Goal: Task Accomplishment & Management: Manage account settings

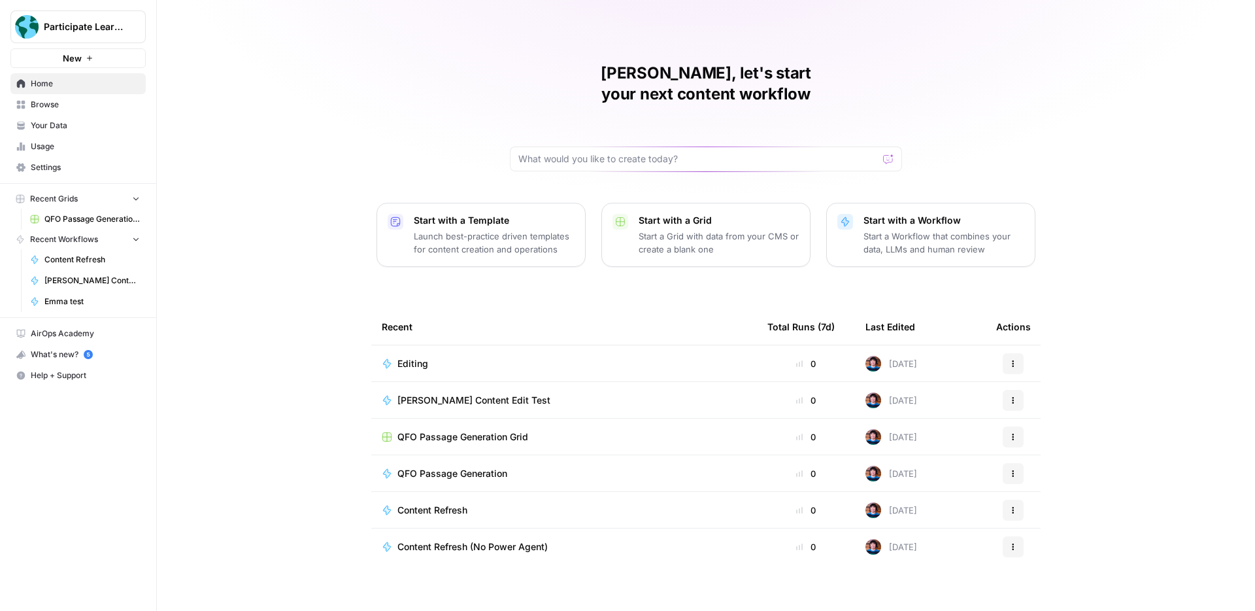
click at [512, 430] on span "QFO Passage Generation Grid" at bounding box center [462, 436] width 131 height 13
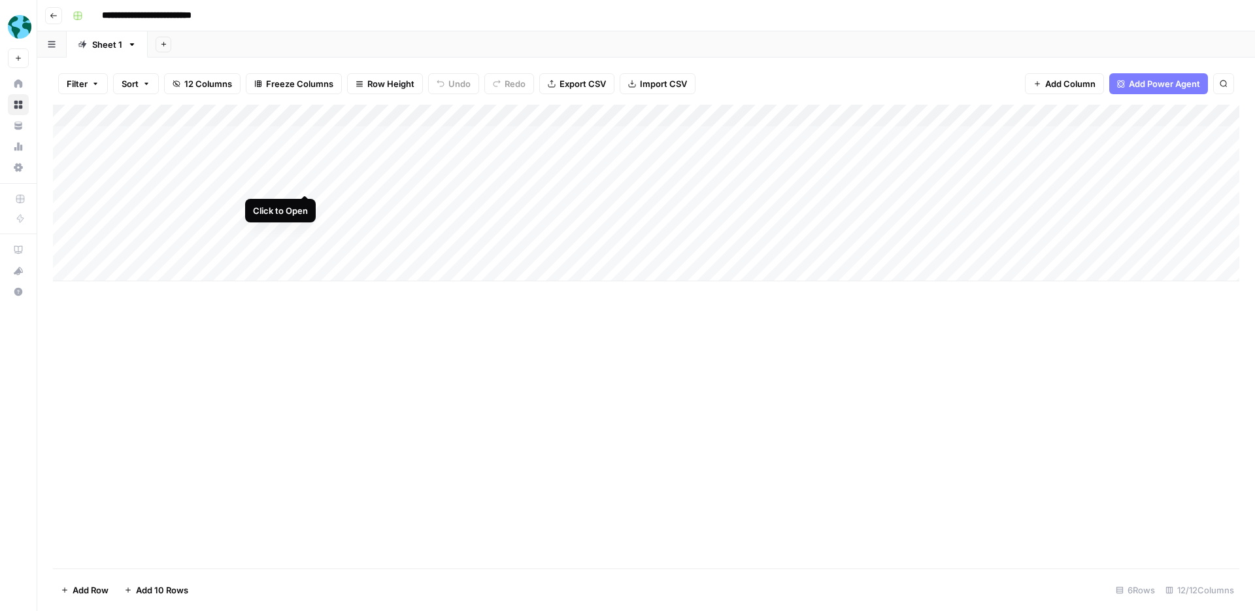
click at [305, 182] on div "Add Column" at bounding box center [646, 193] width 1186 height 176
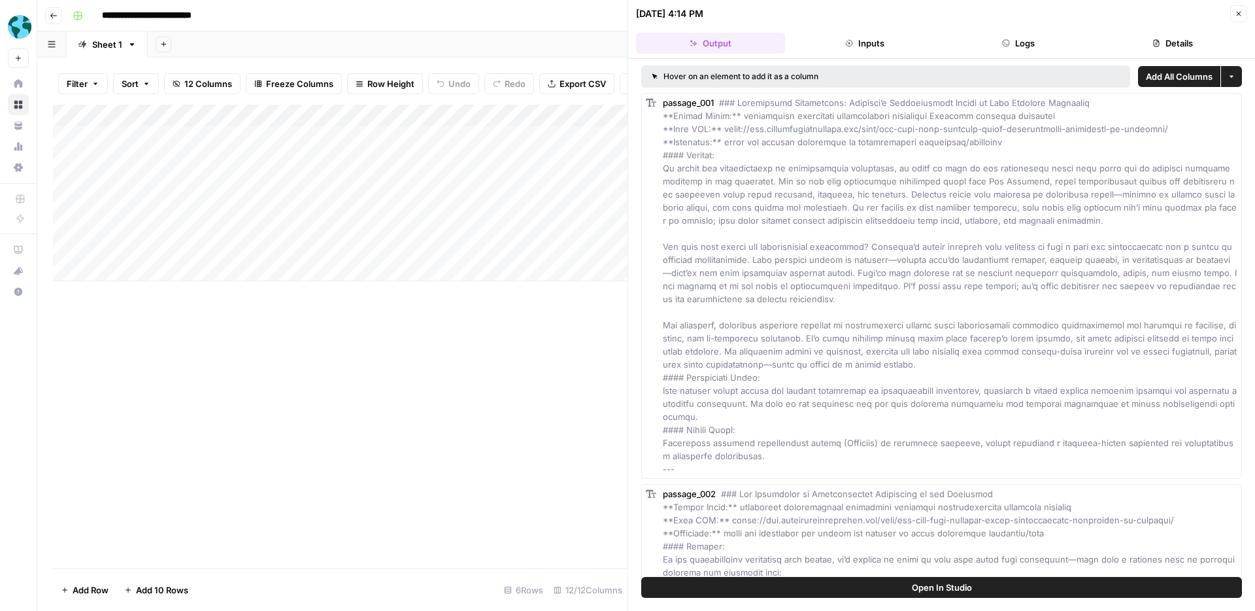
click at [1235, 10] on icon "button" at bounding box center [1239, 14] width 8 height 8
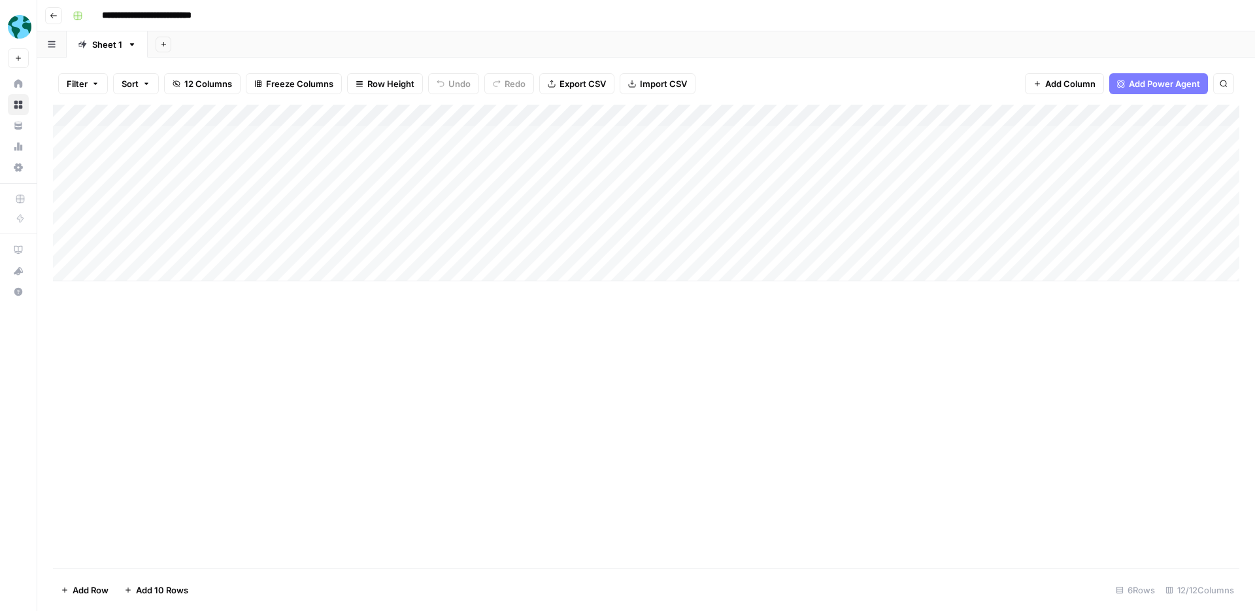
click at [257, 203] on div "Add Column" at bounding box center [646, 193] width 1186 height 176
click at [306, 205] on div "Add Column" at bounding box center [646, 193] width 1186 height 176
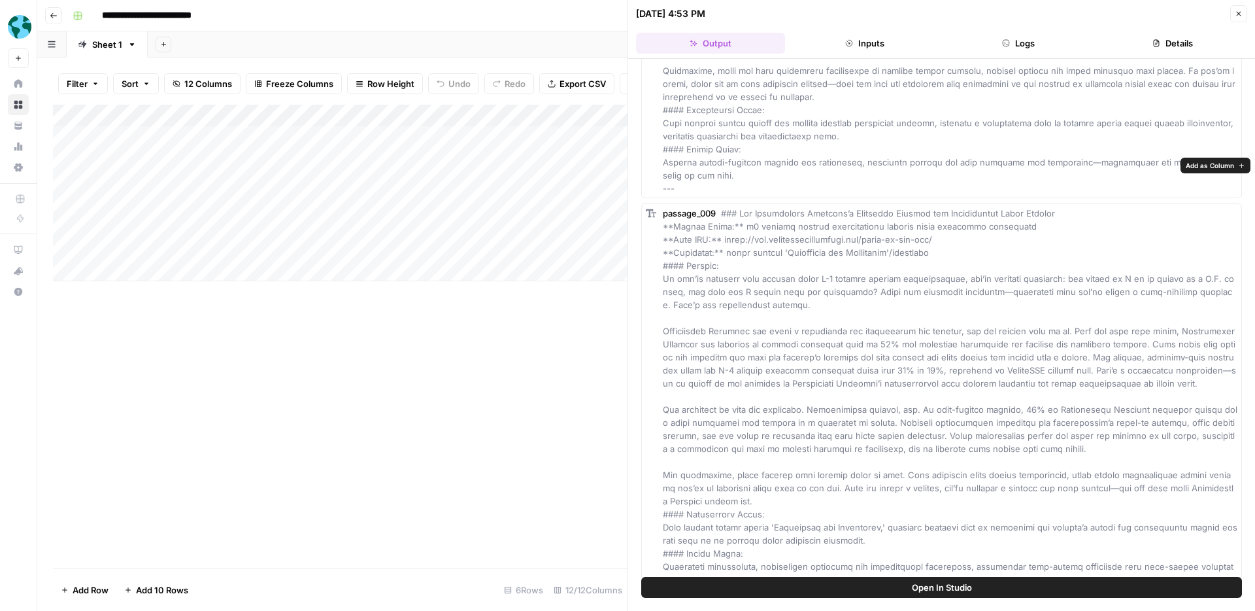
scroll to position [3325, 0]
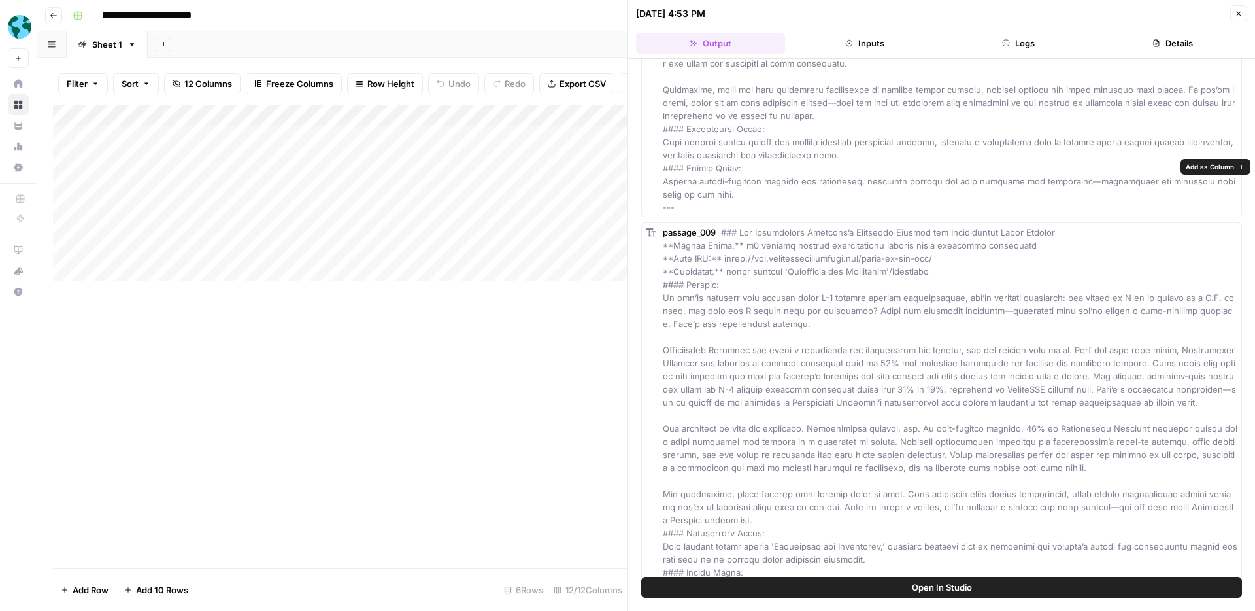
drag, startPoint x: 739, startPoint y: 180, endPoint x: 1018, endPoint y: 186, distance: 279.8
click at [1018, 226] on div "passage_009" at bounding box center [950, 422] width 575 height 392
copy span "j1 teacher sponsor organizations success rates placement statistics"
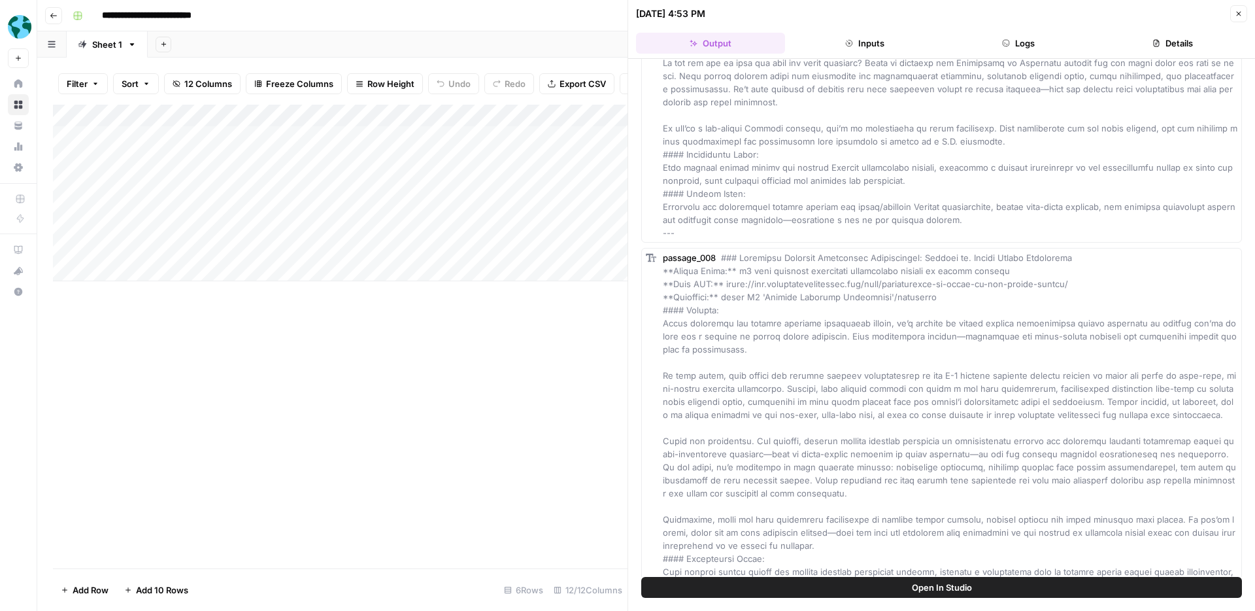
scroll to position [2896, 0]
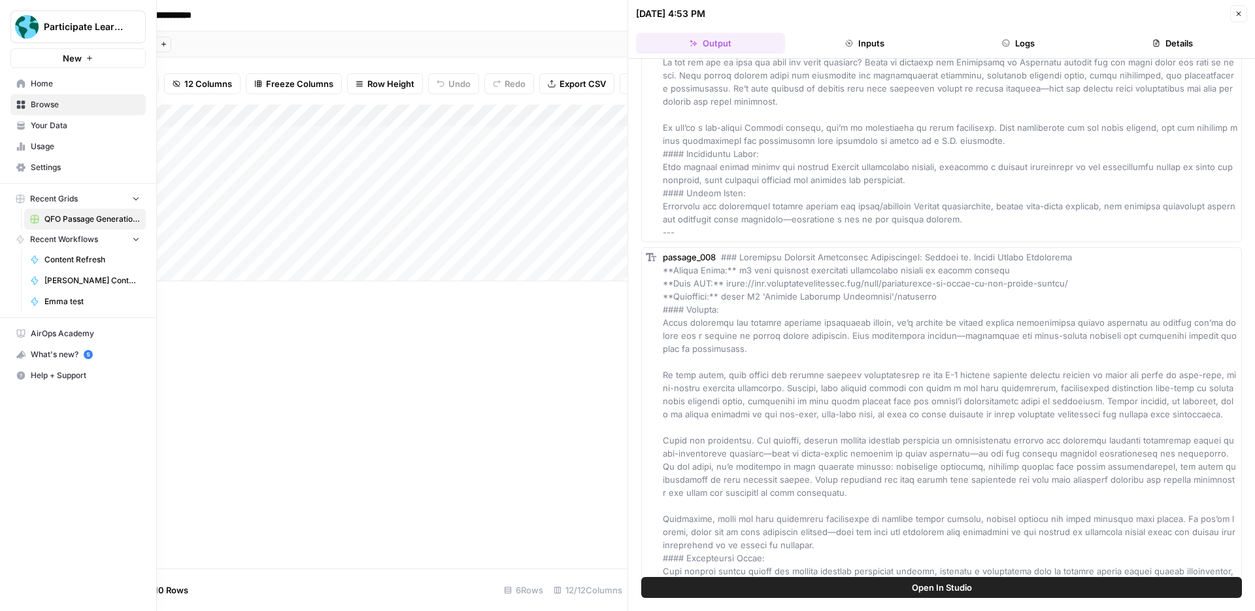
click at [54, 84] on span "Home" at bounding box center [85, 84] width 109 height 12
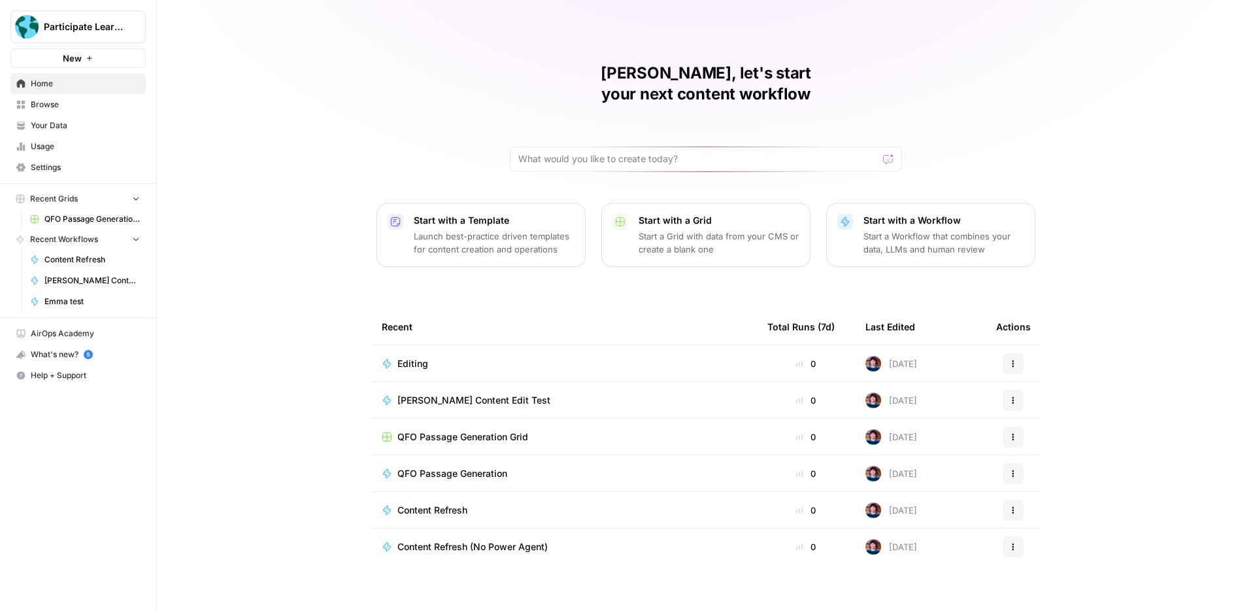
click at [492, 467] on span "QFO Passage Generation" at bounding box center [452, 473] width 110 height 13
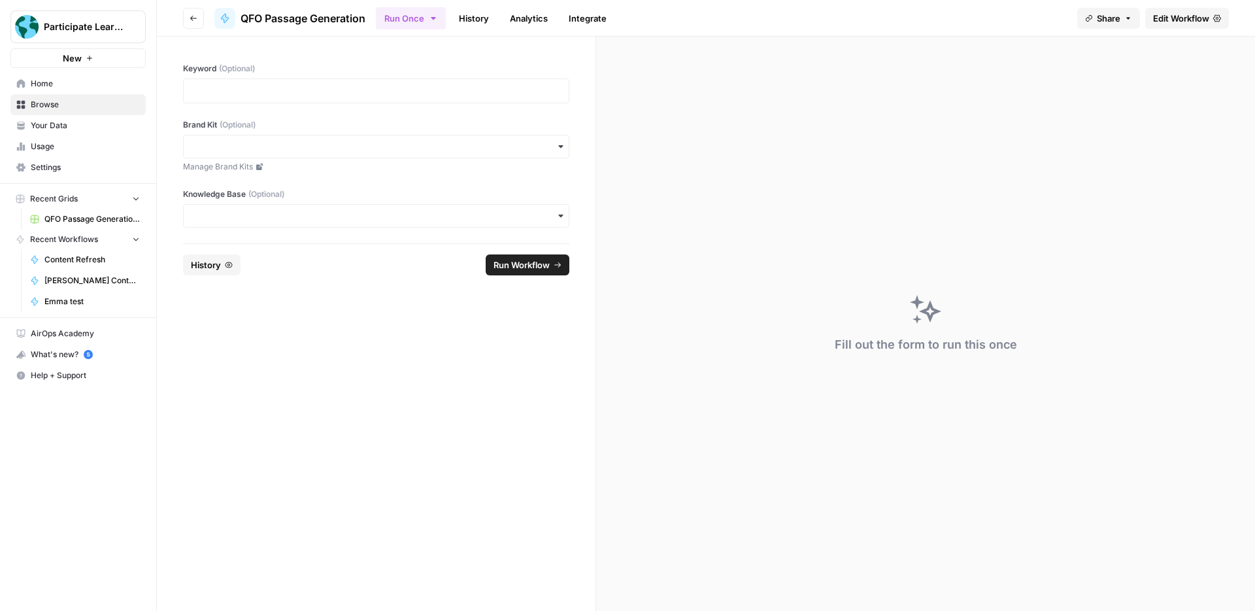
click at [479, 19] on link "History" at bounding box center [474, 18] width 46 height 21
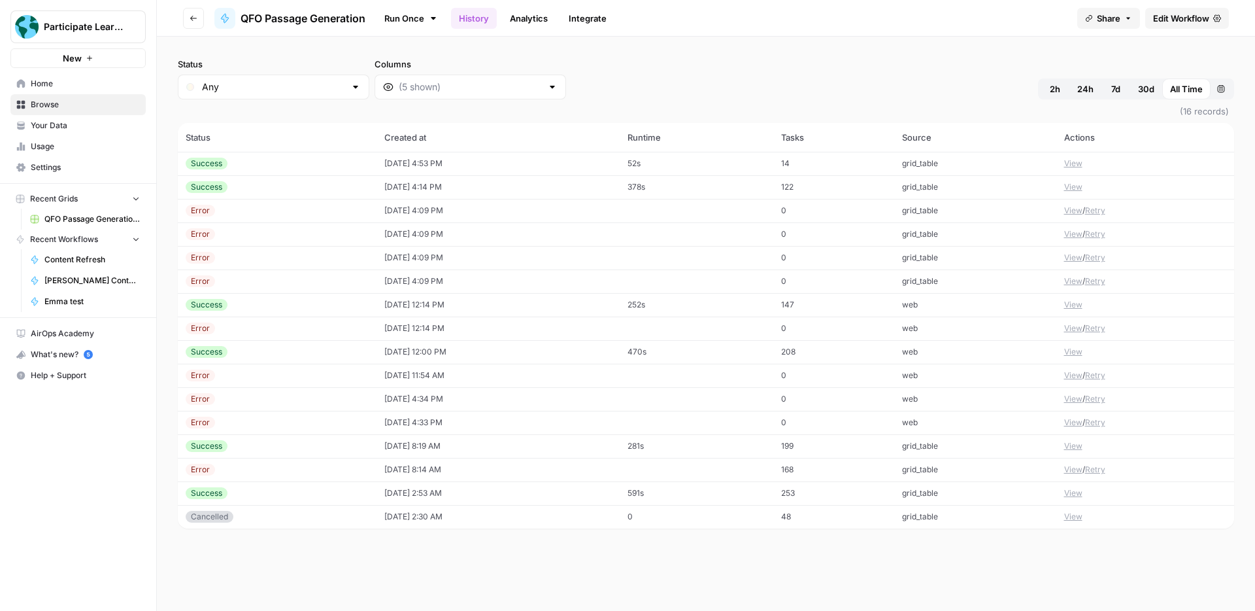
click at [1075, 302] on button "View" at bounding box center [1073, 305] width 18 height 12
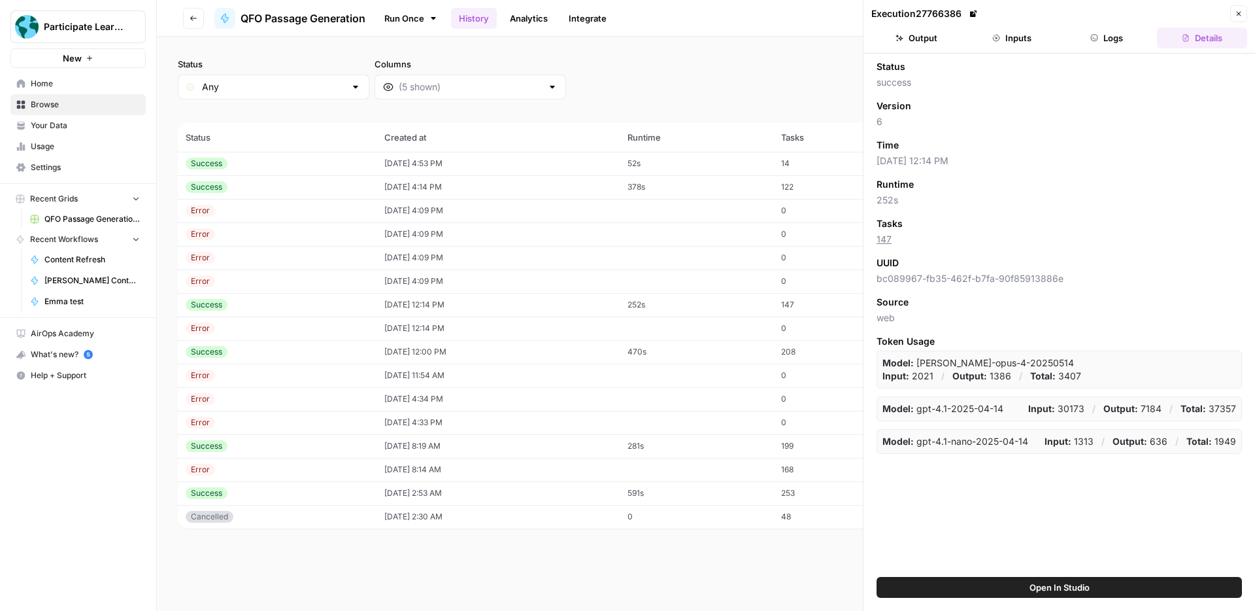
click at [1013, 44] on button "Inputs" at bounding box center [1012, 37] width 90 height 21
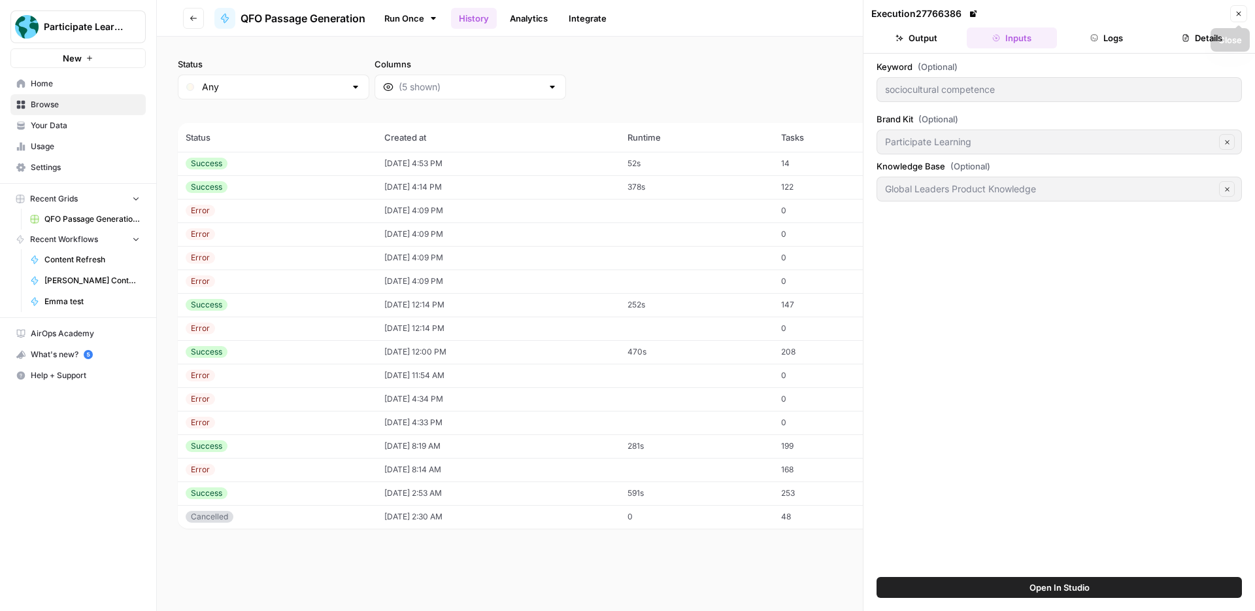
click at [1232, 12] on button "Close" at bounding box center [1238, 13] width 17 height 17
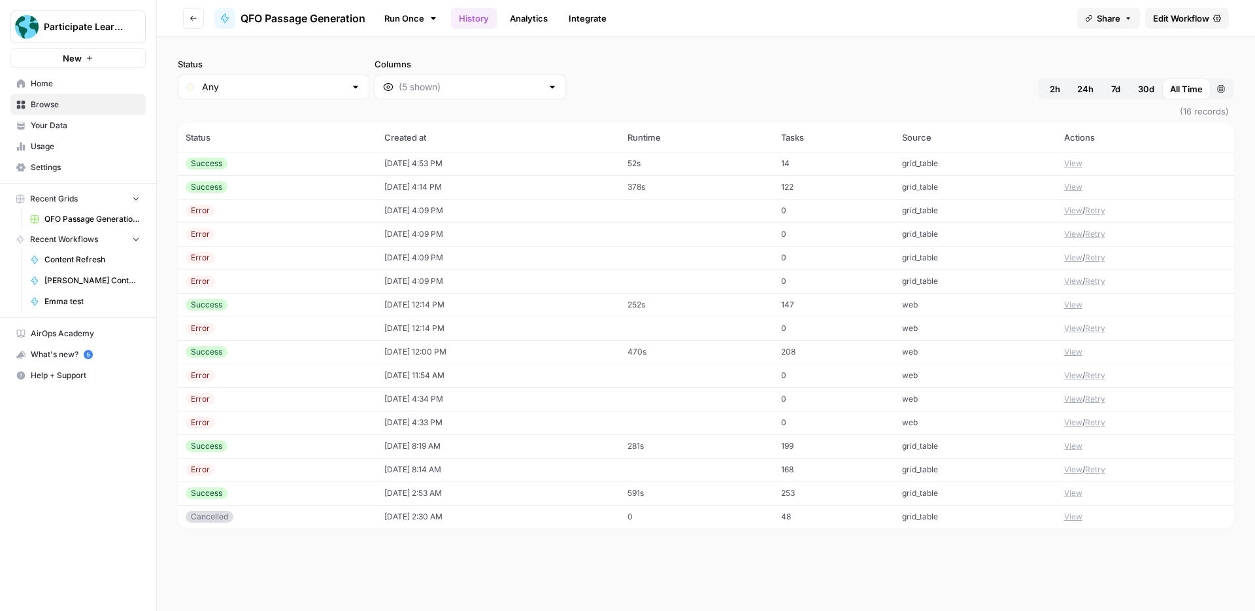
click at [1075, 350] on button "View" at bounding box center [1073, 352] width 18 height 12
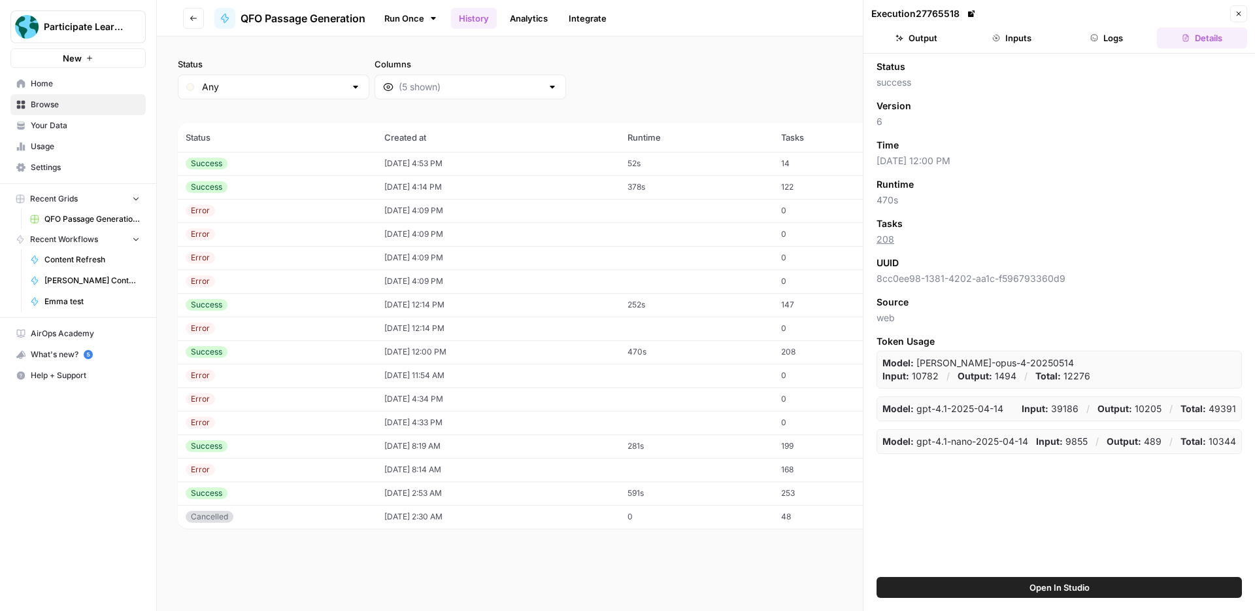
click at [1009, 34] on button "Inputs" at bounding box center [1012, 37] width 90 height 21
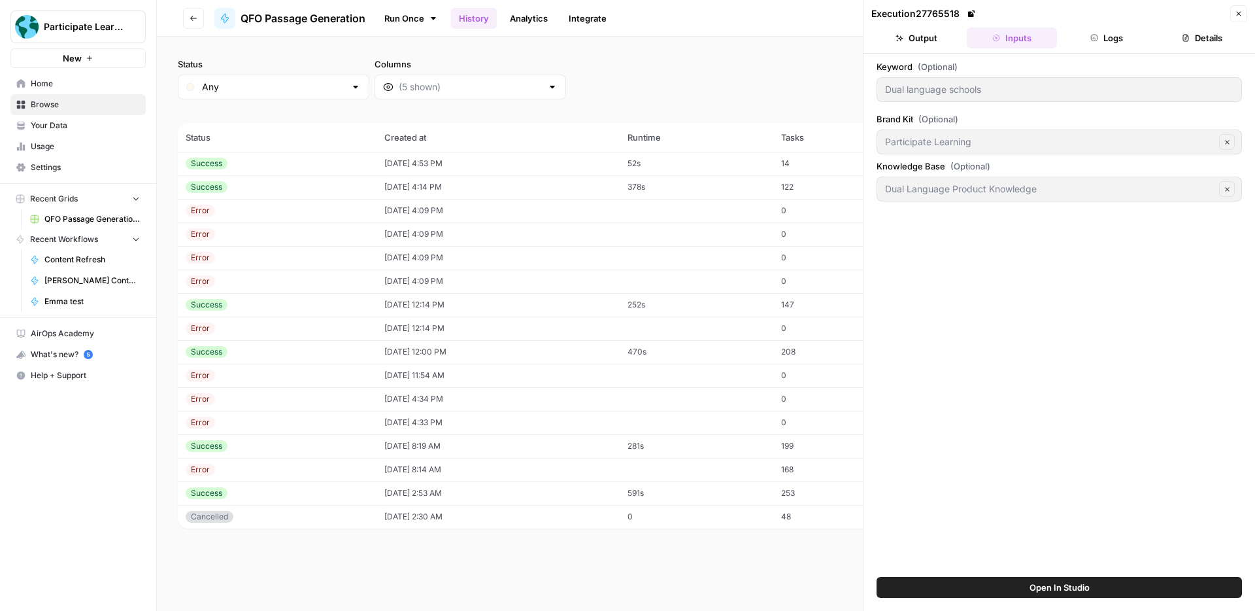
click at [916, 36] on button "Output" at bounding box center [916, 37] width 90 height 21
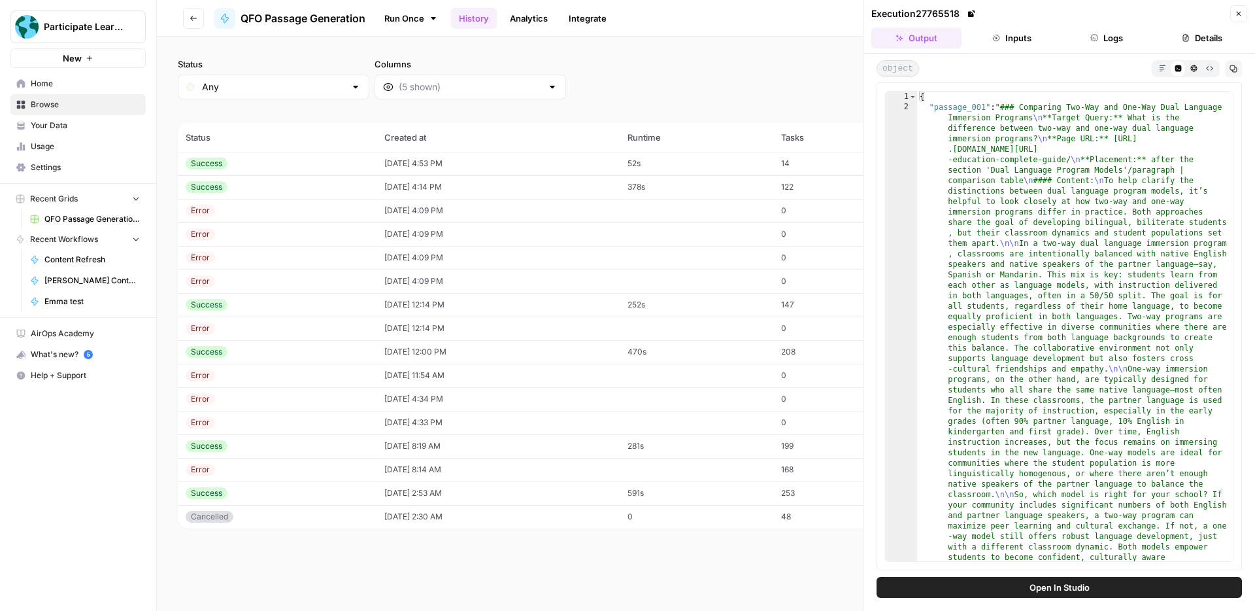
click at [1162, 67] on icon "button" at bounding box center [1162, 68] width 7 height 7
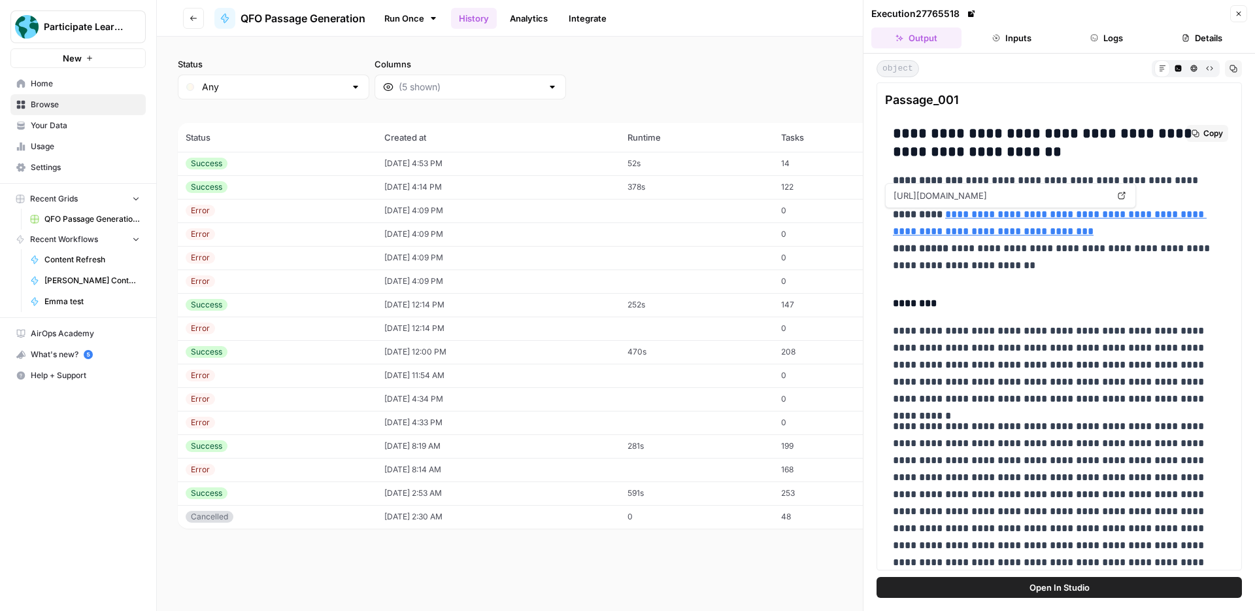
click at [1182, 211] on link "**********" at bounding box center [1050, 222] width 314 height 27
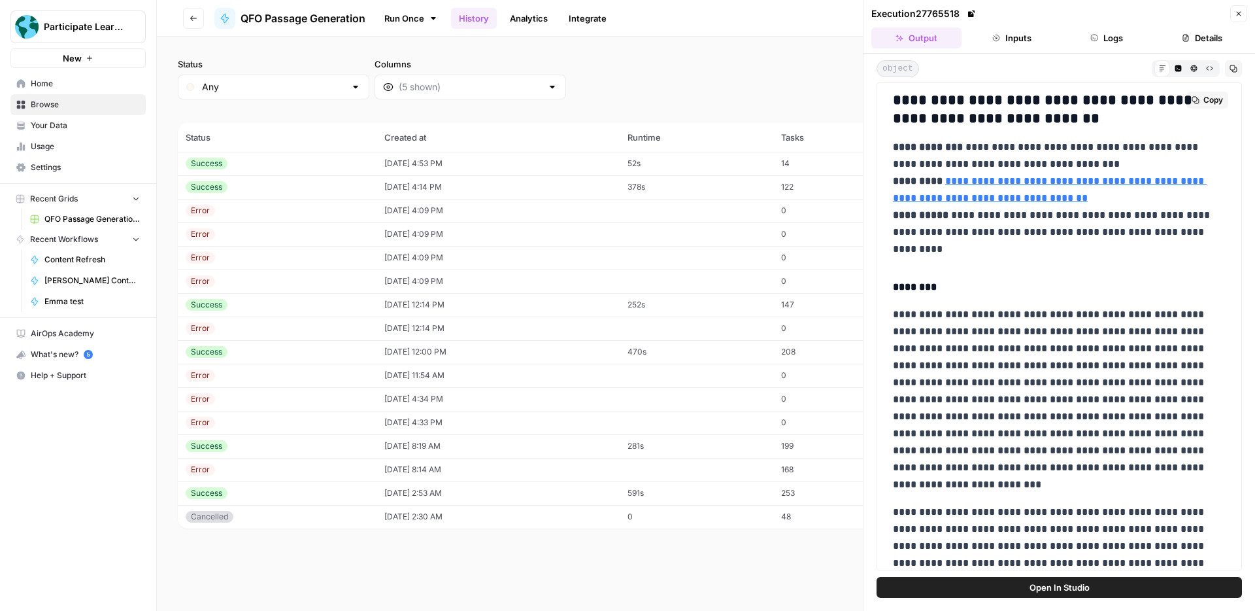
scroll to position [3719, 0]
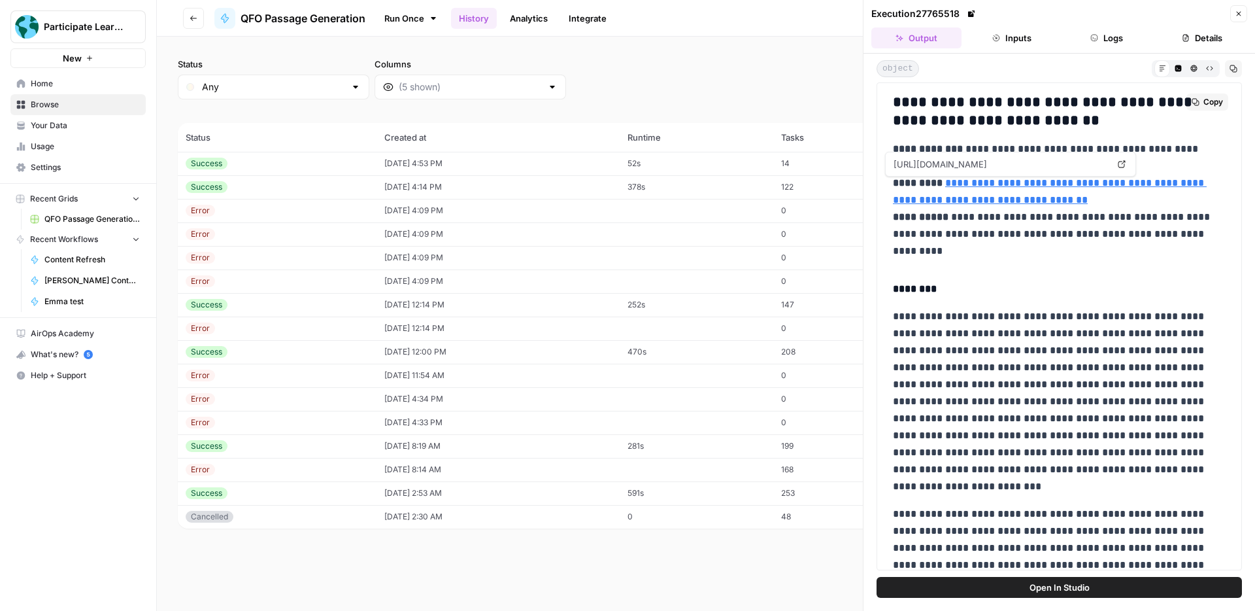
click at [1060, 180] on link "**********" at bounding box center [1050, 191] width 314 height 27
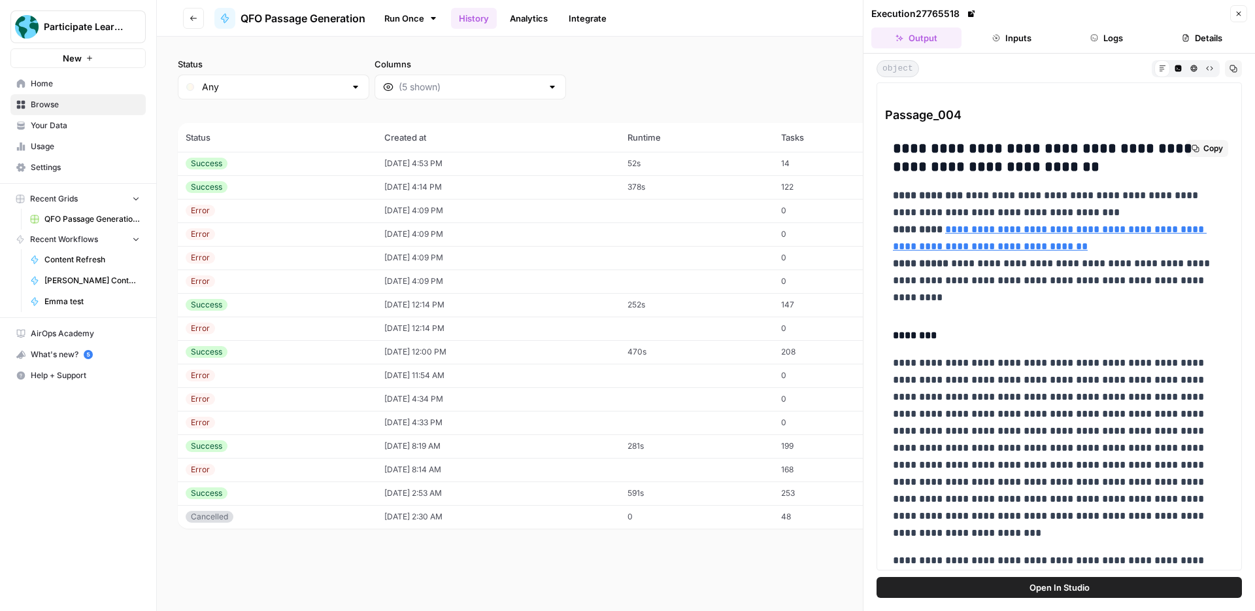
scroll to position [3675, 0]
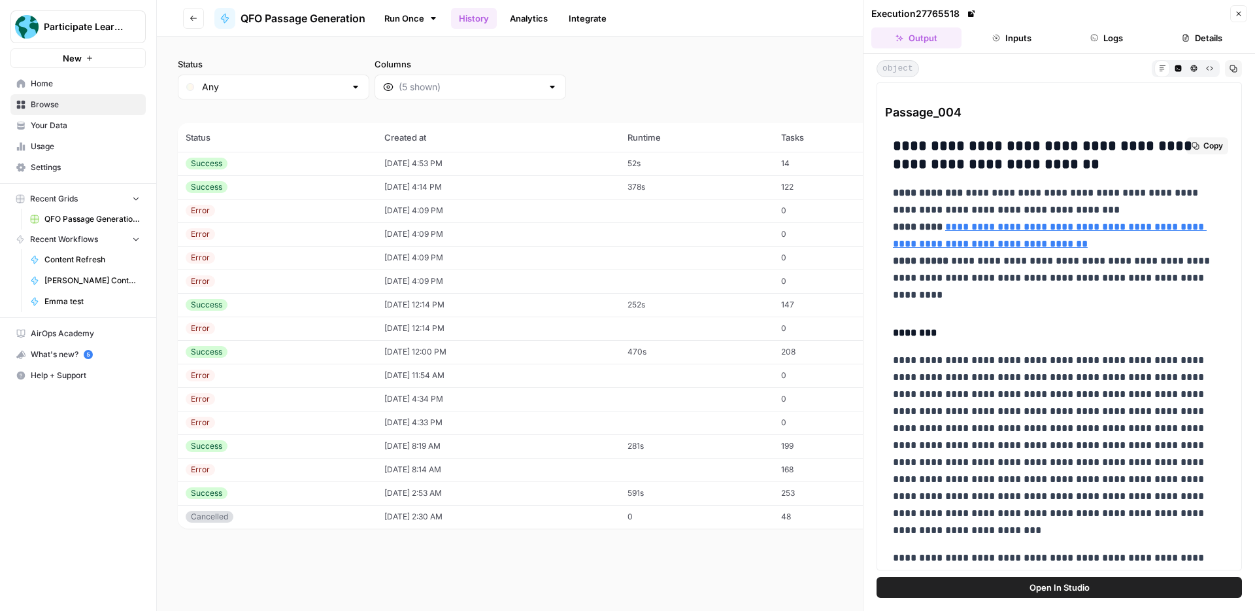
click at [1218, 145] on span "Copy" at bounding box center [1213, 146] width 20 height 12
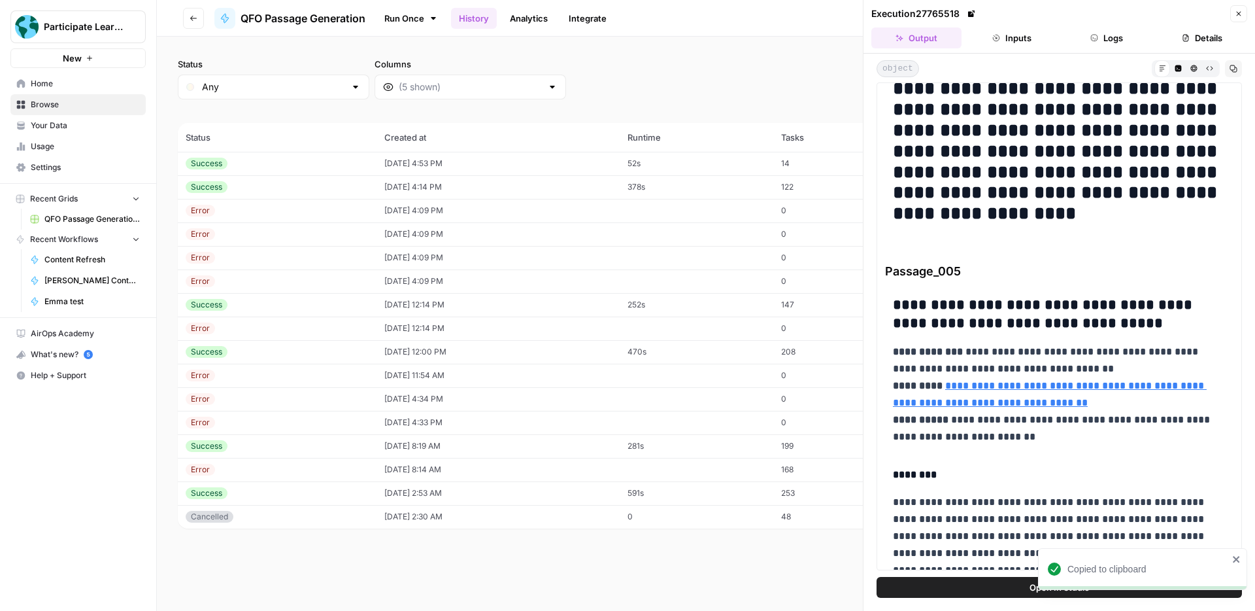
drag, startPoint x: 894, startPoint y: 145, endPoint x: 1094, endPoint y: 223, distance: 215.2
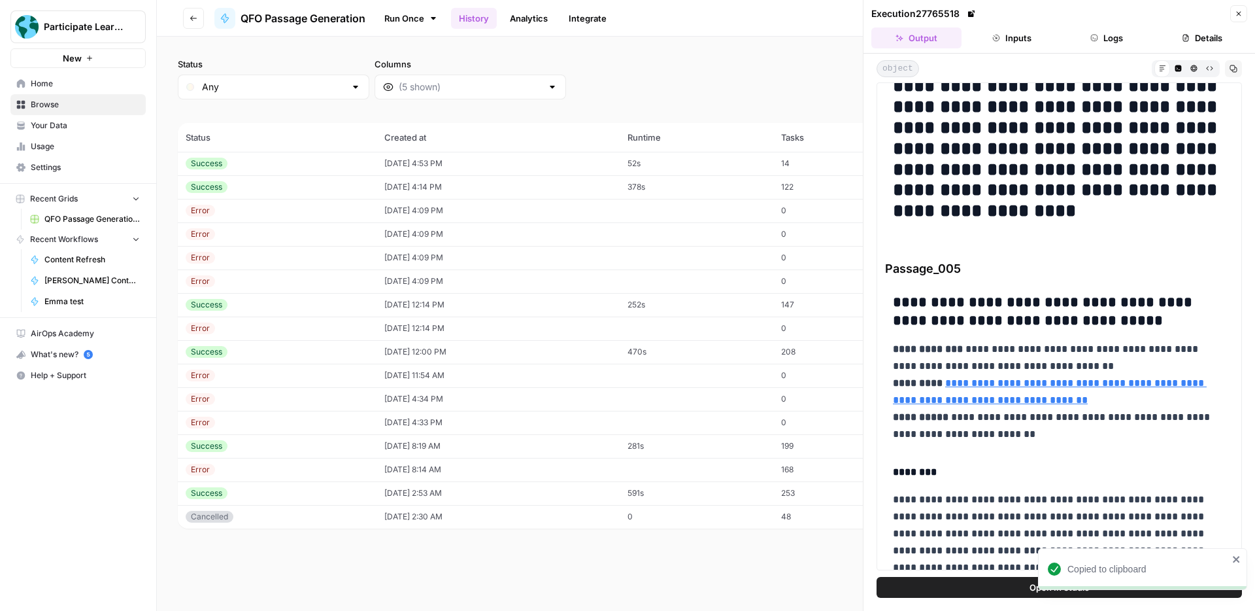
copy div "**********"
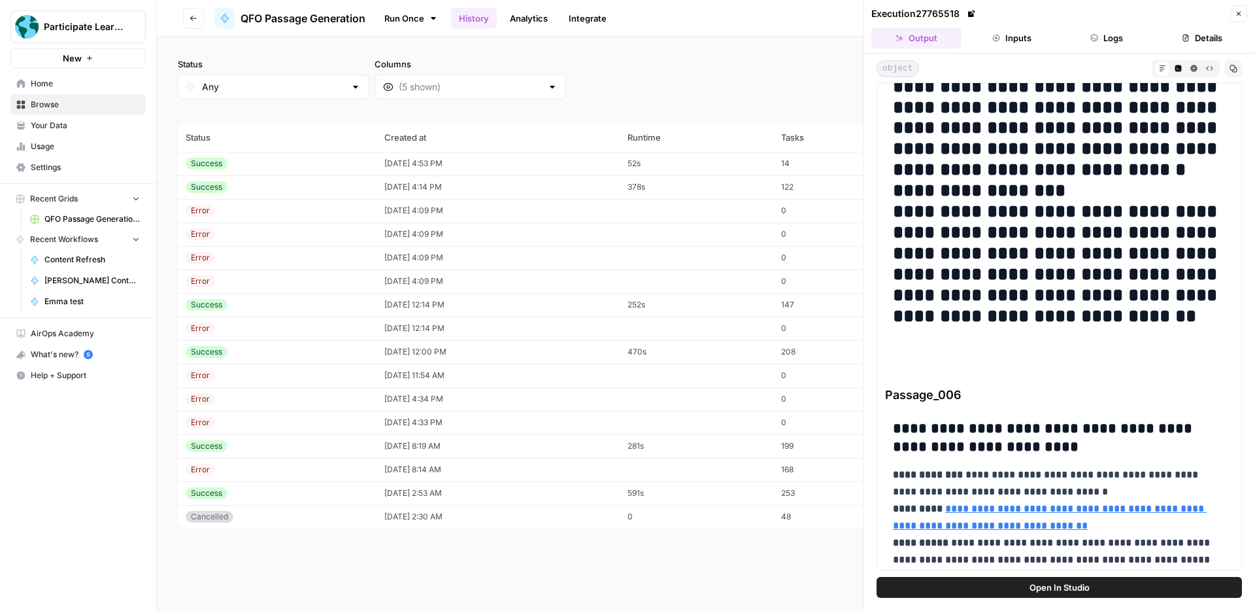
scroll to position [5877, 0]
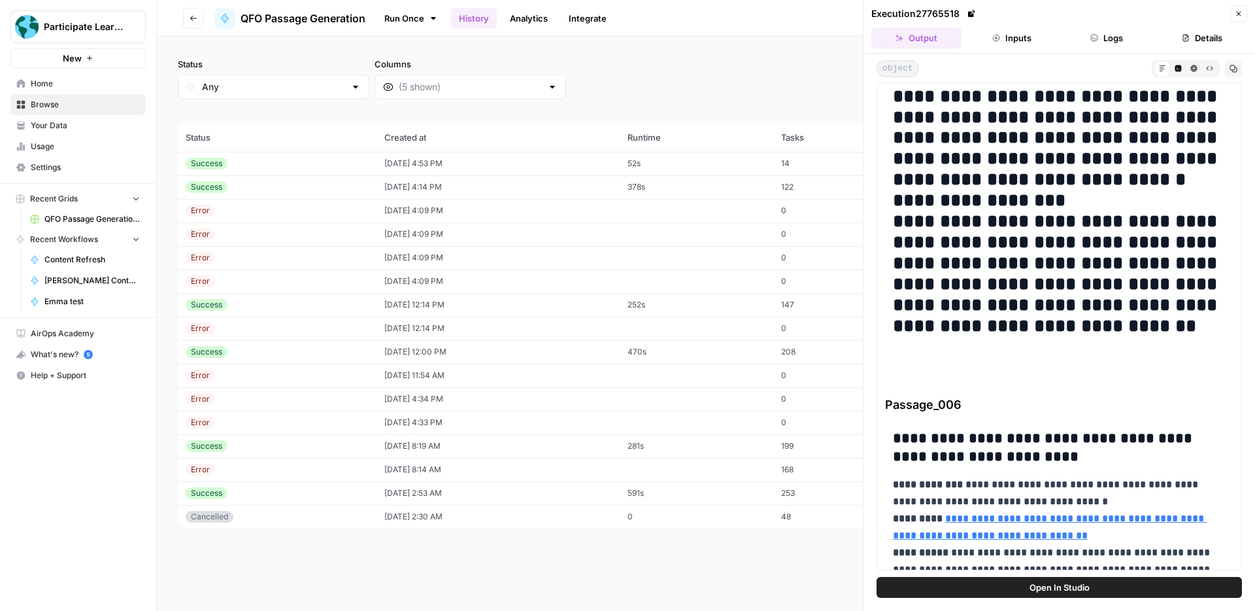
drag, startPoint x: 896, startPoint y: 166, endPoint x: 1227, endPoint y: 347, distance: 377.7
copy div "**********"
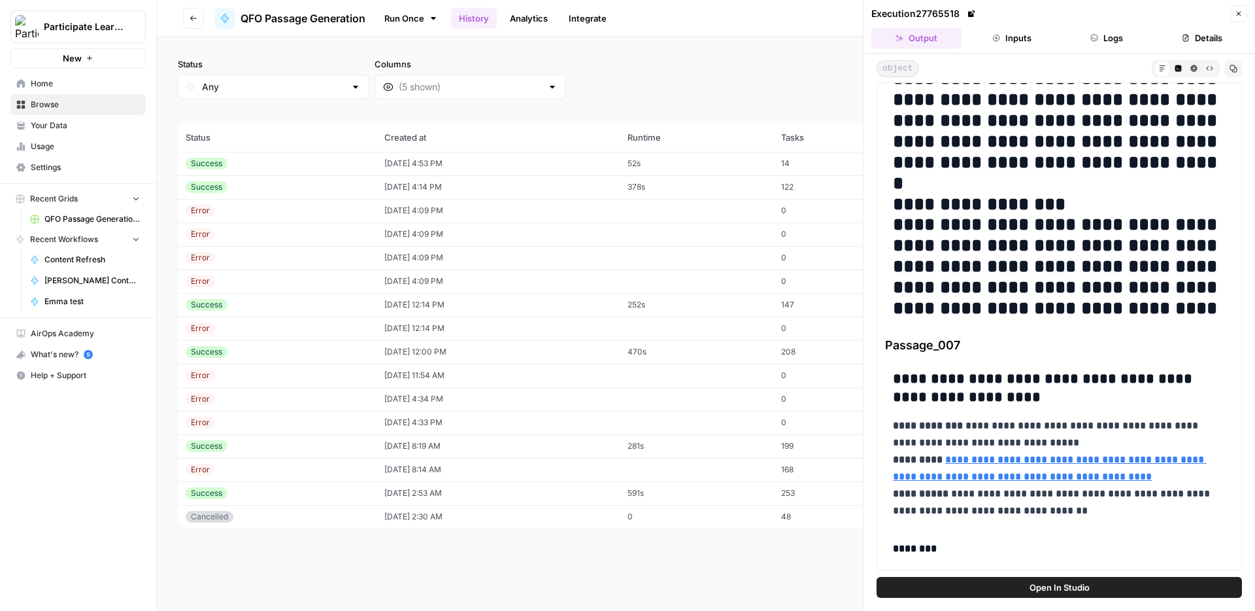
scroll to position [7115, 0]
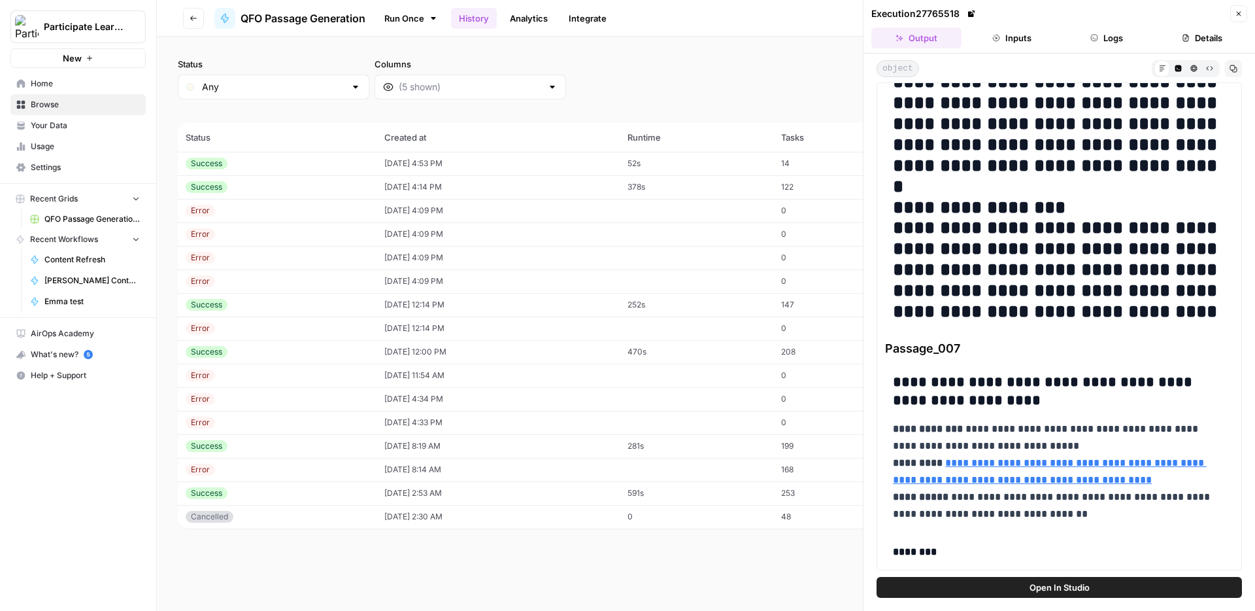
drag, startPoint x: 894, startPoint y: 152, endPoint x: 1086, endPoint y: 288, distance: 235.6
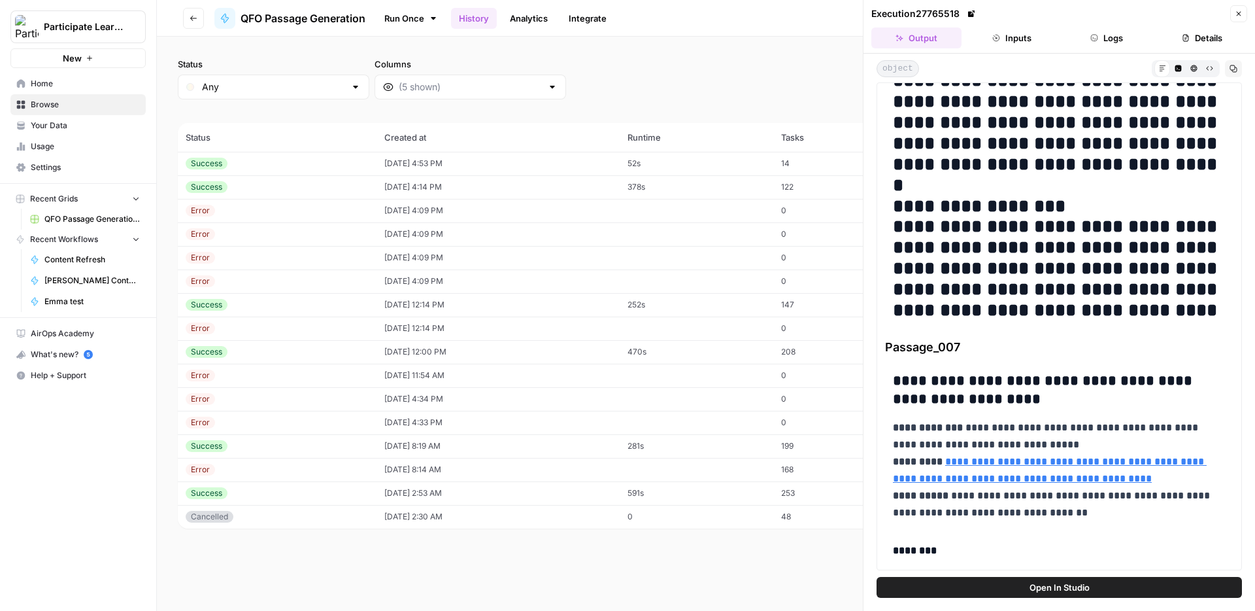
copy div "**********"
click at [46, 86] on span "Home" at bounding box center [85, 84] width 109 height 12
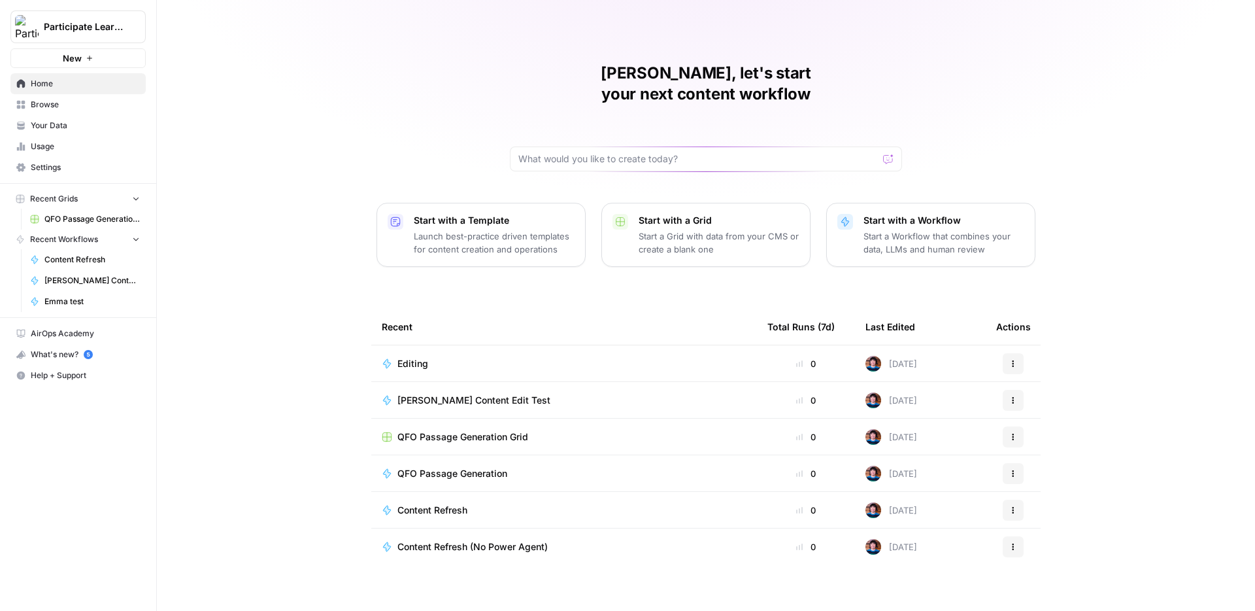
click at [65, 121] on span "Your Data" at bounding box center [85, 126] width 109 height 12
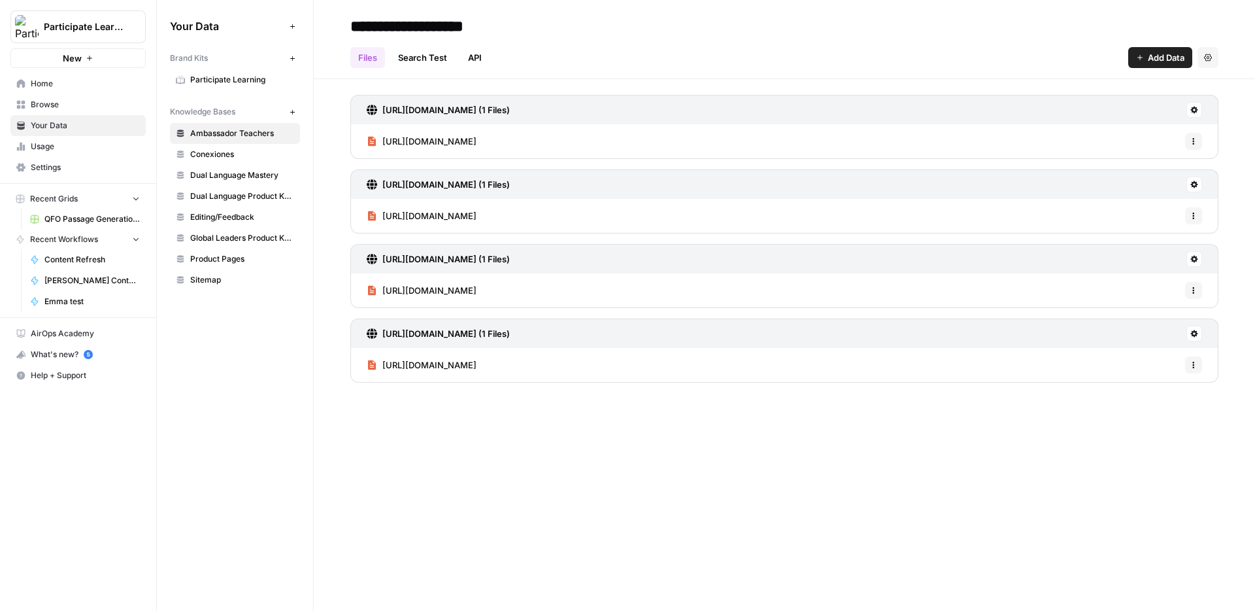
click at [238, 81] on span "Participate Learning" at bounding box center [242, 80] width 104 height 12
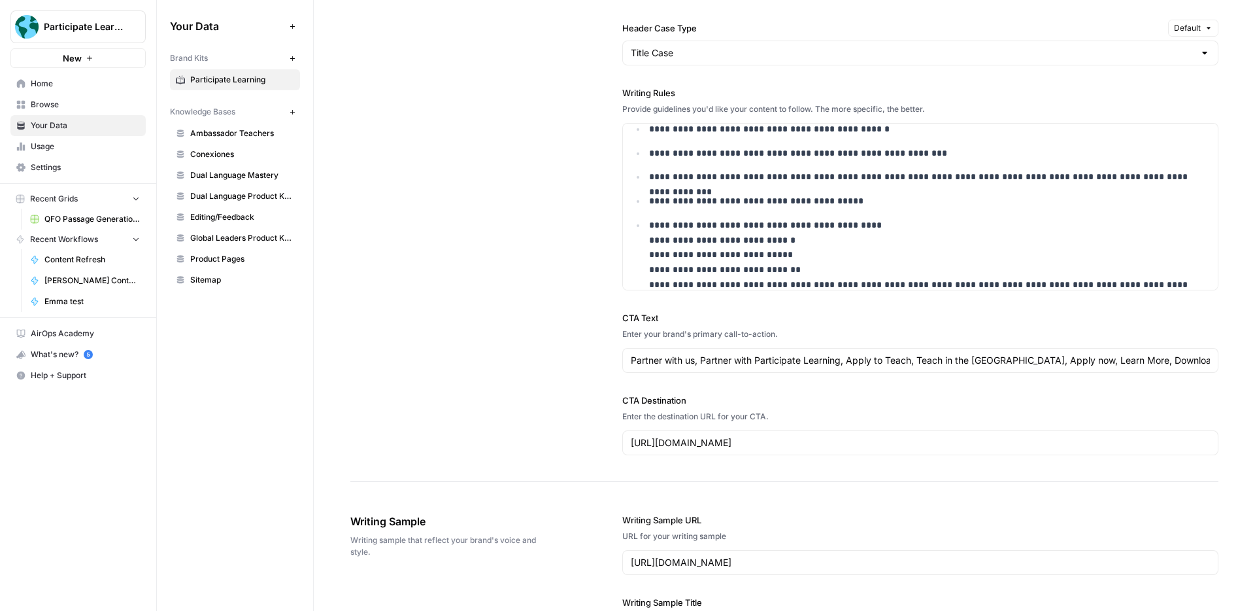
scroll to position [120, 0]
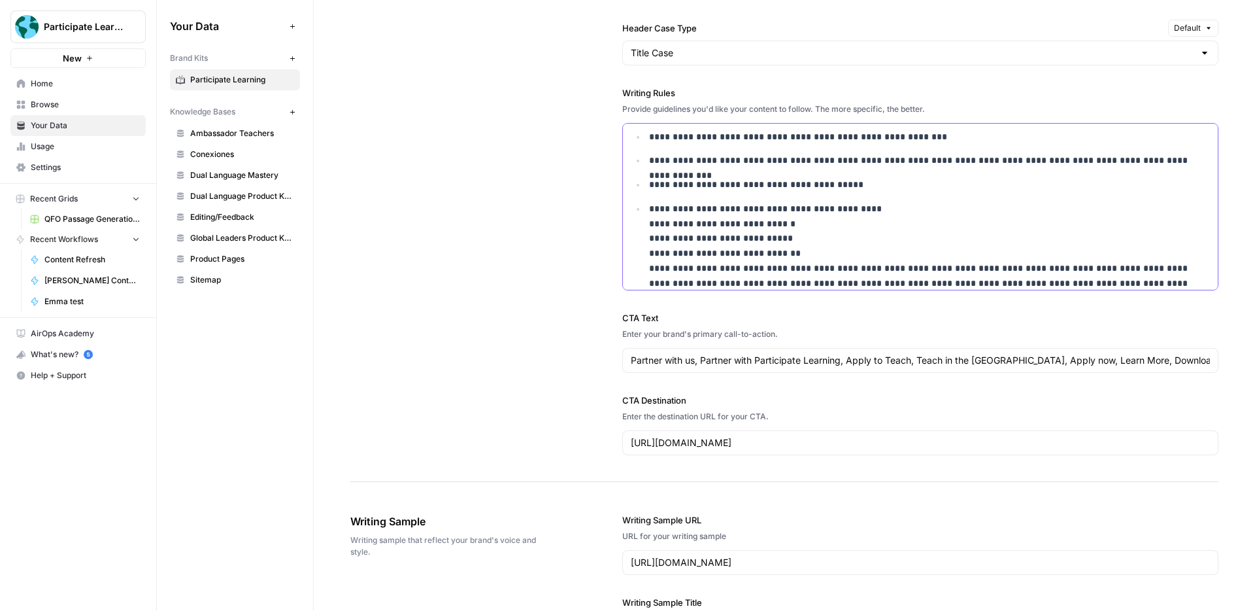
click at [669, 178] on p "**********" at bounding box center [929, 184] width 561 height 15
click at [662, 187] on p "**********" at bounding box center [929, 184] width 561 height 15
drag, startPoint x: 664, startPoint y: 187, endPoint x: 650, endPoint y: 186, distance: 13.7
click at [650, 186] on p "**********" at bounding box center [929, 184] width 561 height 15
drag, startPoint x: 747, startPoint y: 187, endPoint x: 877, endPoint y: 192, distance: 130.2
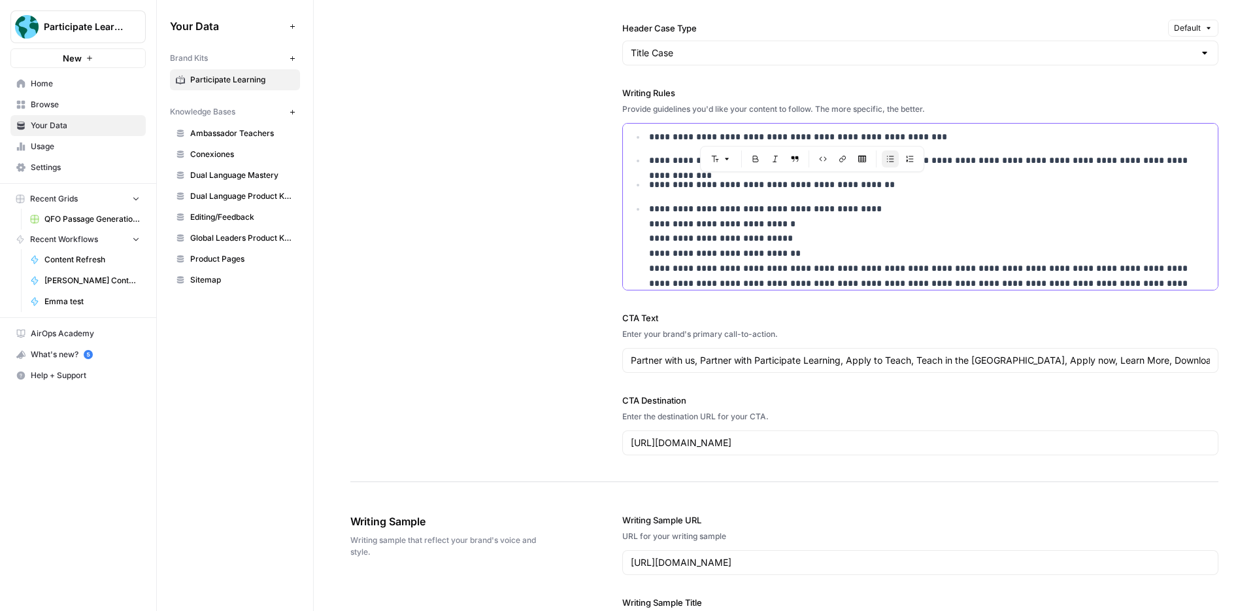
click at [877, 192] on ul "**********" at bounding box center [920, 183] width 579 height 331
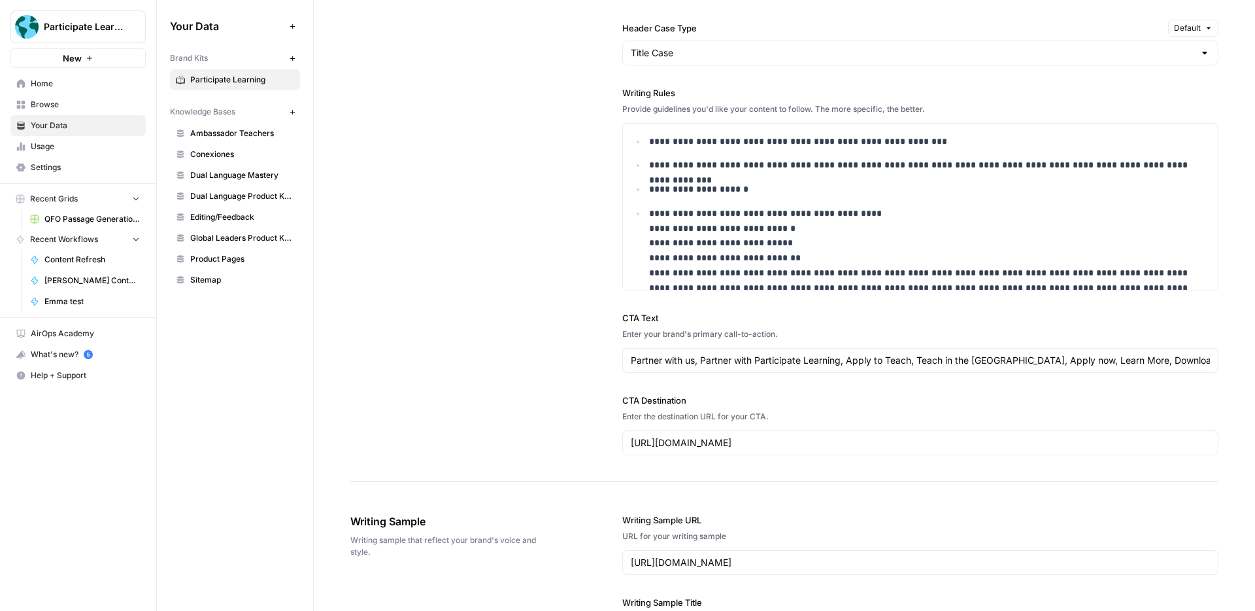
click at [584, 206] on div "**********" at bounding box center [784, 13] width 868 height 938
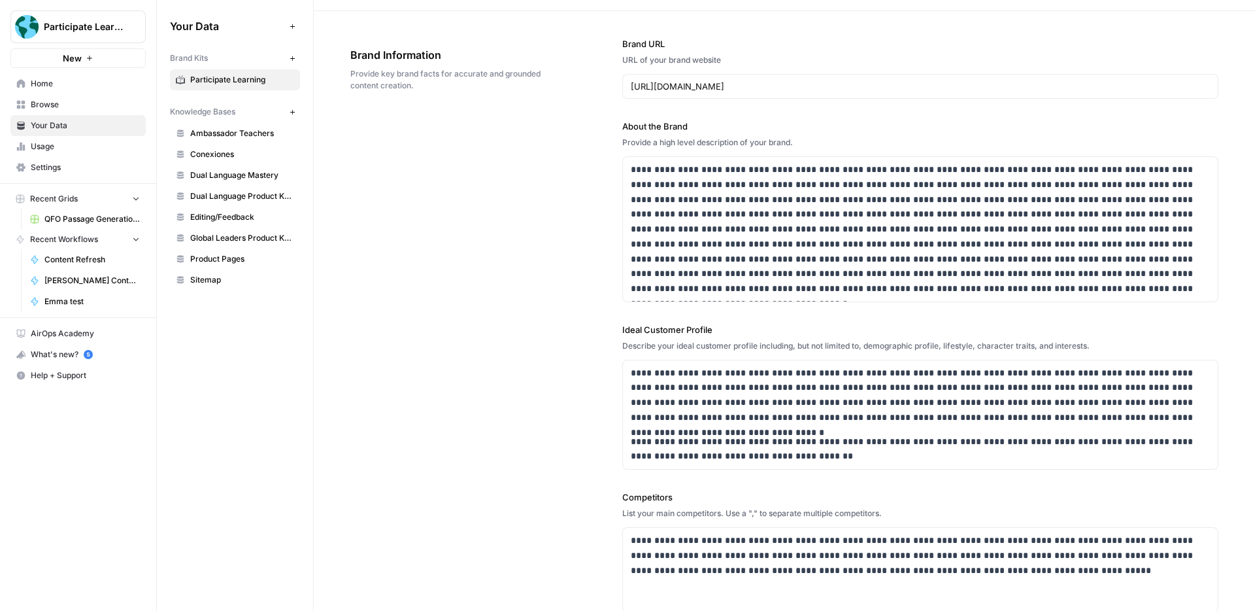
scroll to position [0, 0]
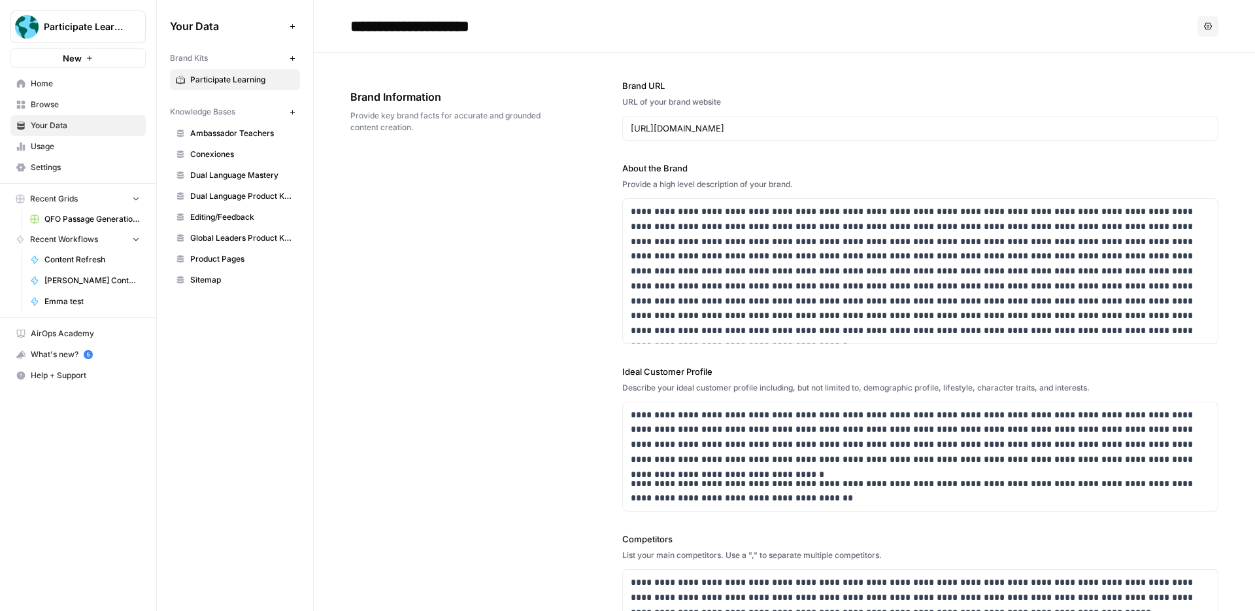
click at [96, 82] on span "Home" at bounding box center [85, 84] width 109 height 12
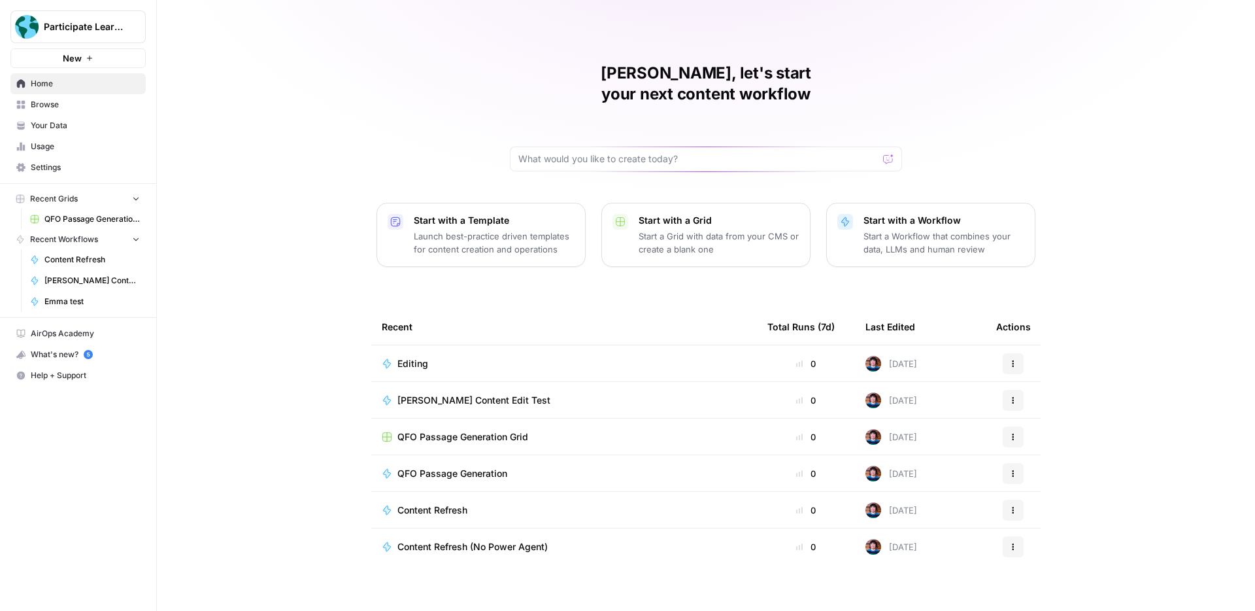
click at [61, 124] on span "Your Data" at bounding box center [85, 126] width 109 height 12
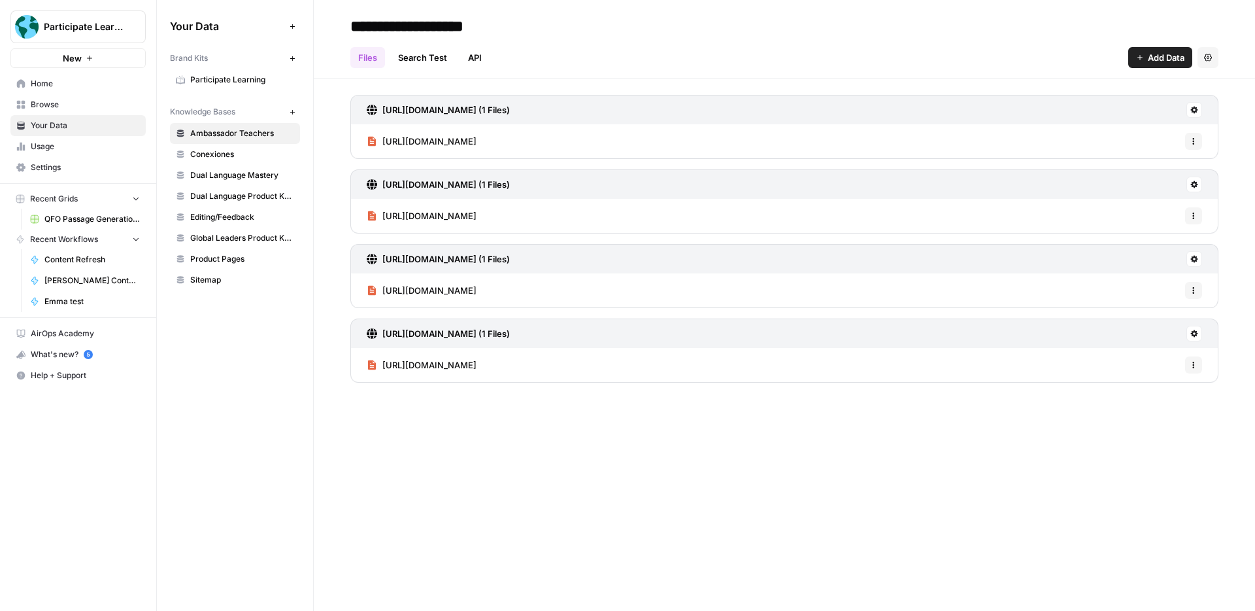
click at [225, 80] on span "Participate Learning" at bounding box center [242, 80] width 104 height 12
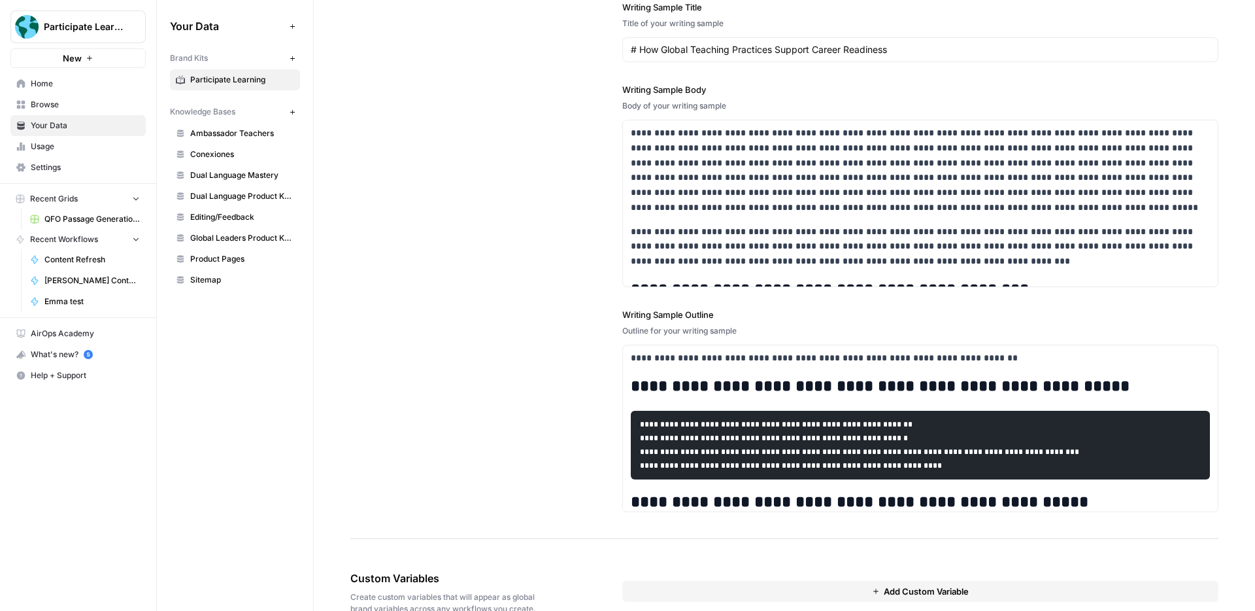
scroll to position [1992, 0]
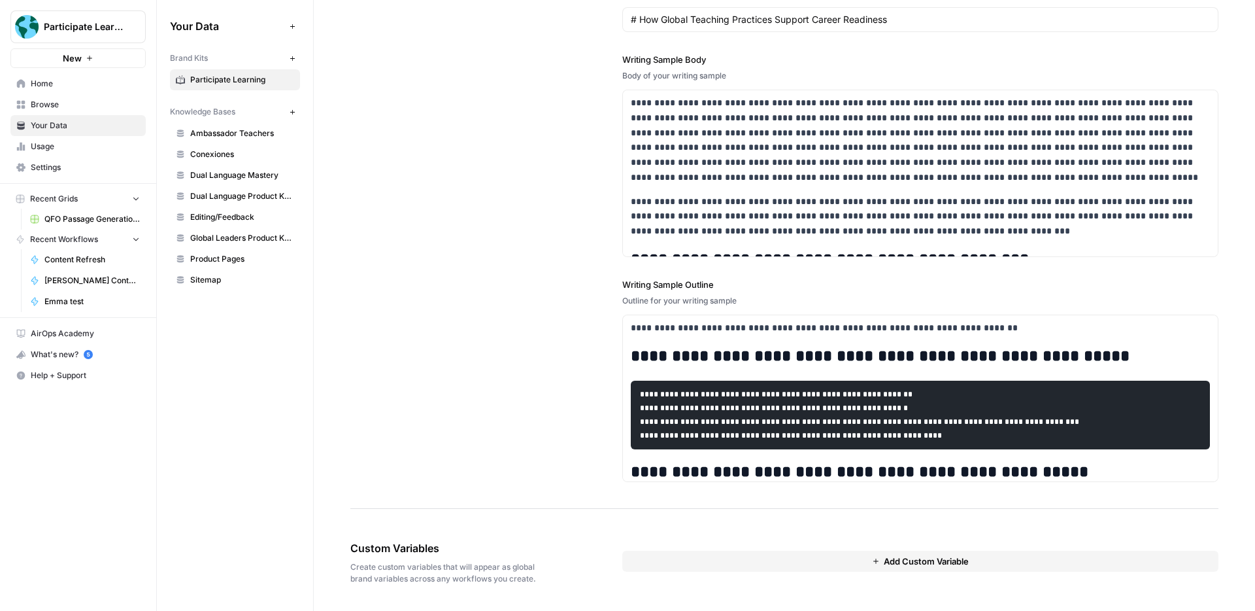
click at [765, 560] on button "Add Custom Variable" at bounding box center [920, 560] width 596 height 21
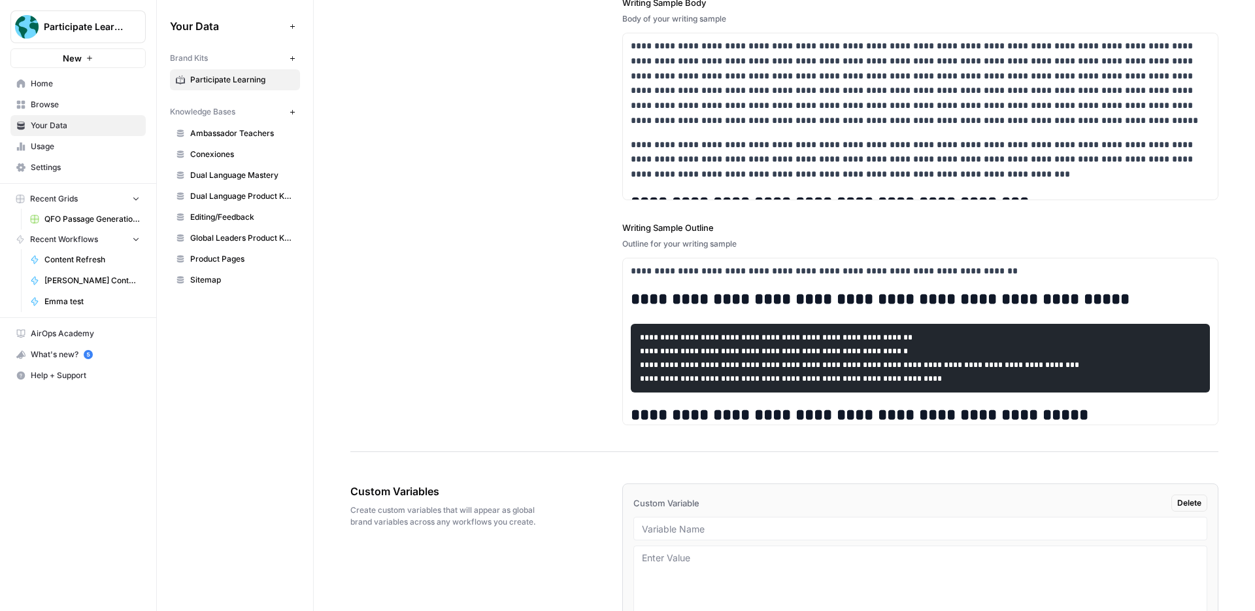
scroll to position [2157, 0]
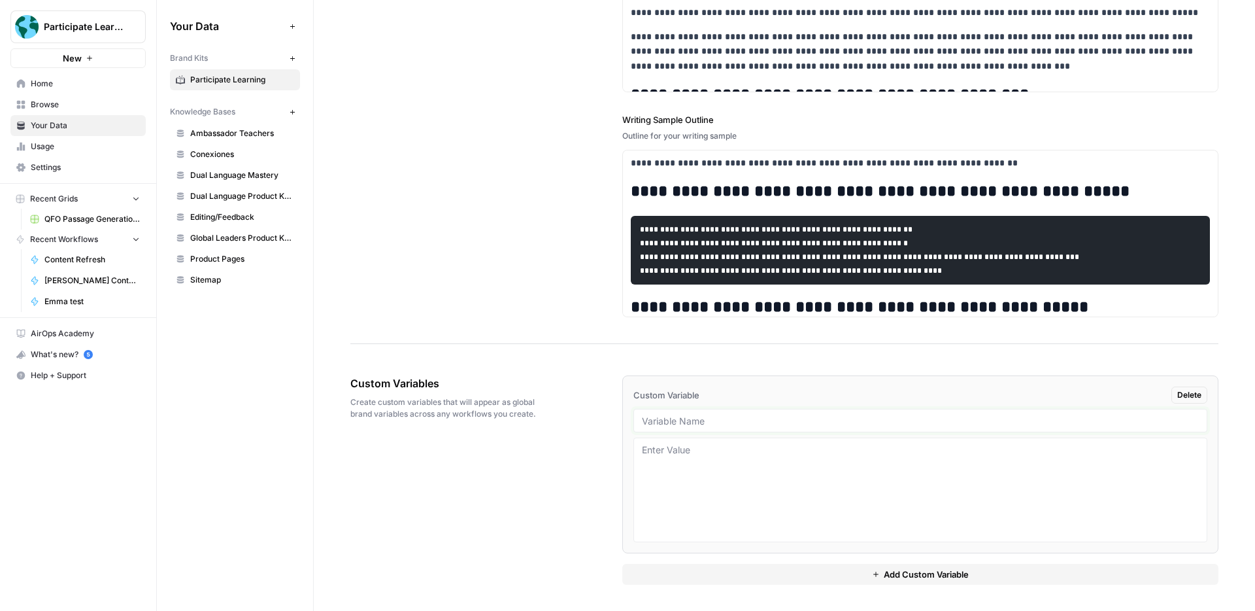
click at [664, 424] on input "text" at bounding box center [920, 420] width 557 height 12
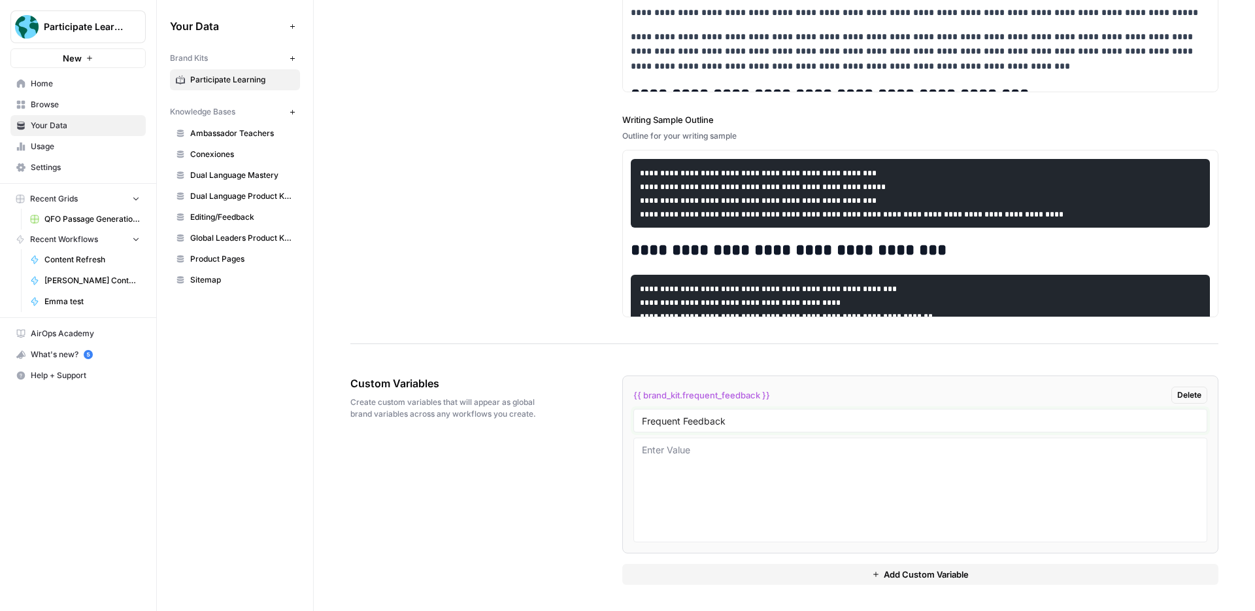
scroll to position [315, 0]
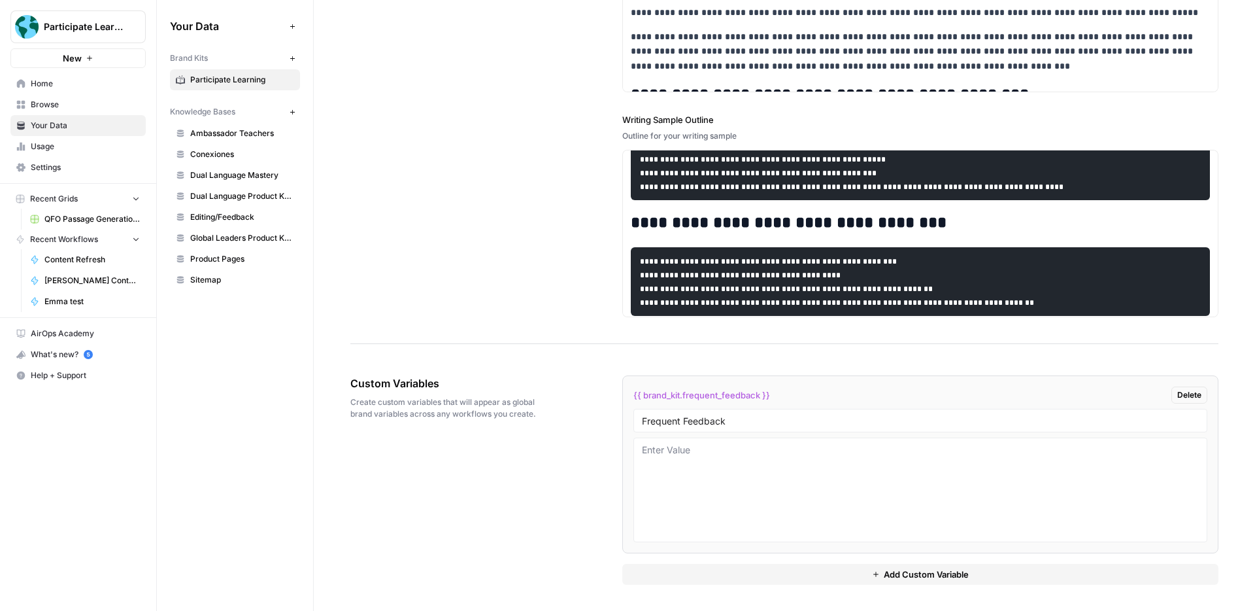
click at [199, 217] on span "Editing/Feedback" at bounding box center [242, 217] width 104 height 12
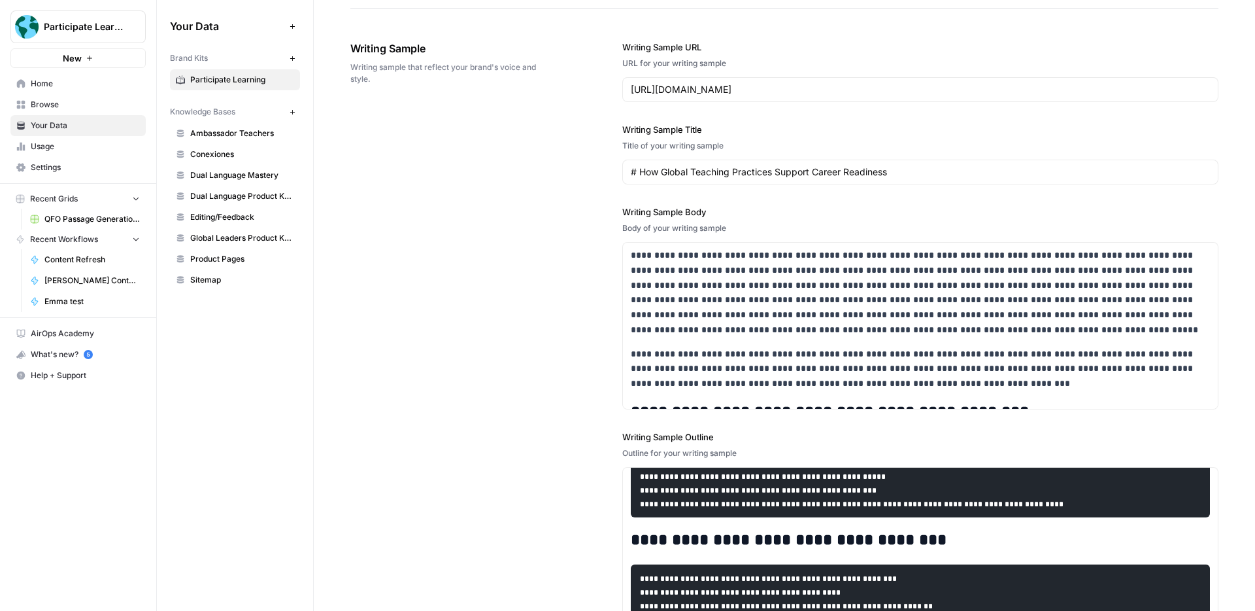
scroll to position [2157, 0]
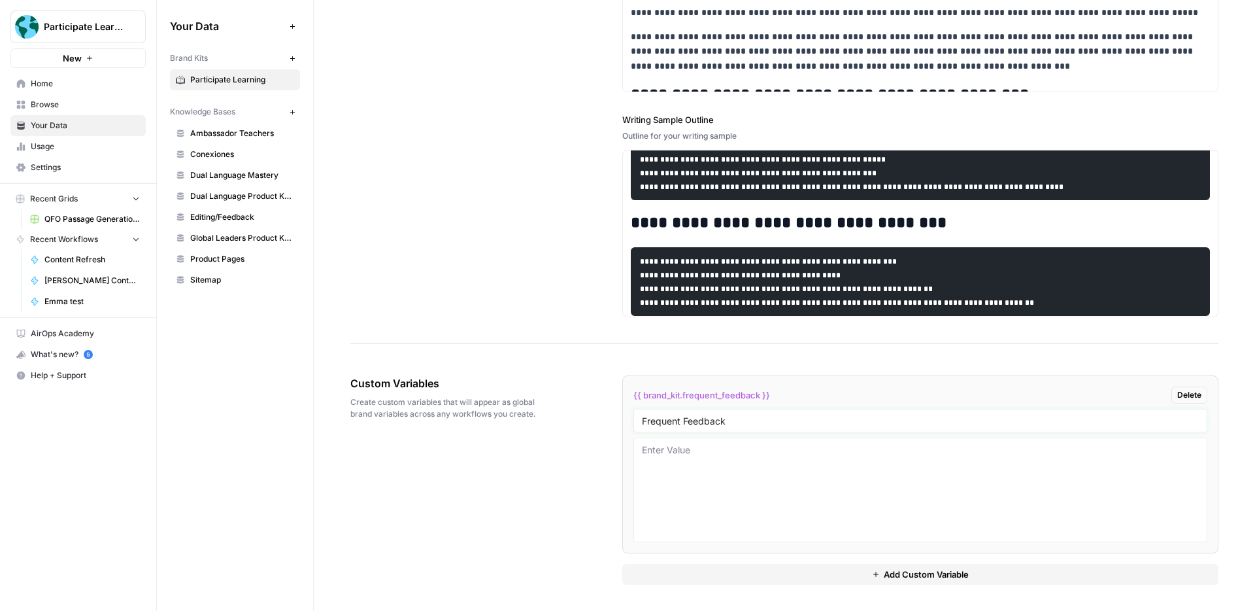
drag, startPoint x: 683, startPoint y: 422, endPoint x: 624, endPoint y: 422, distance: 58.8
click at [626, 422] on li "{{ brand_kit.frequent_feedback }} Delete Frequent Feedback" at bounding box center [920, 464] width 596 height 178
click at [745, 418] on input "Editing/Feedback" at bounding box center [920, 420] width 557 height 12
type input "Editing/Feedback Guidelines"
click at [719, 447] on textarea at bounding box center [920, 489] width 557 height 93
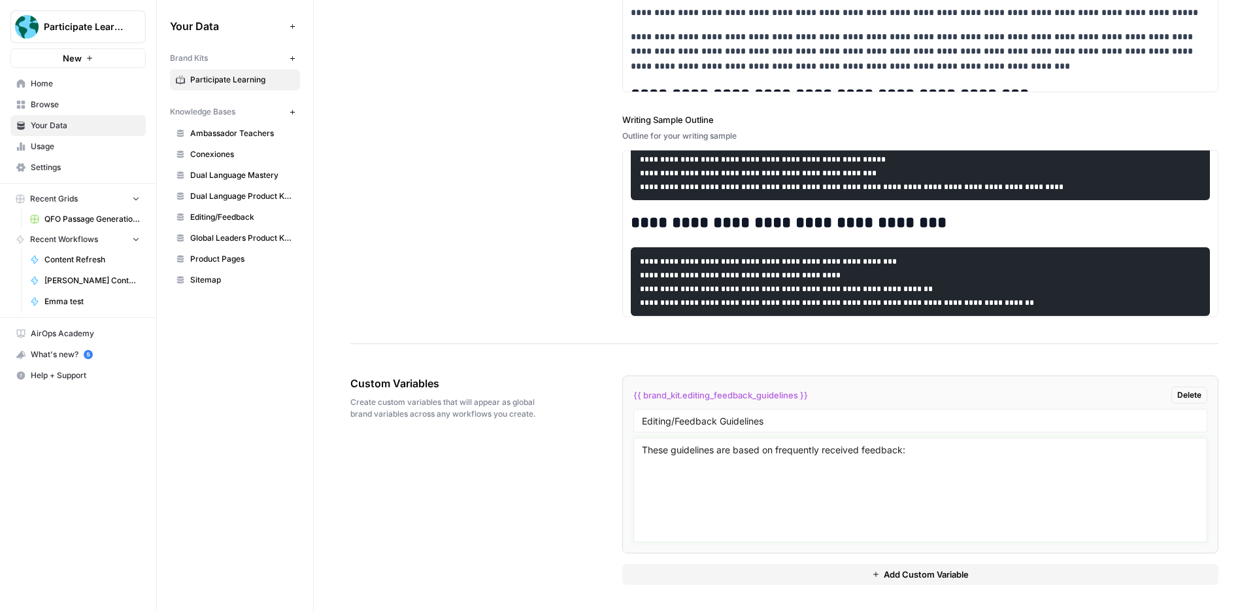
click at [677, 452] on textarea "These guidelines are based on frequently received feedback:" at bounding box center [920, 489] width 557 height 93
click at [673, 452] on textarea "These guidelines are based on frequently received feedback:" at bounding box center [920, 489] width 557 height 93
click at [1022, 450] on textarea "These writing guidelines are based on frequently received feedback:" at bounding box center [920, 489] width 557 height 93
click at [697, 473] on textarea "These writing guidelines are based on frequently received feedback:" at bounding box center [920, 489] width 557 height 93
paste textarea "Participate Learning Blog Writing Guide Goal: Create strategic, persuasive, and…"
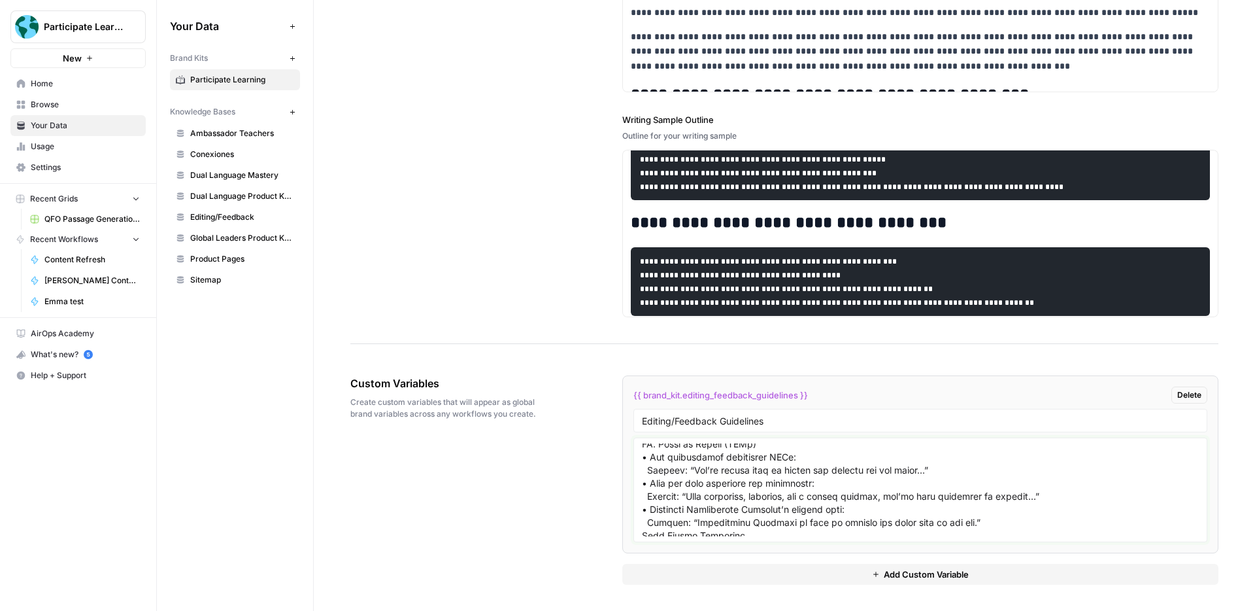
scroll to position [652, 0]
click at [843, 522] on textarea at bounding box center [920, 489] width 557 height 93
paste textarea "General Editing Feedback Guidelines 1. Clarity of Core Idea • Frame the article…"
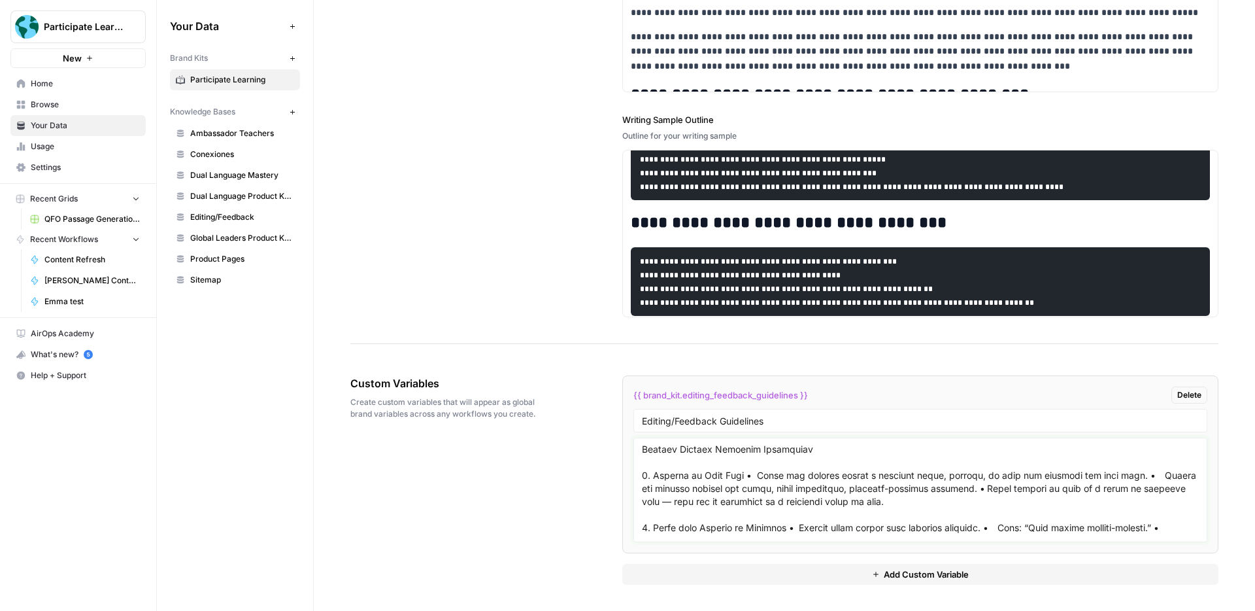
scroll to position [747, 0]
click at [737, 475] on textarea at bounding box center [920, 489] width 557 height 93
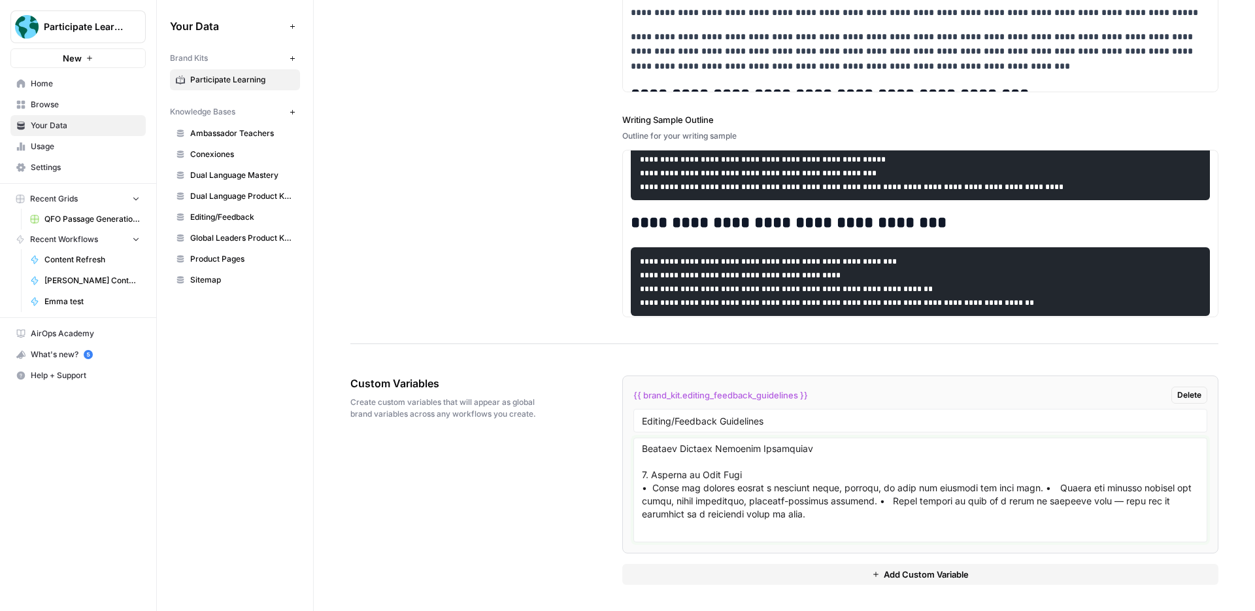
click at [1025, 487] on textarea at bounding box center [920, 489] width 557 height 93
click at [1016, 503] on textarea at bounding box center [920, 489] width 557 height 93
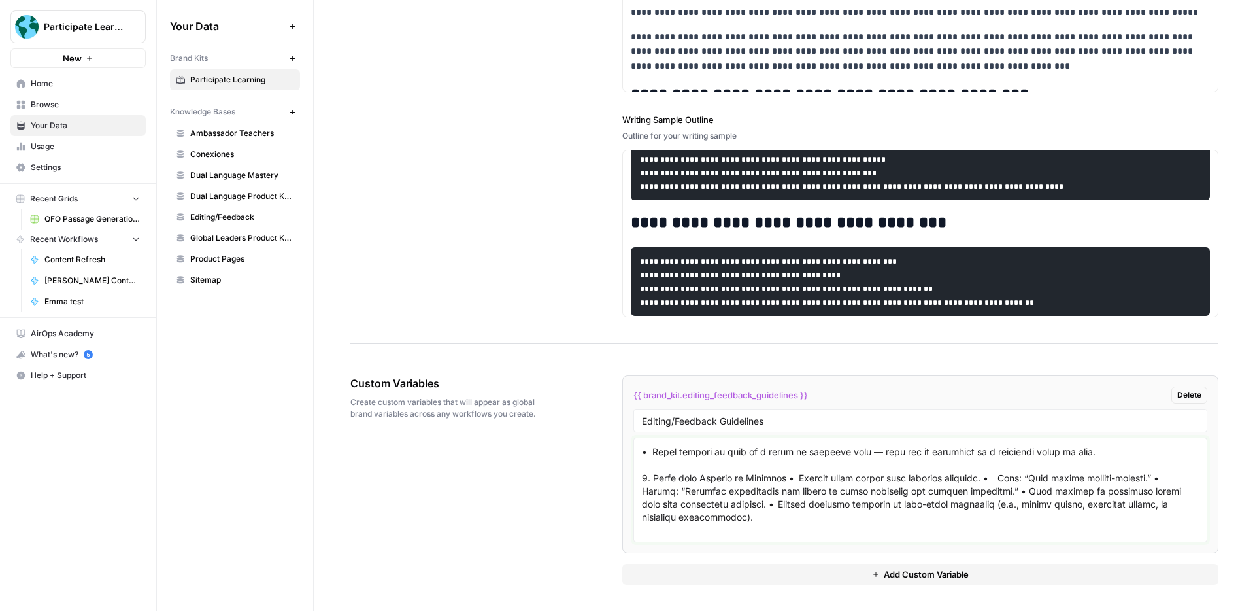
scroll to position [800, 0]
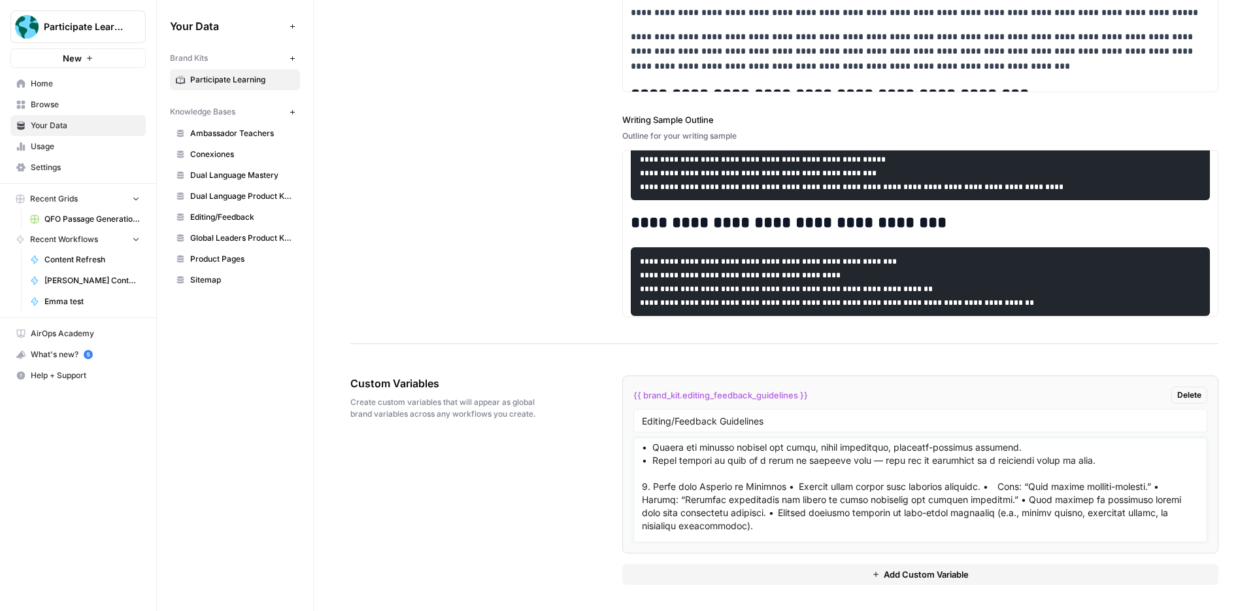
click at [783, 484] on textarea at bounding box center [920, 489] width 557 height 93
click at [857, 500] on textarea at bounding box center [920, 489] width 557 height 93
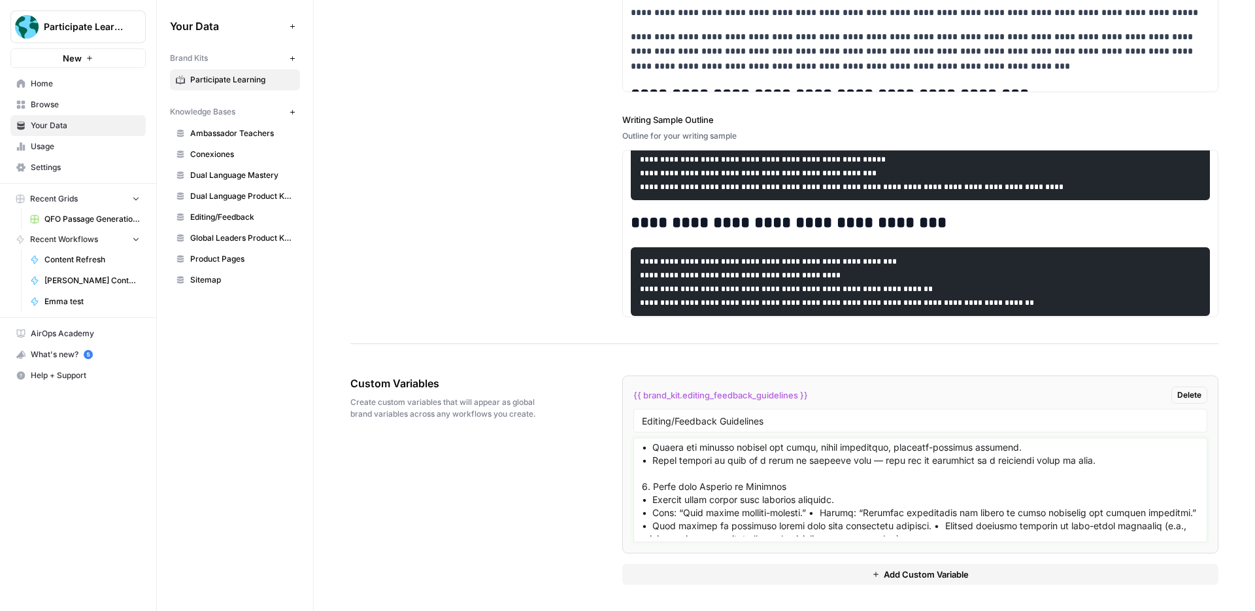
click at [816, 513] on textarea at bounding box center [920, 489] width 557 height 93
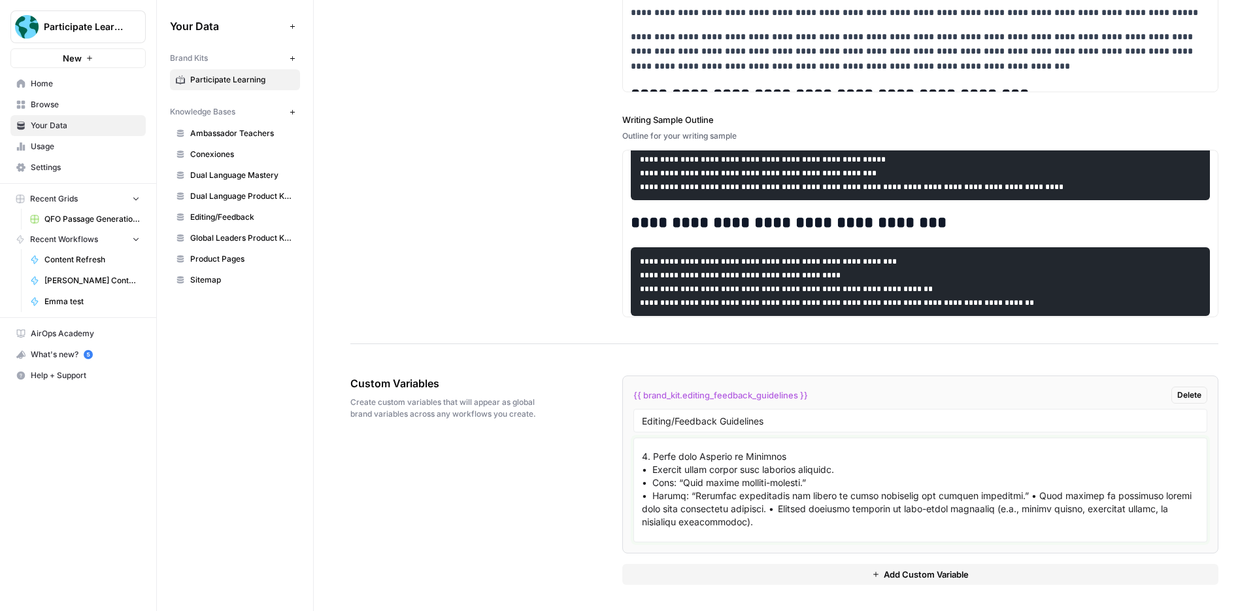
scroll to position [832, 0]
click at [1010, 496] on textarea at bounding box center [920, 489] width 557 height 93
type textarea "These writing guidelines are based on frequently received feedback: Participate…"
click at [641, 481] on div at bounding box center [920, 489] width 574 height 105
click at [650, 483] on textarea at bounding box center [920, 489] width 557 height 93
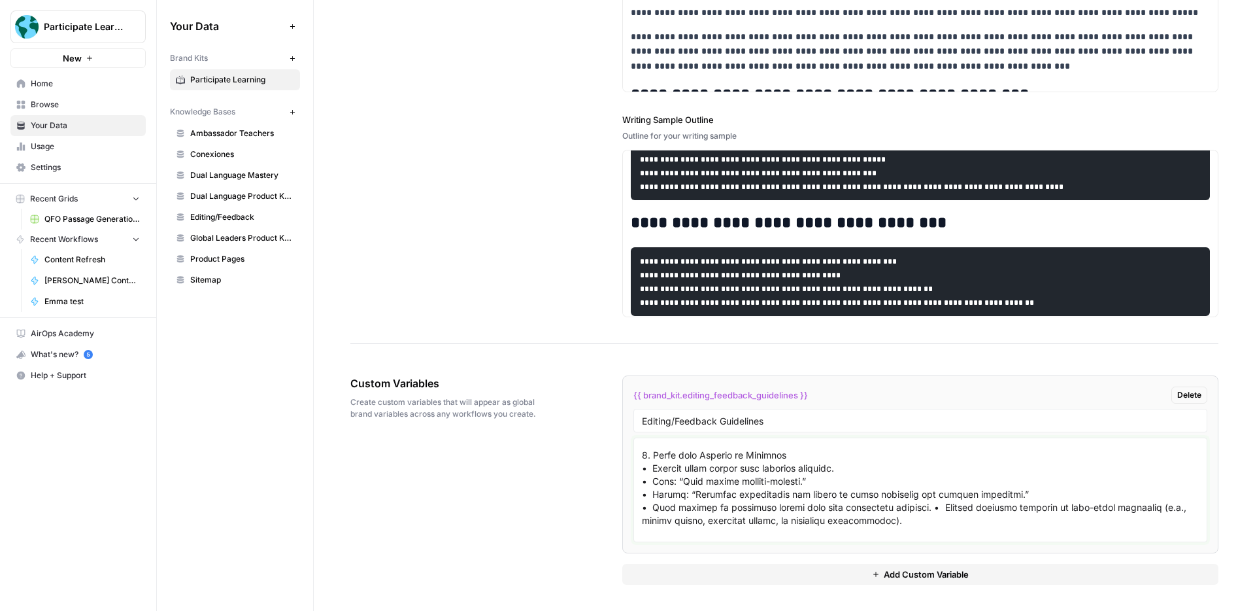
click at [643, 483] on textarea at bounding box center [920, 489] width 557 height 93
click at [645, 481] on textarea at bounding box center [920, 489] width 557 height 93
click at [643, 481] on textarea at bounding box center [920, 489] width 557 height 93
click at [641, 497] on div at bounding box center [920, 489] width 574 height 105
click at [643, 497] on textarea at bounding box center [920, 489] width 557 height 93
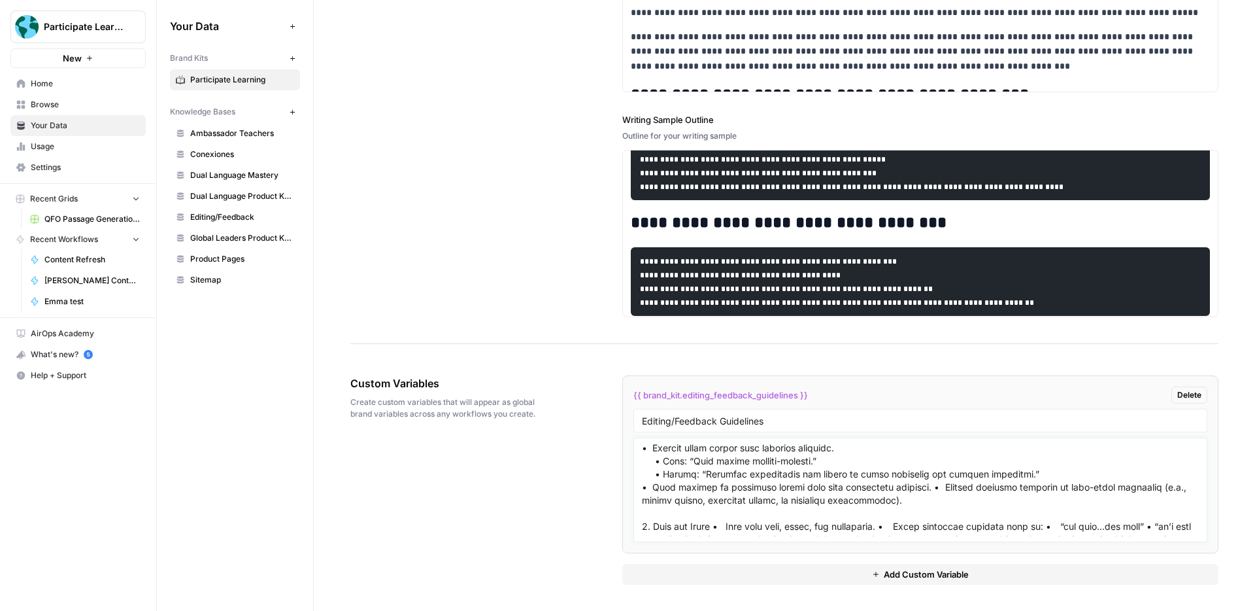
scroll to position [852, 0]
drag, startPoint x: 937, startPoint y: 488, endPoint x: 947, endPoint y: 492, distance: 10.0
click at [937, 488] on textarea at bounding box center [920, 489] width 557 height 93
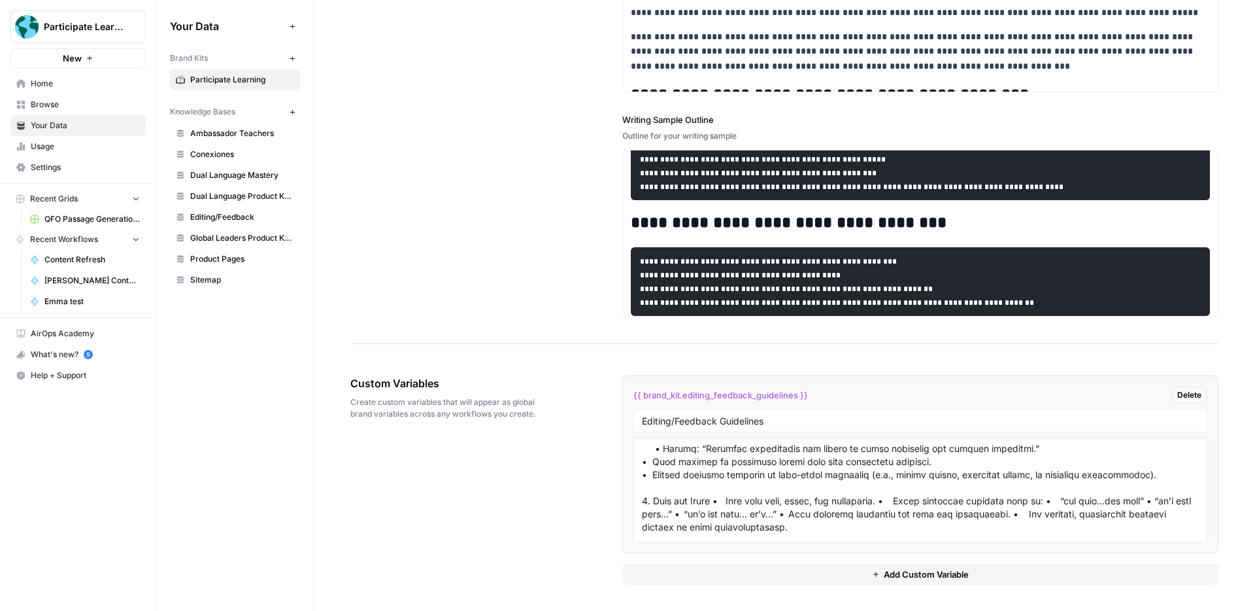
scroll to position [898, 0]
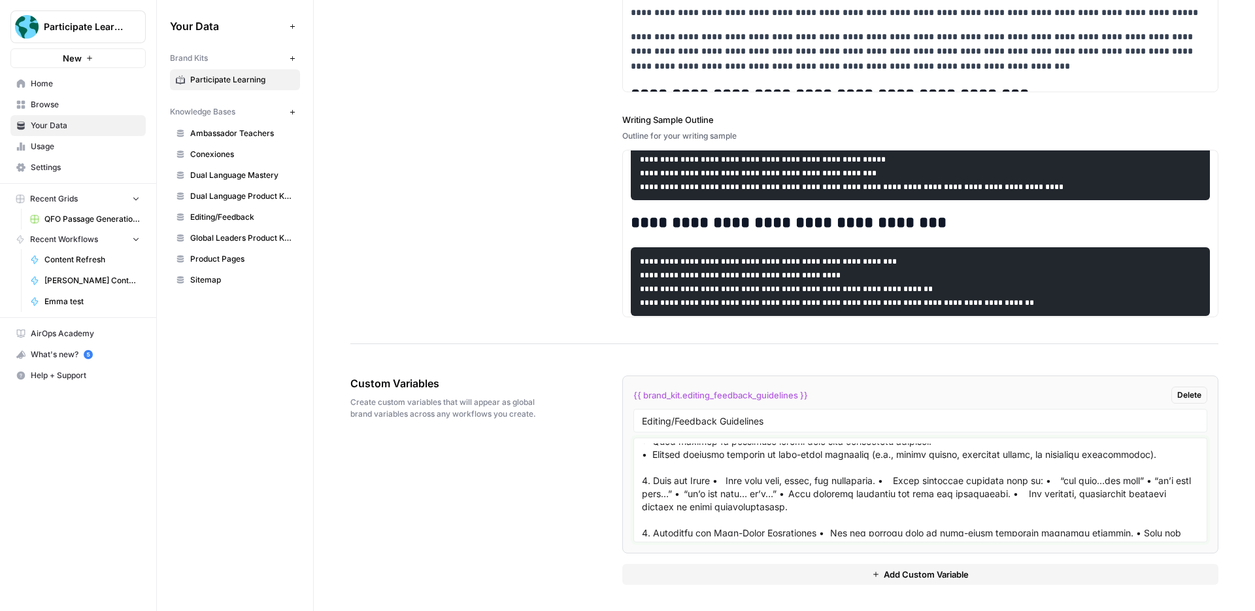
drag, startPoint x: 722, startPoint y: 482, endPoint x: 745, endPoint y: 488, distance: 22.8
click at [722, 482] on textarea at bounding box center [920, 489] width 557 height 93
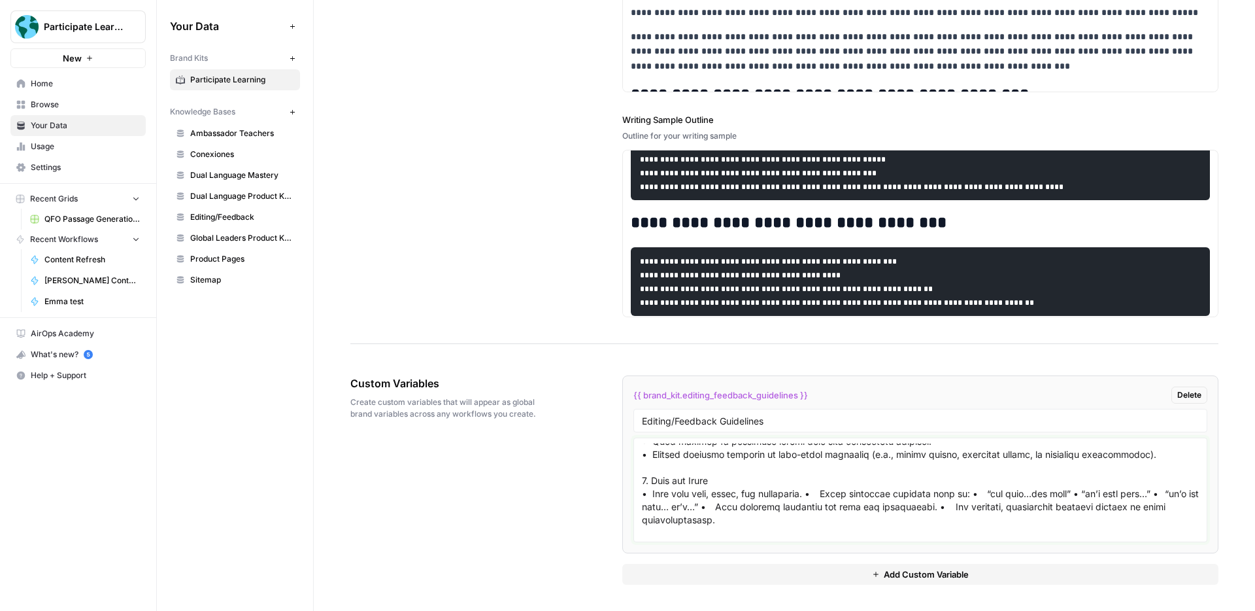
click at [833, 494] on textarea at bounding box center [920, 489] width 557 height 93
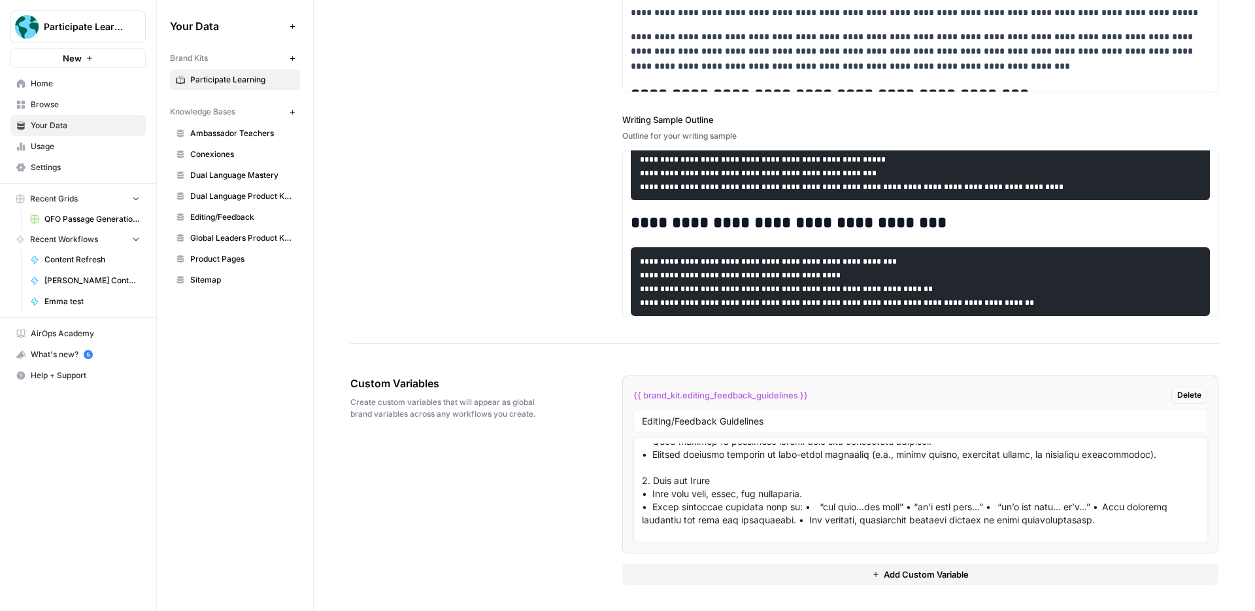
click at [801, 509] on textarea at bounding box center [920, 489] width 557 height 93
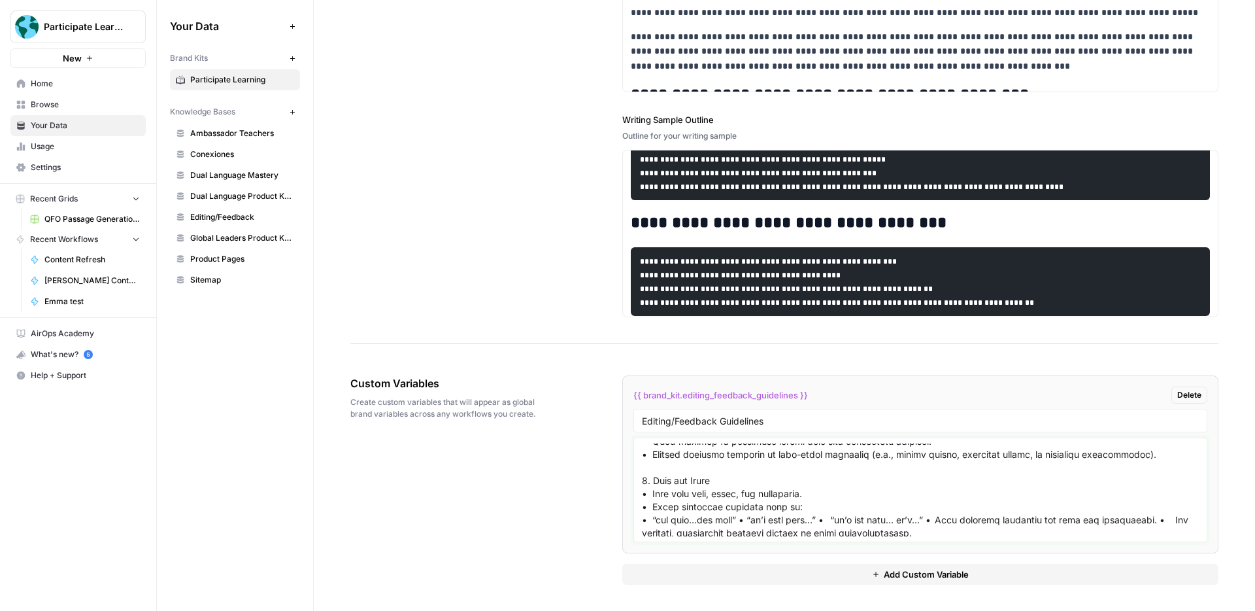
click at [737, 520] on textarea at bounding box center [920, 489] width 557 height 93
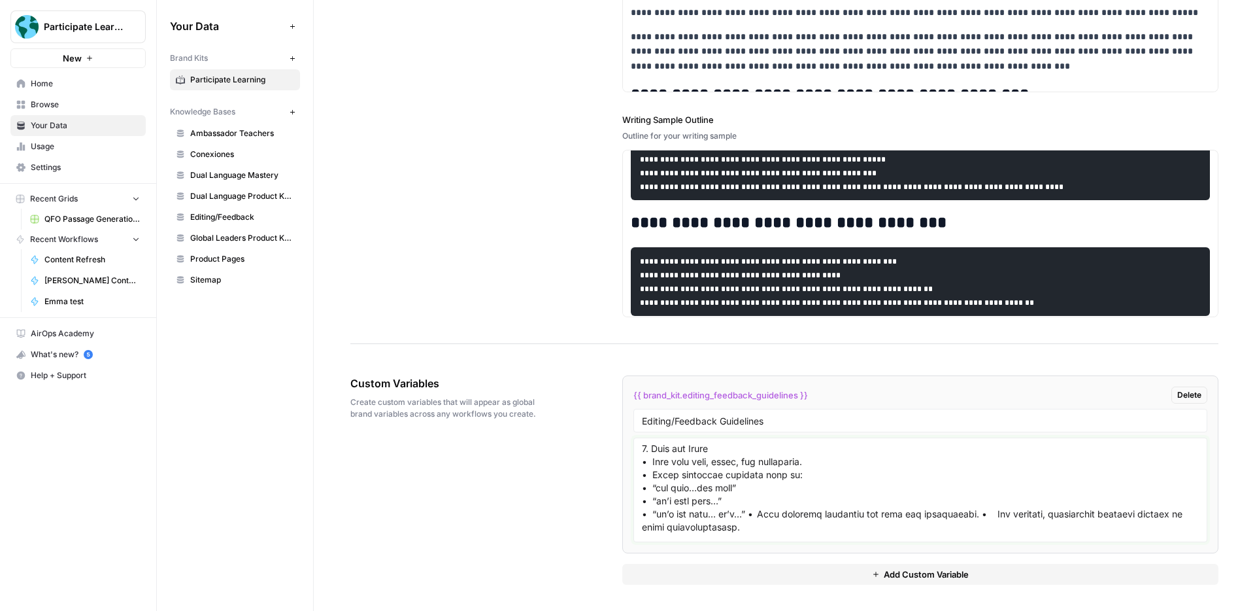
scroll to position [931, 0]
click at [738, 516] on textarea at bounding box center [920, 489] width 557 height 93
click at [863, 528] on textarea at bounding box center [920, 489] width 557 height 93
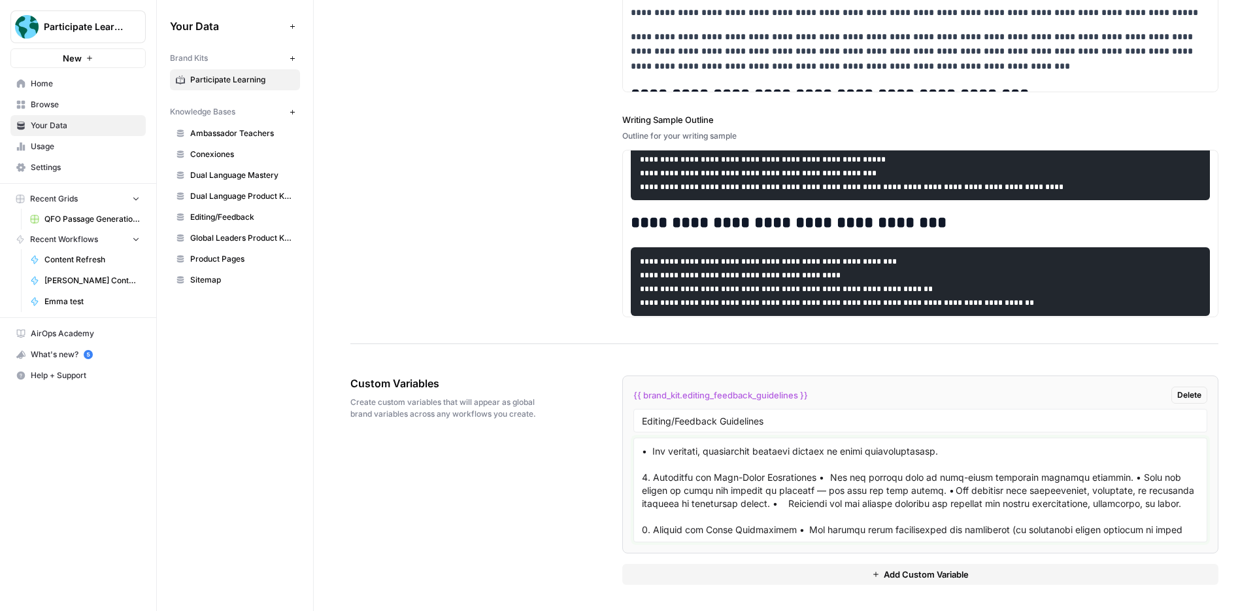
scroll to position [1013, 0]
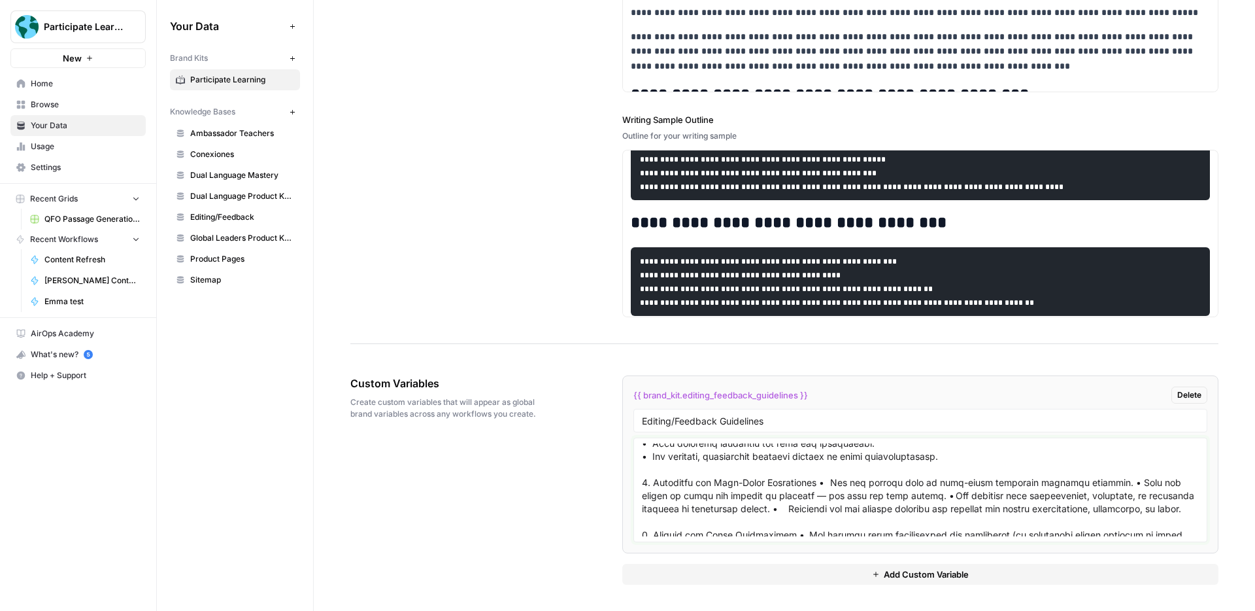
click at [821, 484] on textarea at bounding box center [920, 489] width 557 height 93
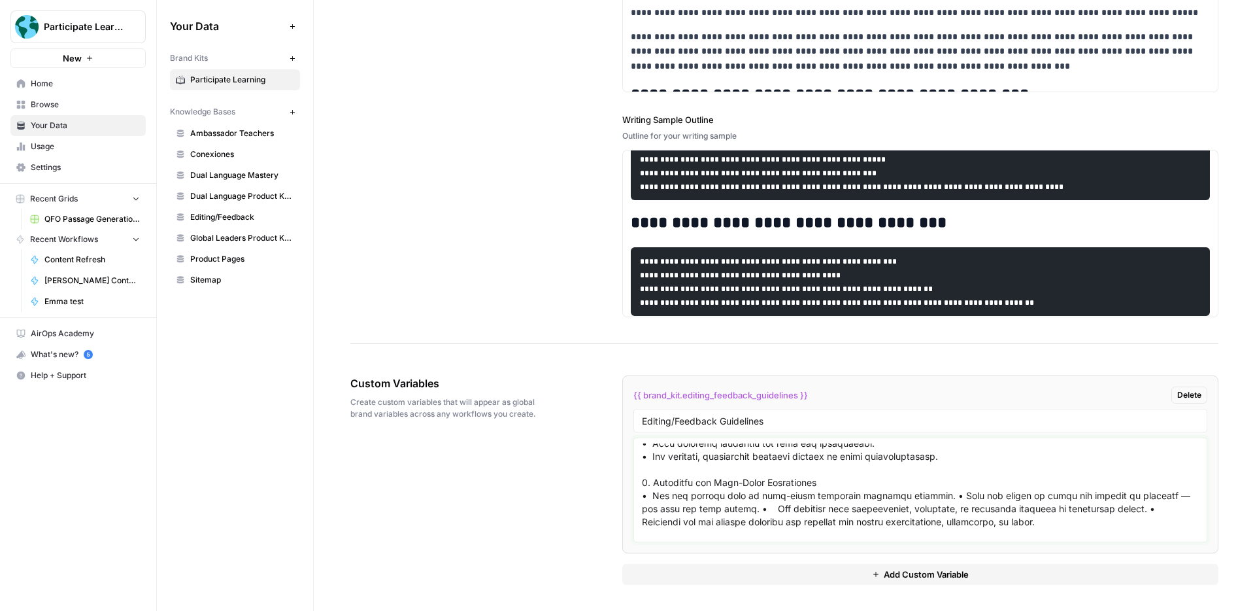
click at [933, 496] on textarea at bounding box center [920, 489] width 557 height 93
click at [980, 510] on textarea at bounding box center [920, 489] width 557 height 93
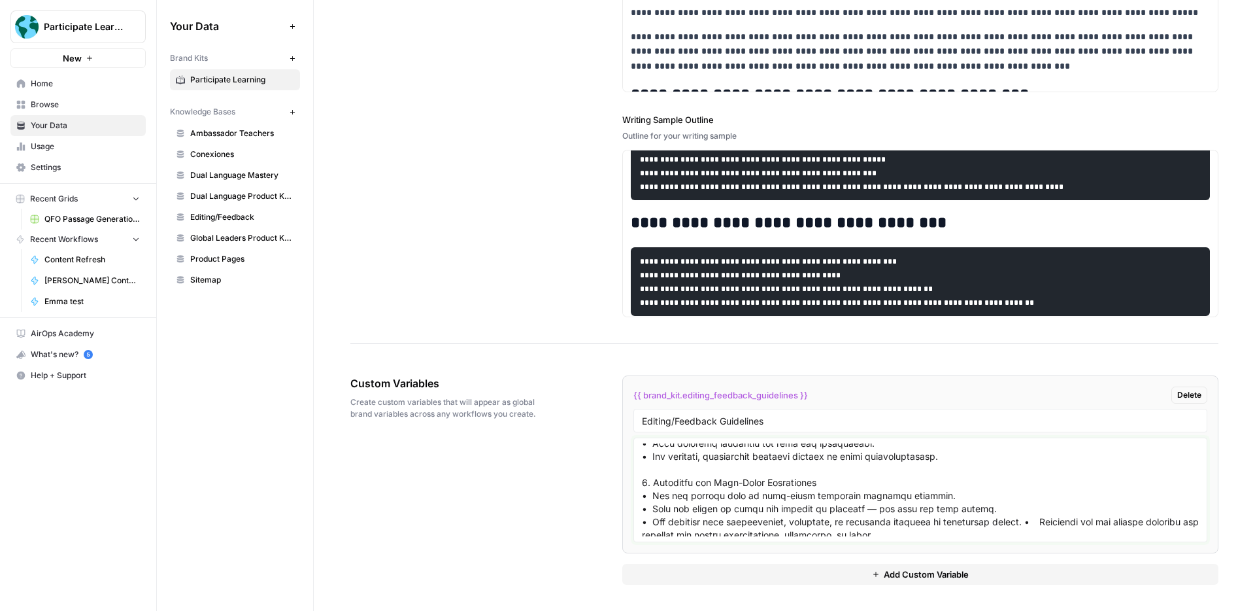
scroll to position [1032, 0]
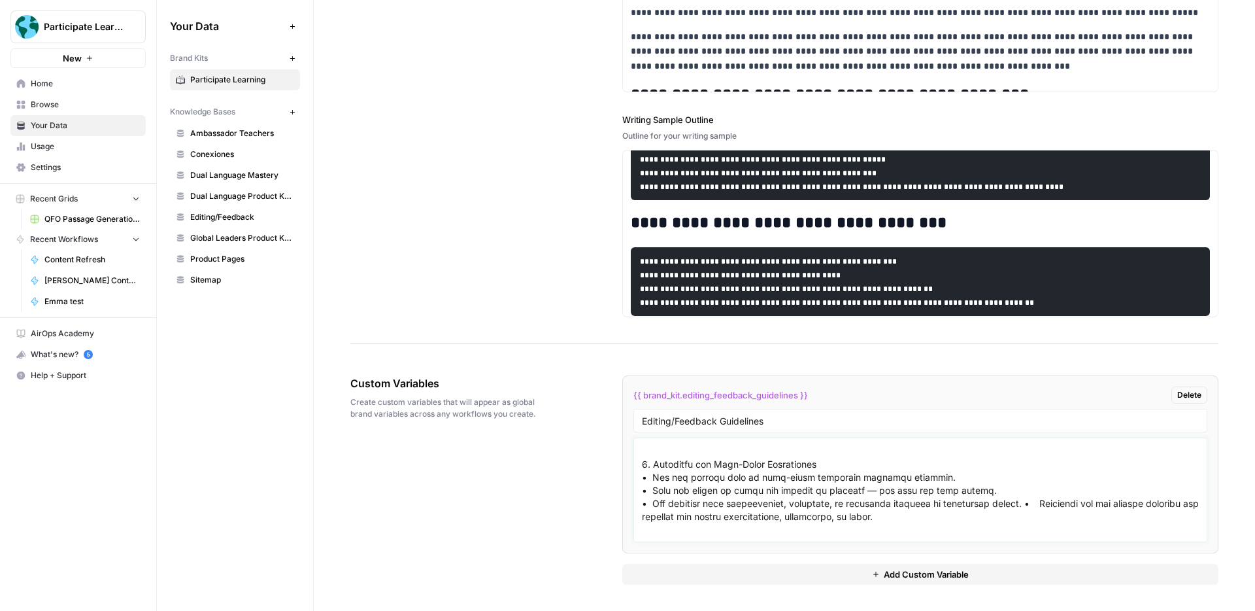
click at [1034, 507] on textarea at bounding box center [920, 489] width 557 height 93
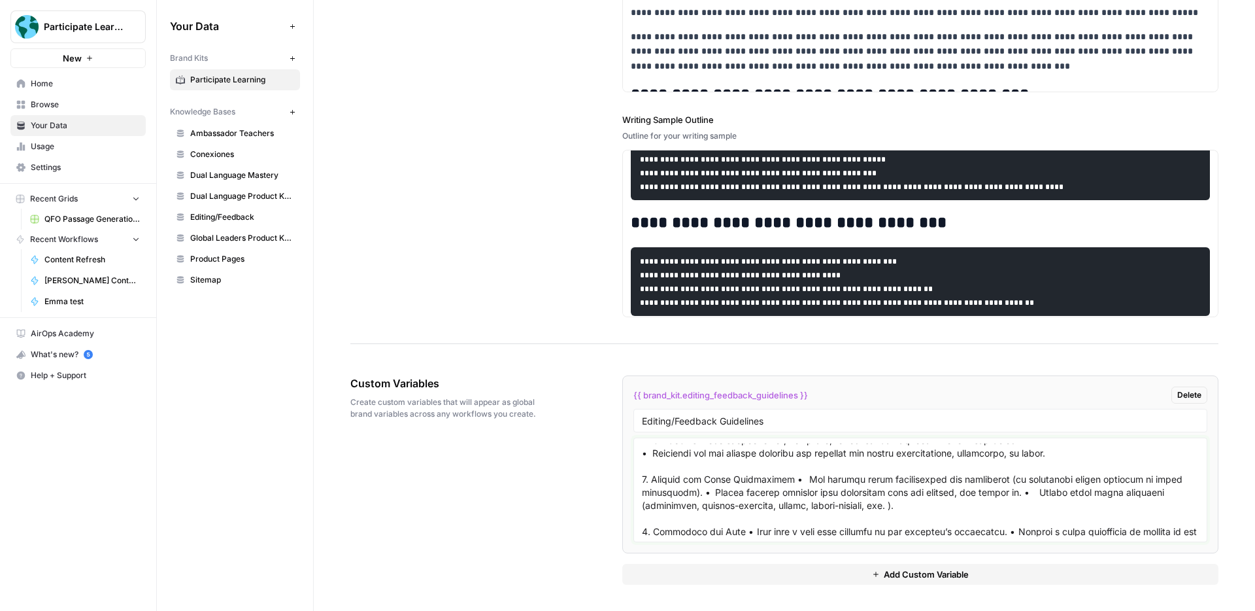
scroll to position [1096, 0]
click at [792, 480] on textarea at bounding box center [920, 489] width 557 height 93
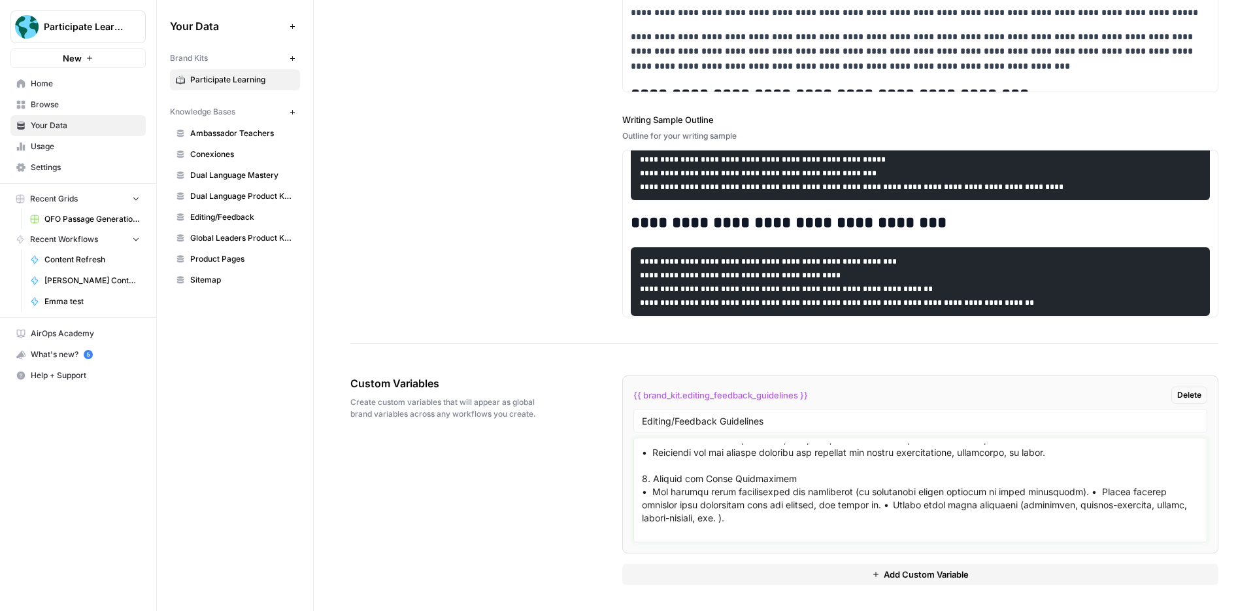
click at [1090, 492] on textarea at bounding box center [920, 489] width 557 height 93
click at [965, 507] on textarea at bounding box center [920, 489] width 557 height 93
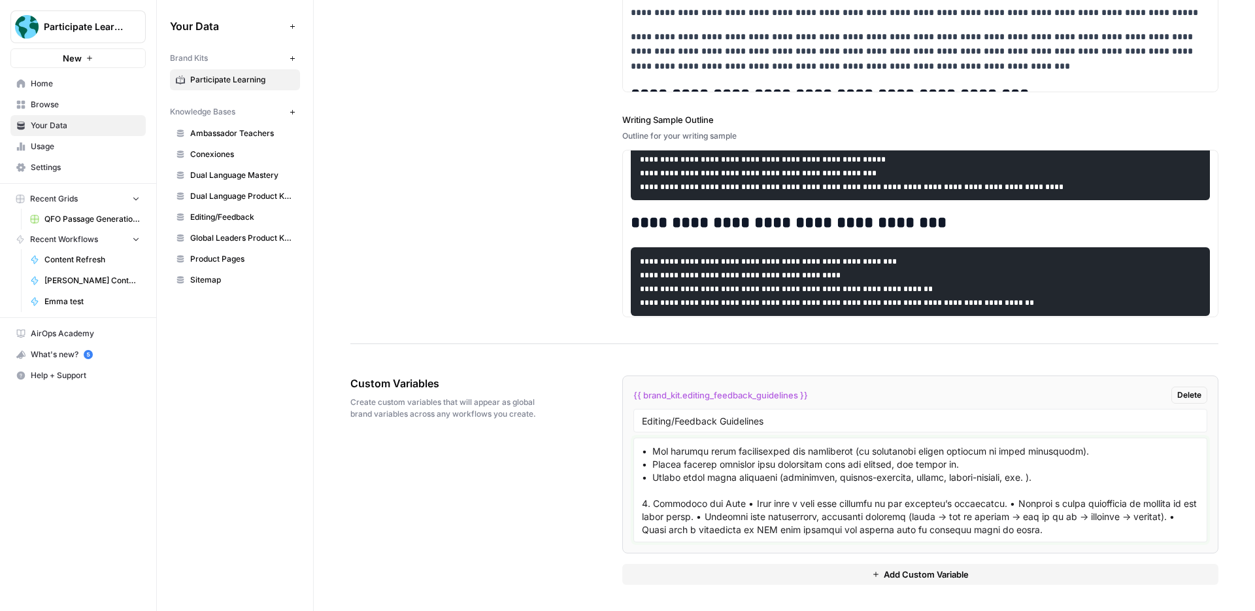
scroll to position [1147, 0]
click at [1015, 494] on textarea at bounding box center [920, 489] width 557 height 93
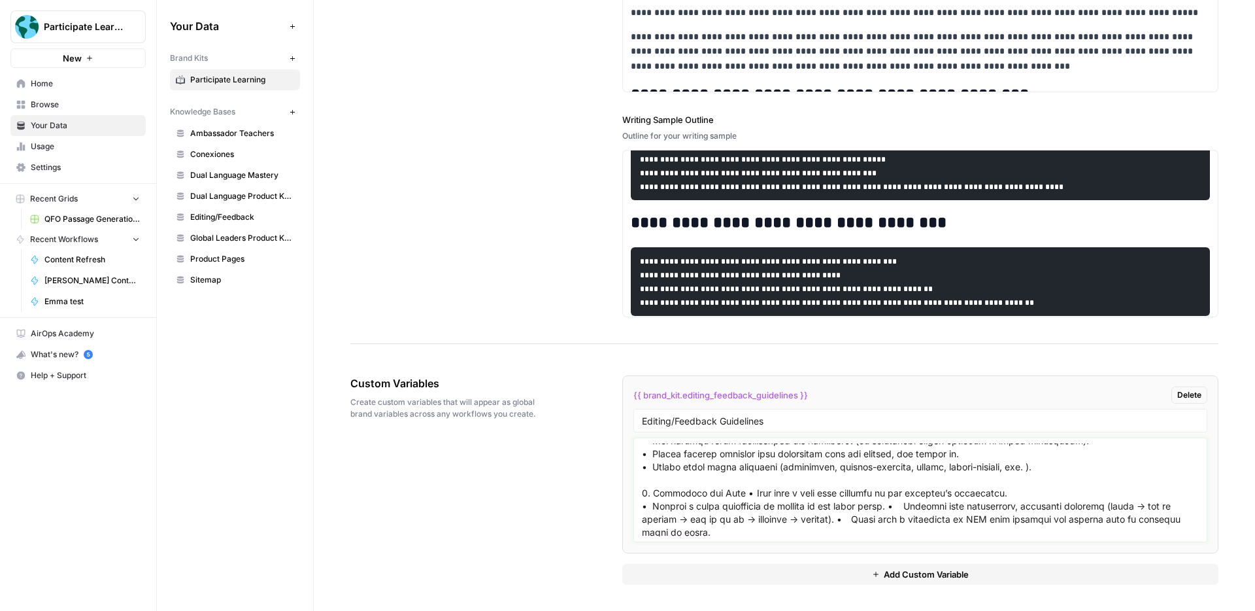
click at [888, 508] on textarea at bounding box center [920, 489] width 557 height 93
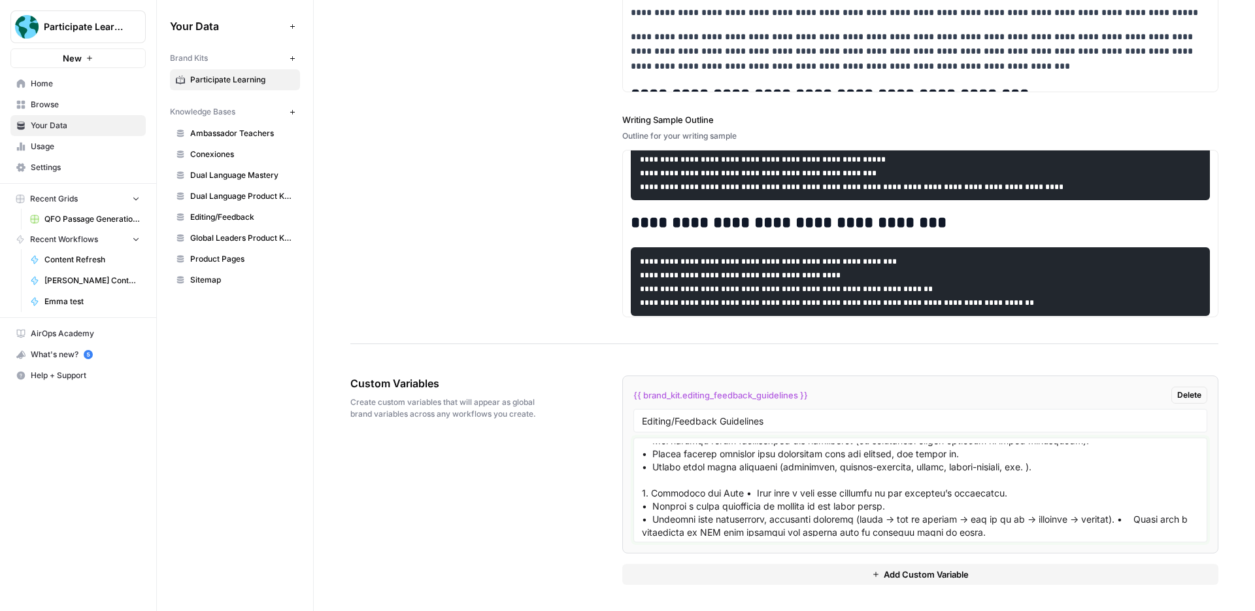
click at [1122, 520] on textarea at bounding box center [920, 489] width 557 height 93
type textarea "These writing guidelines are based on frequently received feedback: Participate…"
click at [574, 470] on div "Custom Variables Create custom variables that will appear as global brand varia…" at bounding box center [784, 479] width 868 height 261
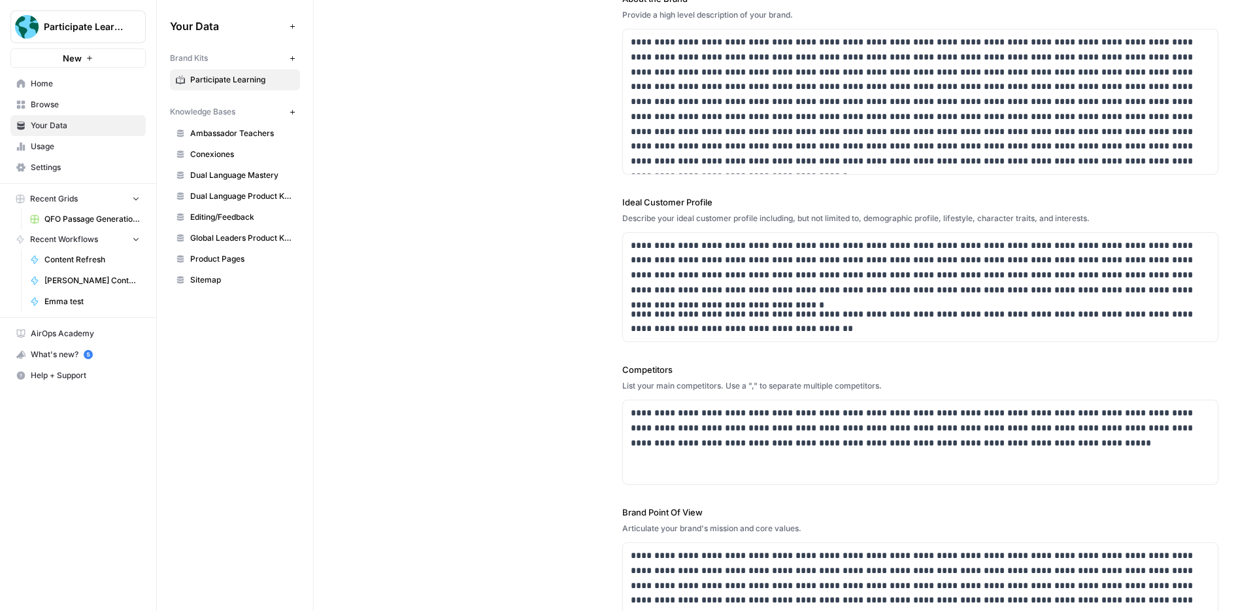
scroll to position [0, 0]
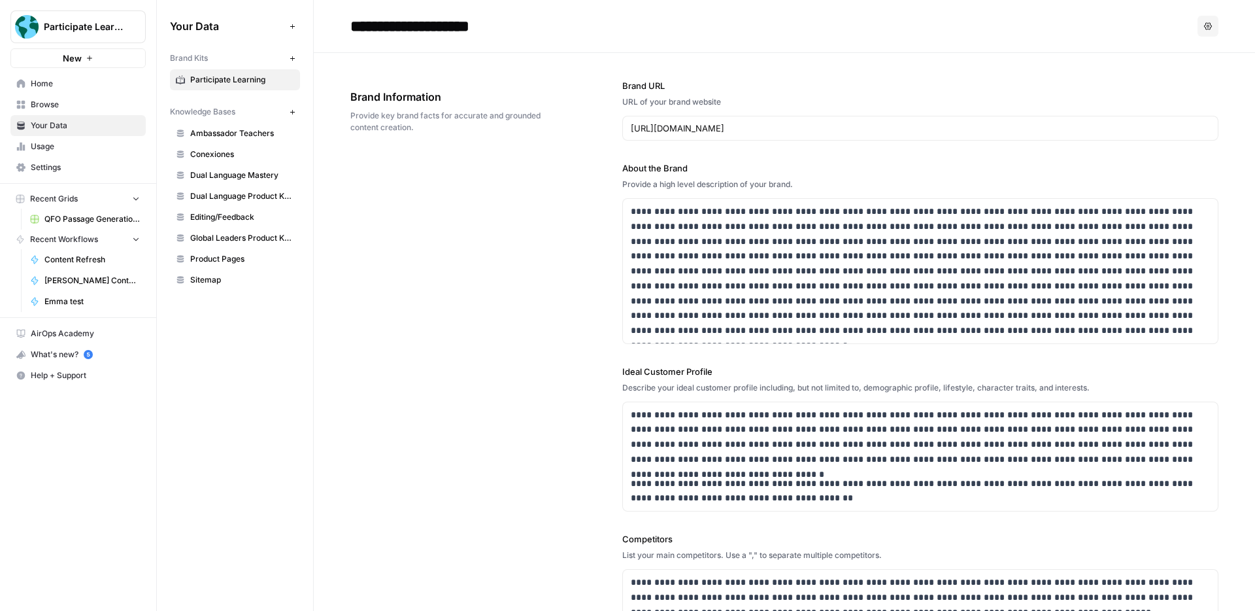
click at [267, 76] on span "Participate Learning" at bounding box center [242, 80] width 104 height 12
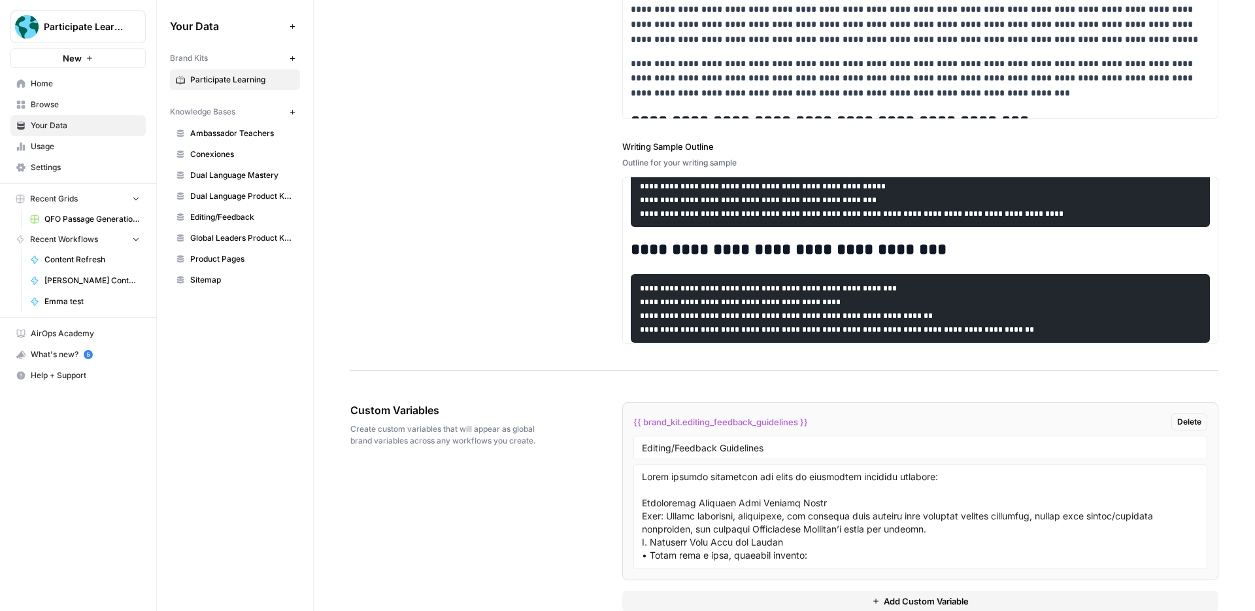
scroll to position [2157, 0]
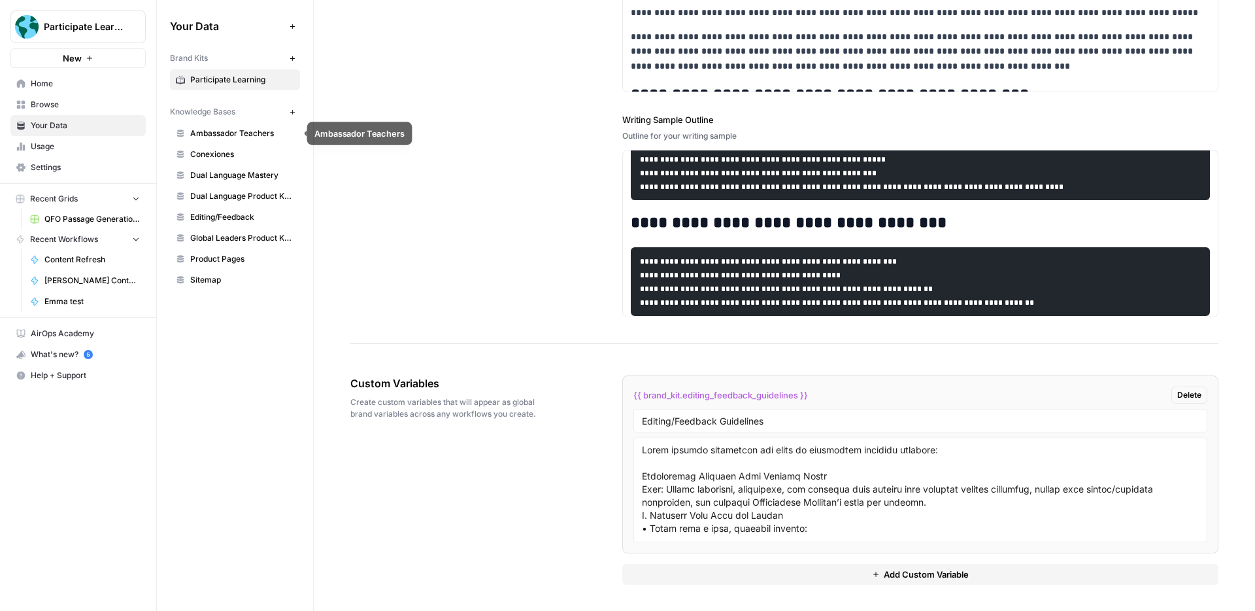
click at [216, 136] on span "Ambassador Teachers" at bounding box center [242, 133] width 104 height 12
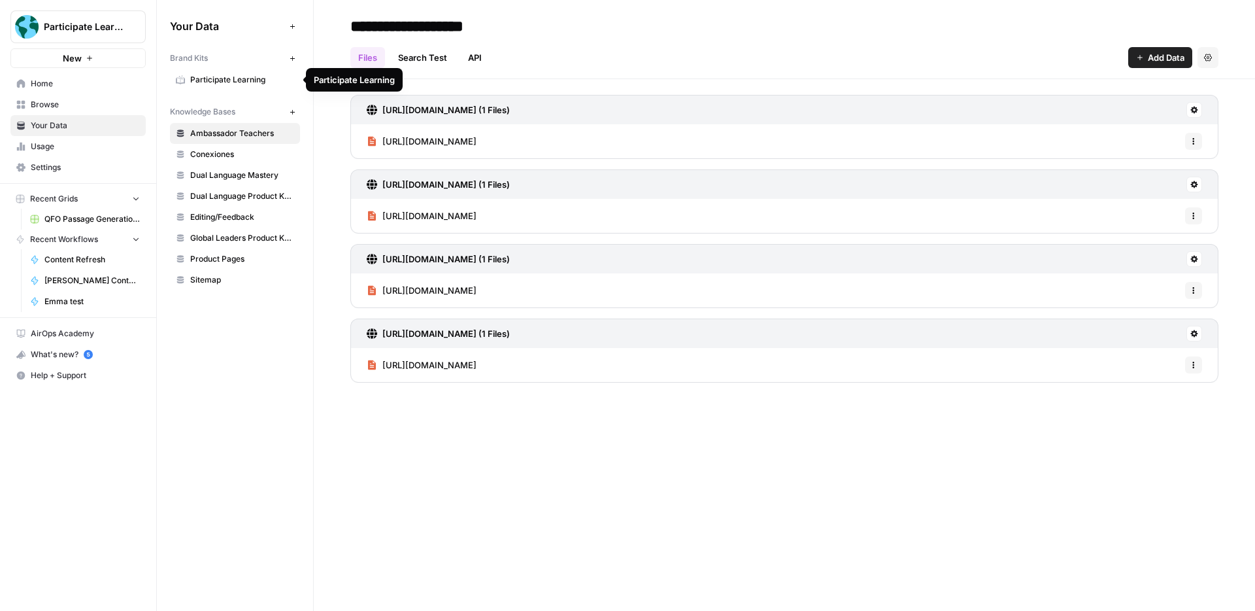
click at [224, 82] on span "Participate Learning" at bounding box center [242, 80] width 104 height 12
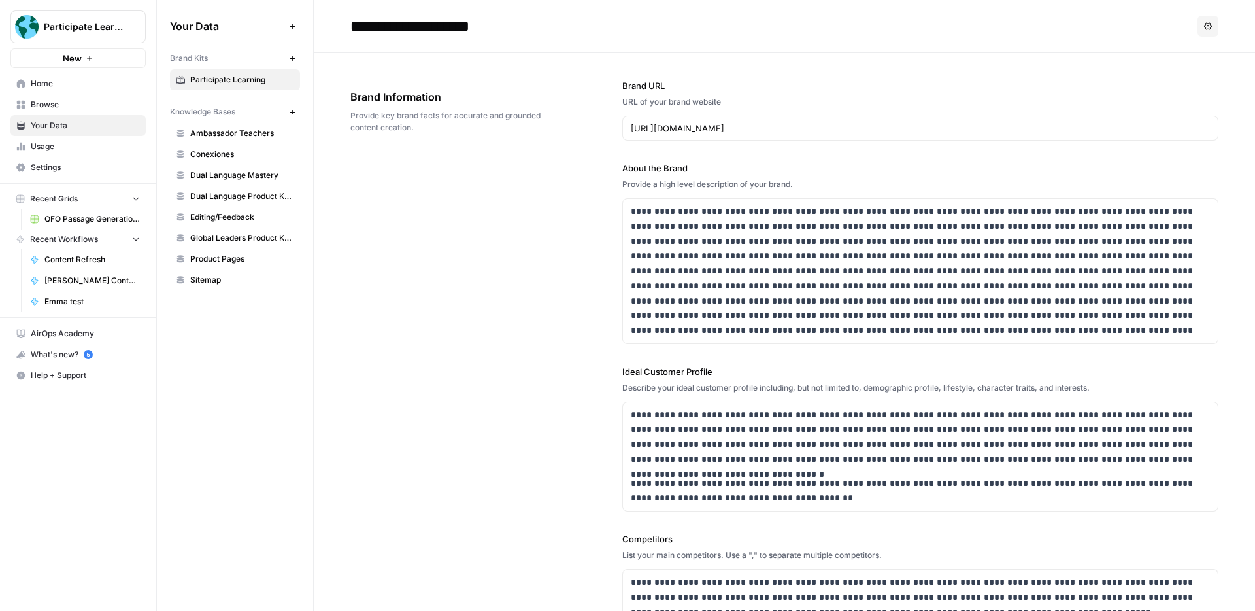
click at [248, 217] on span "Editing/Feedback" at bounding box center [242, 217] width 104 height 12
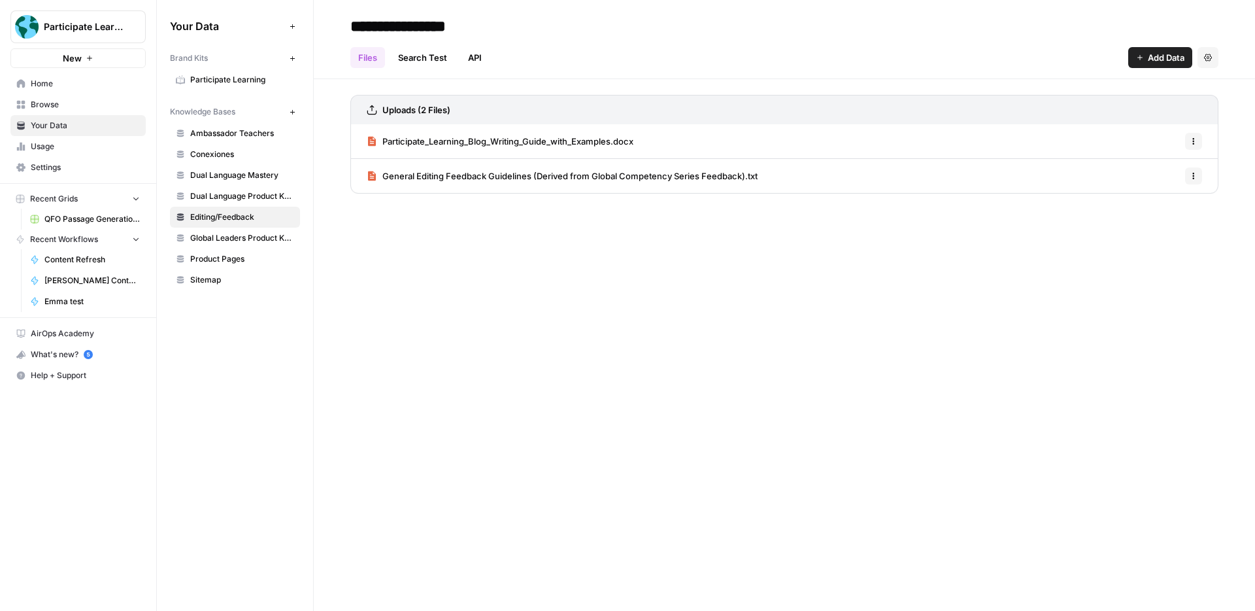
click at [1213, 58] on button "Settings" at bounding box center [1208, 57] width 21 height 21
click at [1180, 89] on span "Delete Knowledge Base" at bounding box center [1154, 88] width 97 height 13
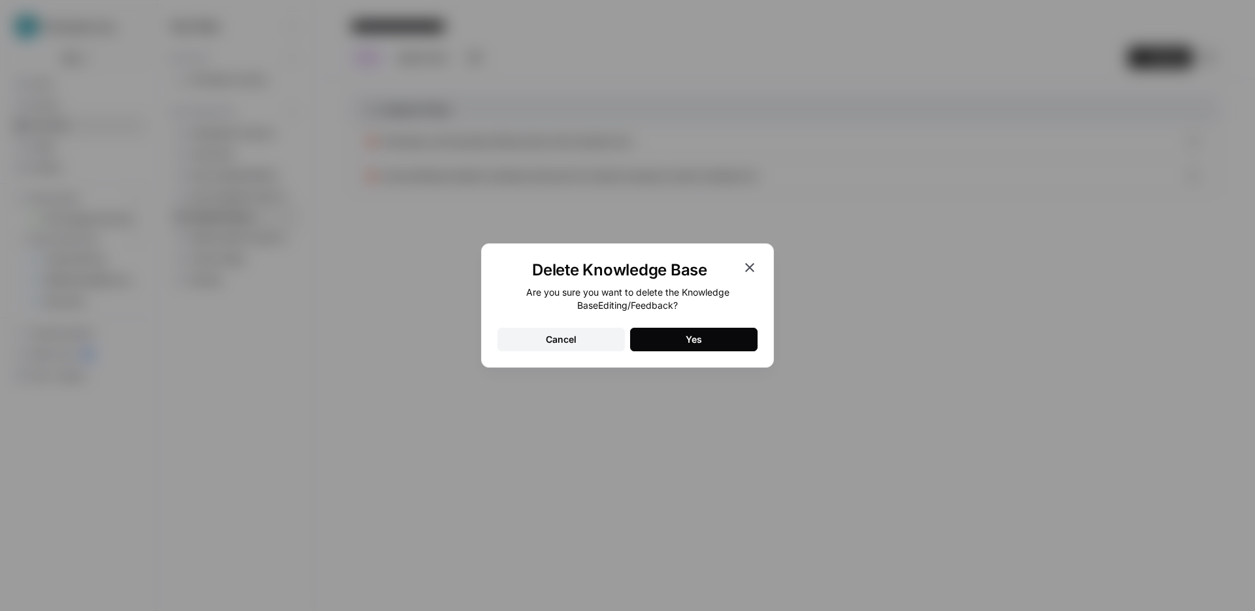
click at [723, 341] on button "Yes" at bounding box center [693, 340] width 127 height 24
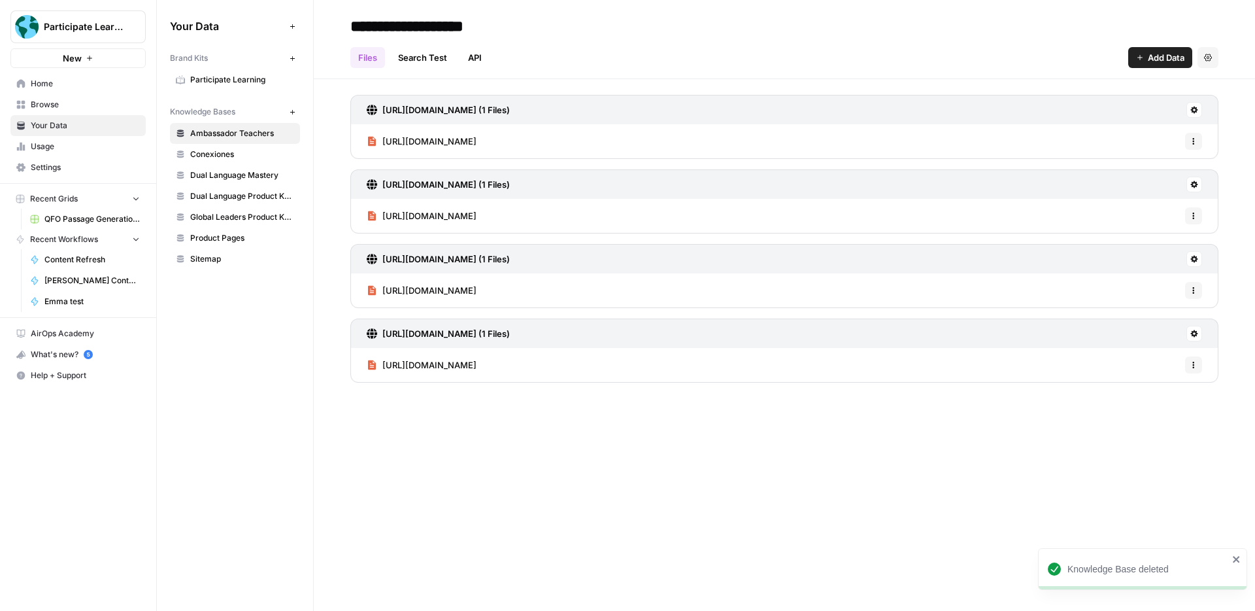
click at [88, 215] on span "QFO Passage Generation Grid" at bounding box center [91, 219] width 95 height 12
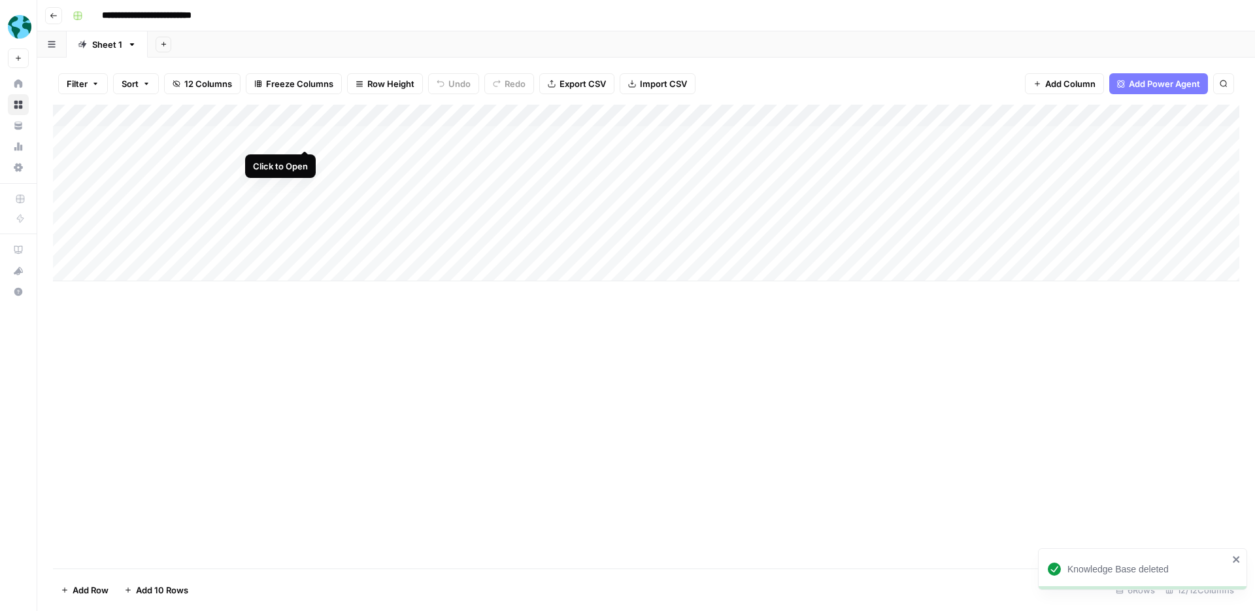
click at [303, 137] on div "Add Column" at bounding box center [646, 193] width 1186 height 176
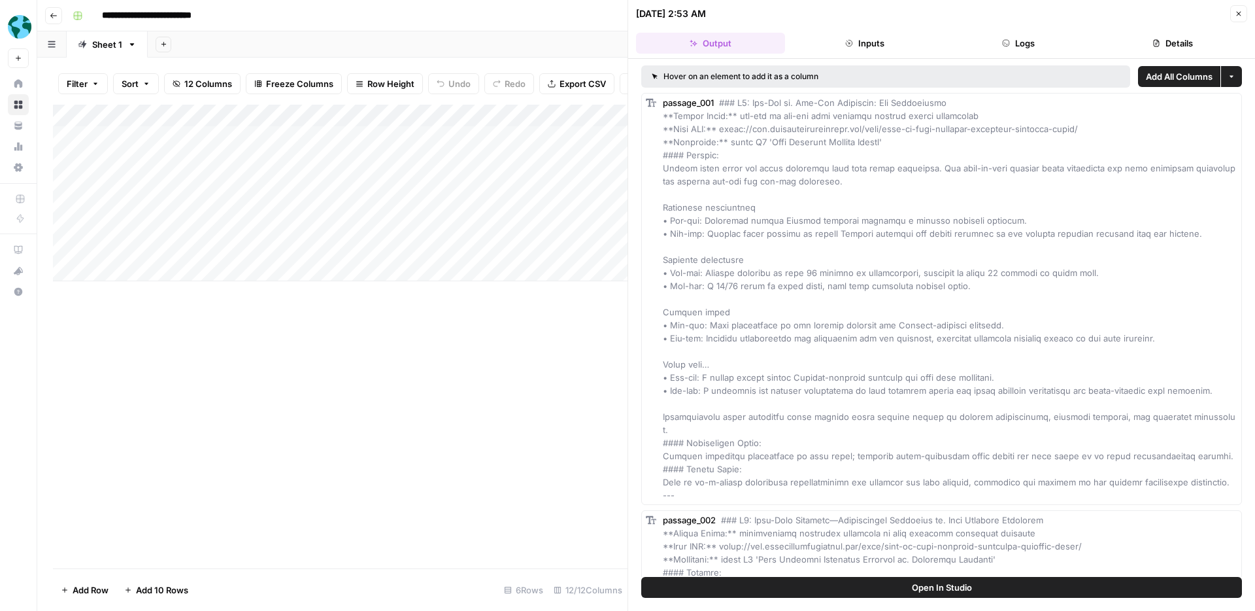
click at [1019, 588] on button "Open In Studio" at bounding box center [941, 587] width 601 height 21
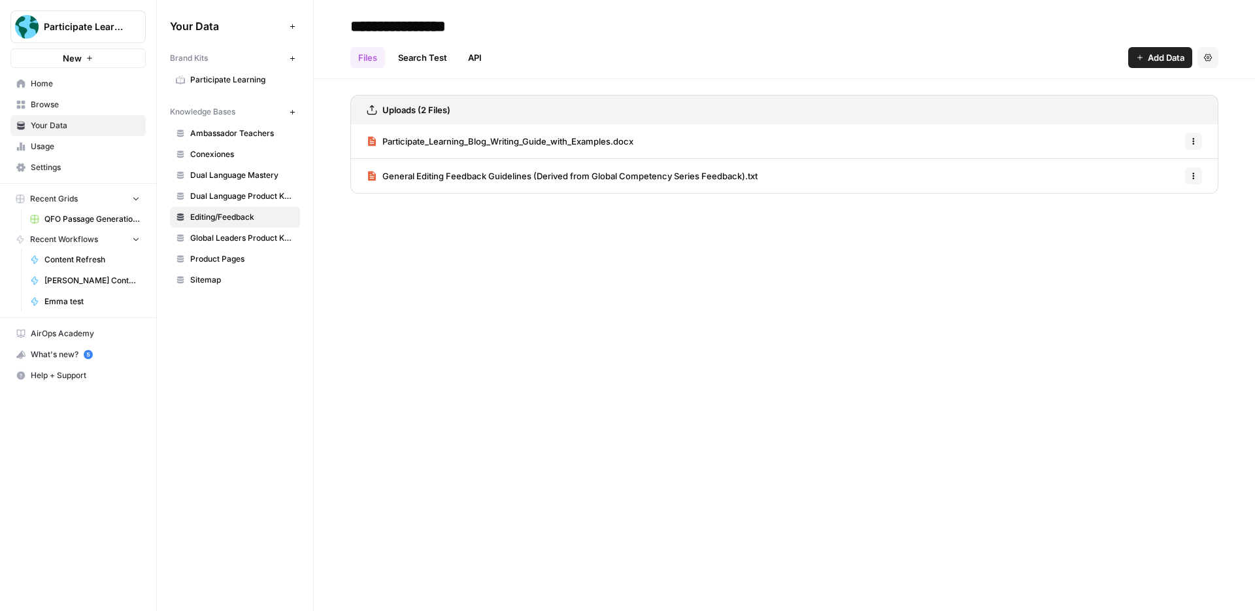
click at [603, 137] on span "Participate_Learning_Blog_Writing_Guide_with_Examples.docx" at bounding box center [507, 141] width 251 height 13
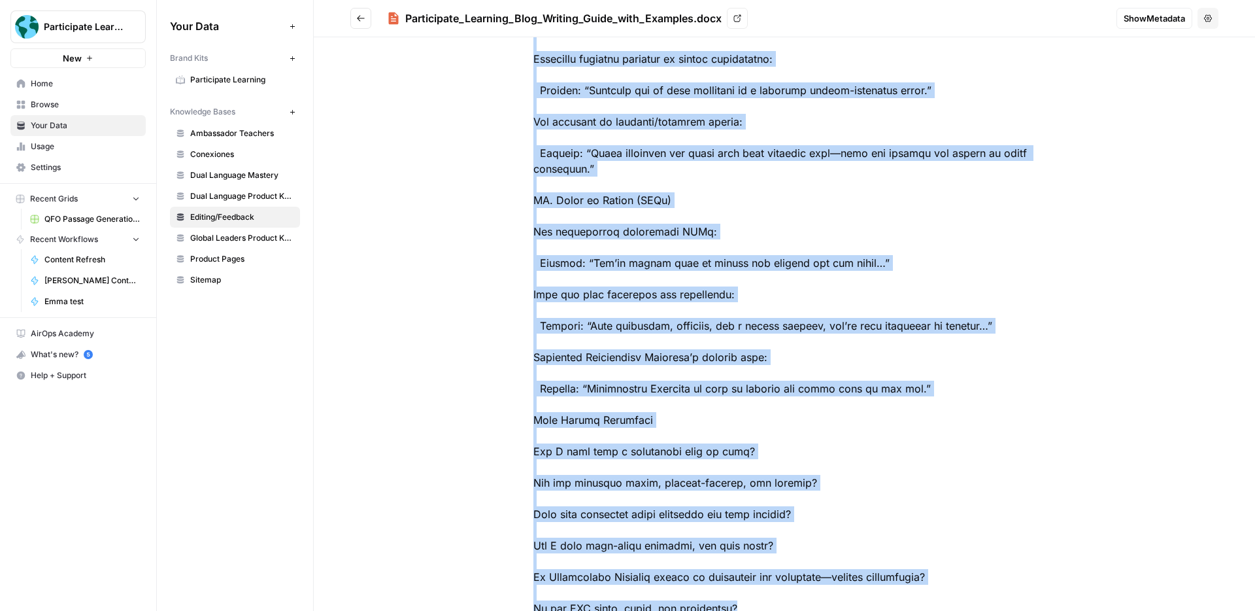
scroll to position [1226, 0]
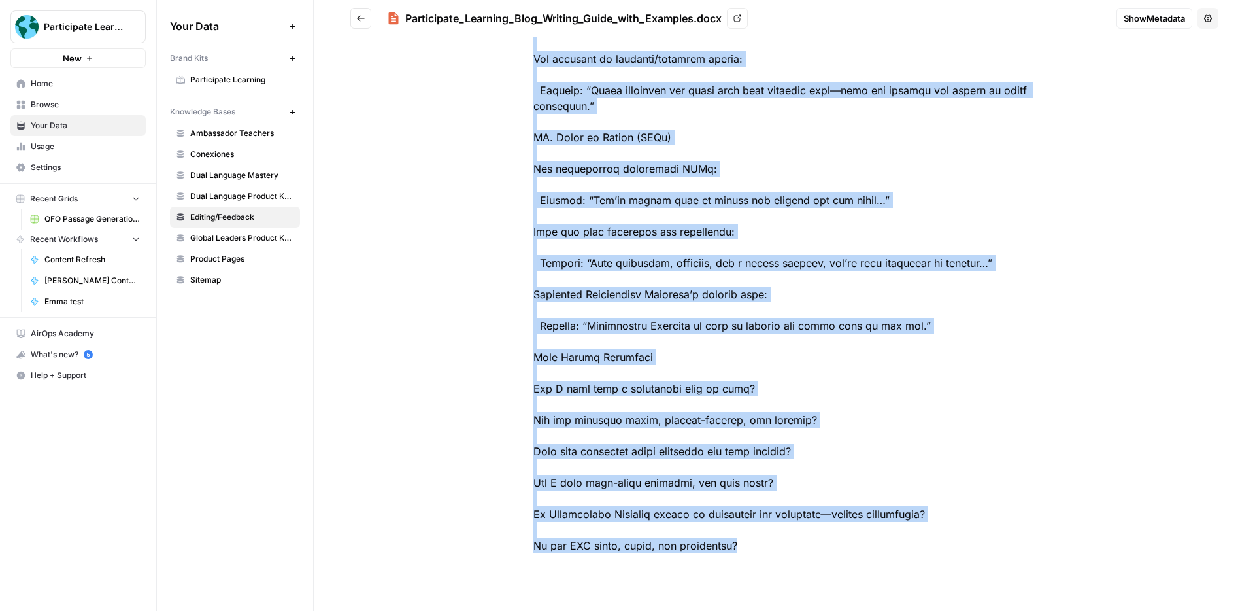
drag, startPoint x: 533, startPoint y: 109, endPoint x: 828, endPoint y: 621, distance: 591.6
click at [828, 610] on html "Participate Learning New Home Browse Your Data Usage Settings Recent Grids QFO …" at bounding box center [627, 305] width 1255 height 611
copy div "Participate Learning Blog Writing Guide Goal: Create strategic, persuasive, and…"
click at [358, 25] on button "Go back" at bounding box center [360, 18] width 21 height 21
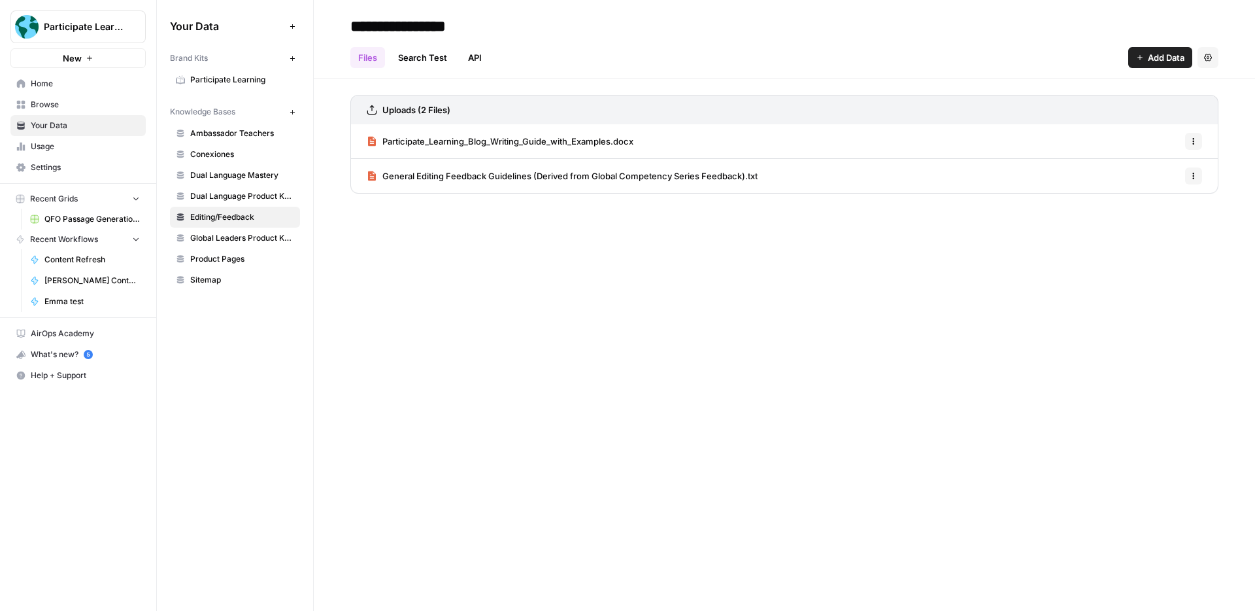
click at [654, 177] on span "General Editing Feedback Guidelines (Derived from Global Competency Series Feed…" at bounding box center [569, 175] width 375 height 13
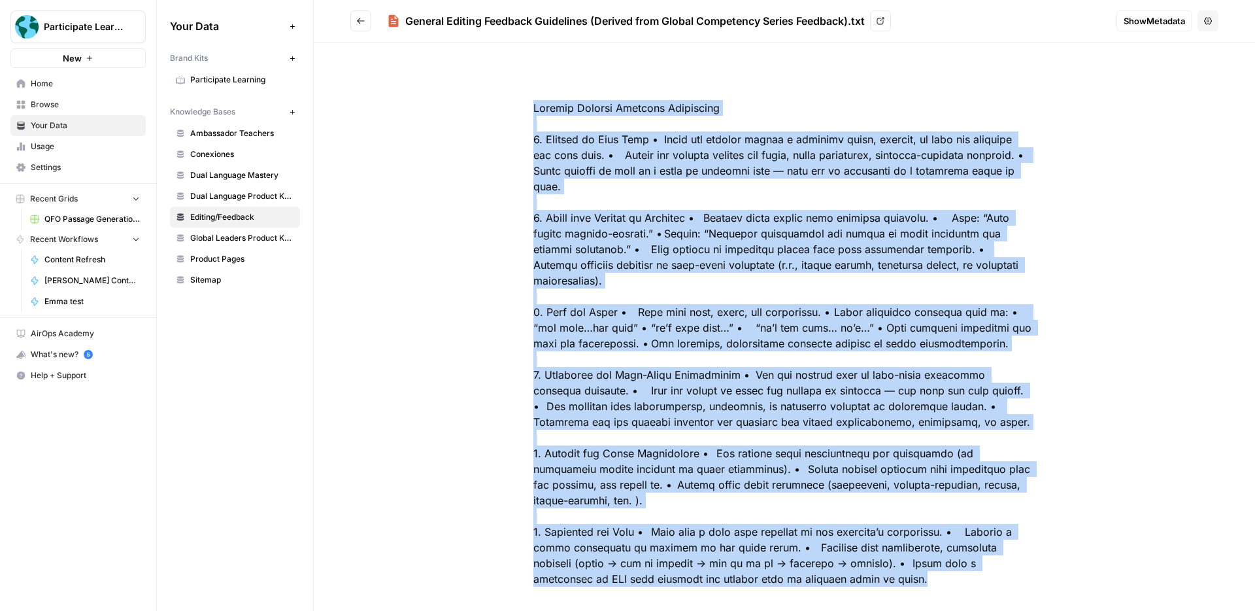
scroll to position [18, 0]
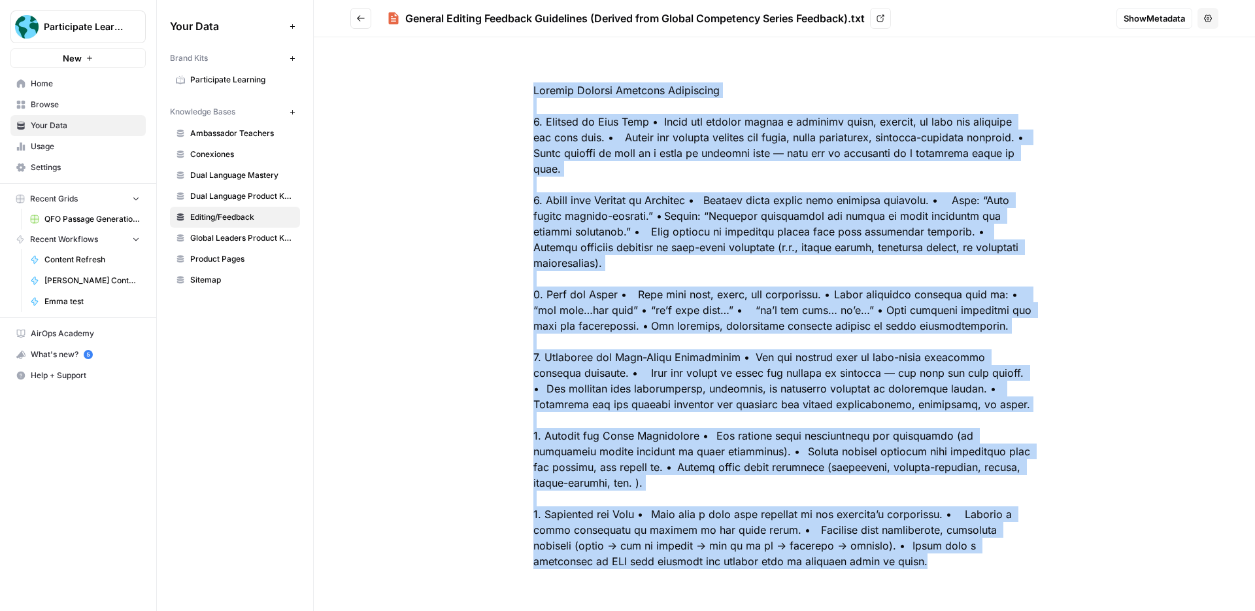
drag, startPoint x: 535, startPoint y: 108, endPoint x: 941, endPoint y: 628, distance: 659.0
click at [941, 610] on html "Participate Learning New Home Browse Your Data Usage Settings Recent Grids QFO …" at bounding box center [627, 305] width 1255 height 611
copy div "General Editing Feedback Guidelines 1. Clarity of Core Idea • Frame the article…"
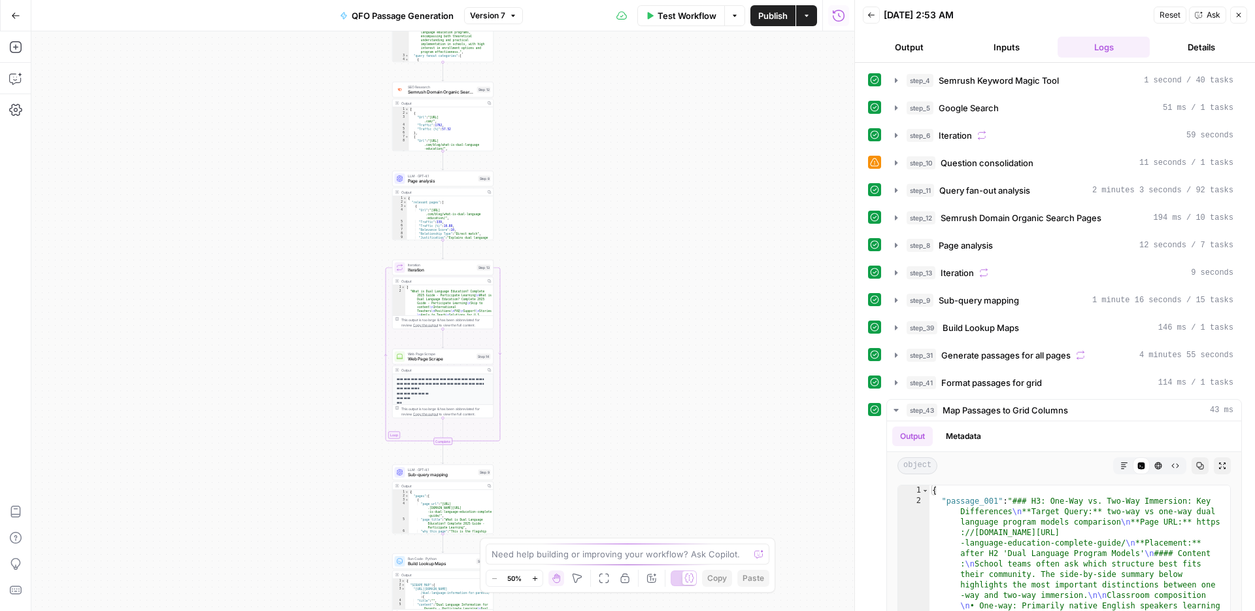
click at [903, 54] on button "Output" at bounding box center [909, 47] width 92 height 21
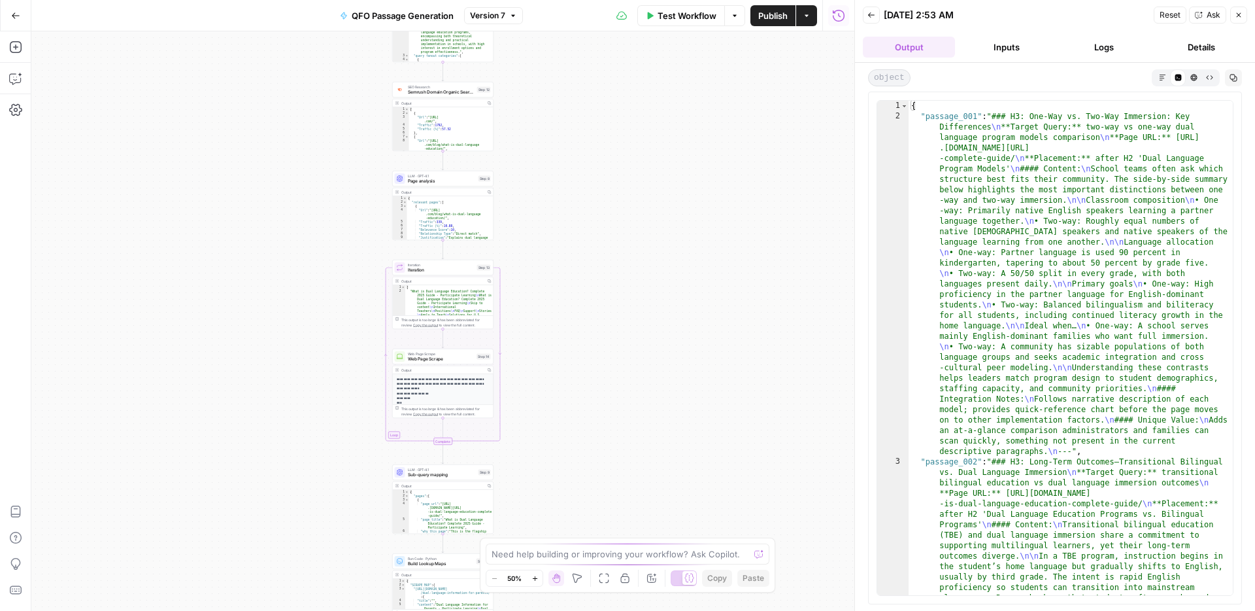
click at [1159, 75] on icon "button" at bounding box center [1162, 77] width 7 height 7
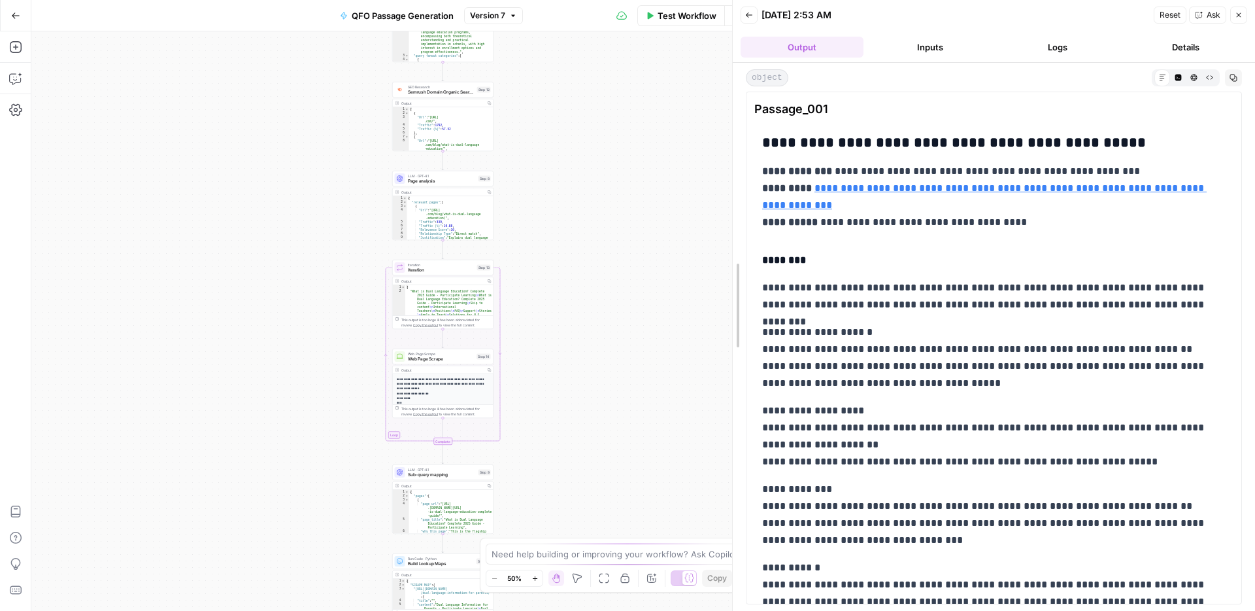
drag, startPoint x: 852, startPoint y: 58, endPoint x: 638, endPoint y: 55, distance: 213.8
click at [638, 55] on body "Participate Learning New Home Browse Your Data Usage Settings Recent Grids QFO …" at bounding box center [627, 305] width 1255 height 611
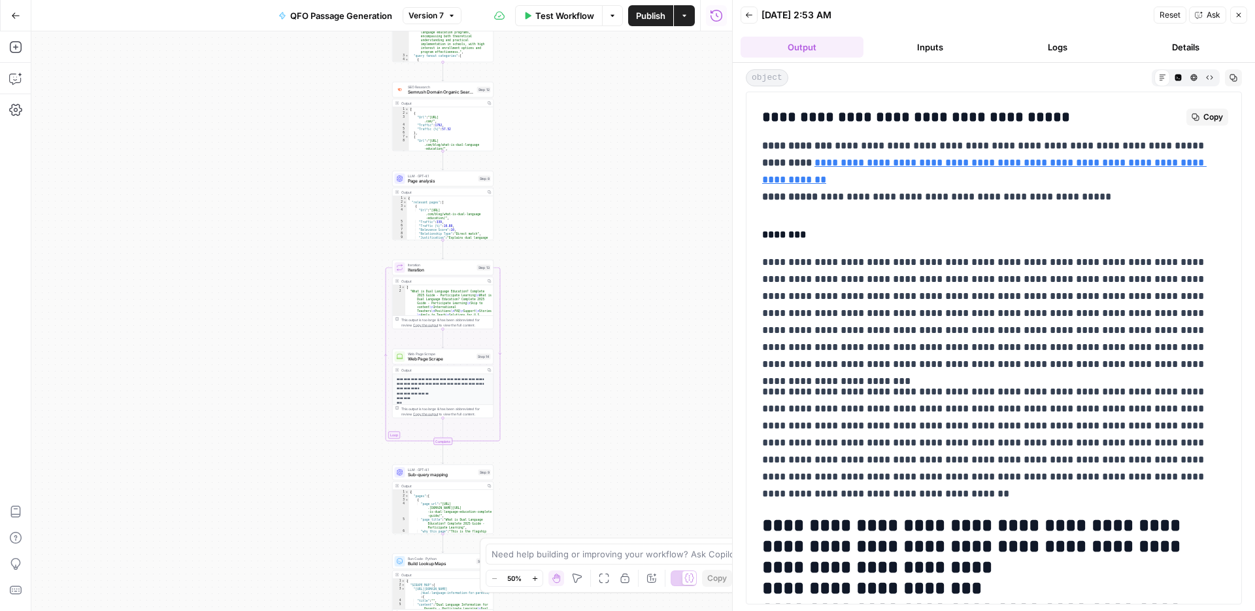
scroll to position [2404, 0]
